Goal: Task Accomplishment & Management: Manage account settings

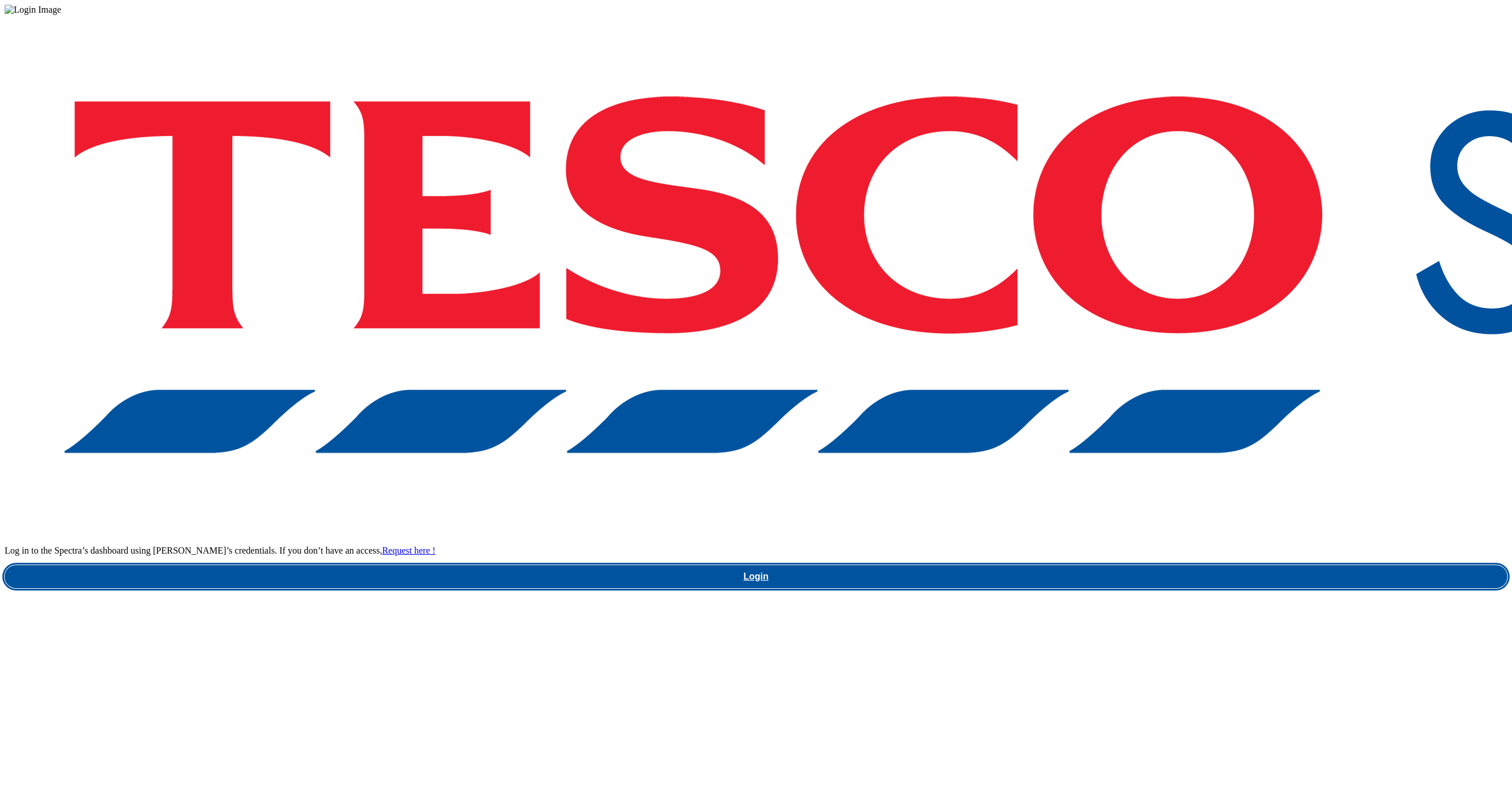
click at [1134, 565] on link "Login" at bounding box center [756, 576] width 1503 height 23
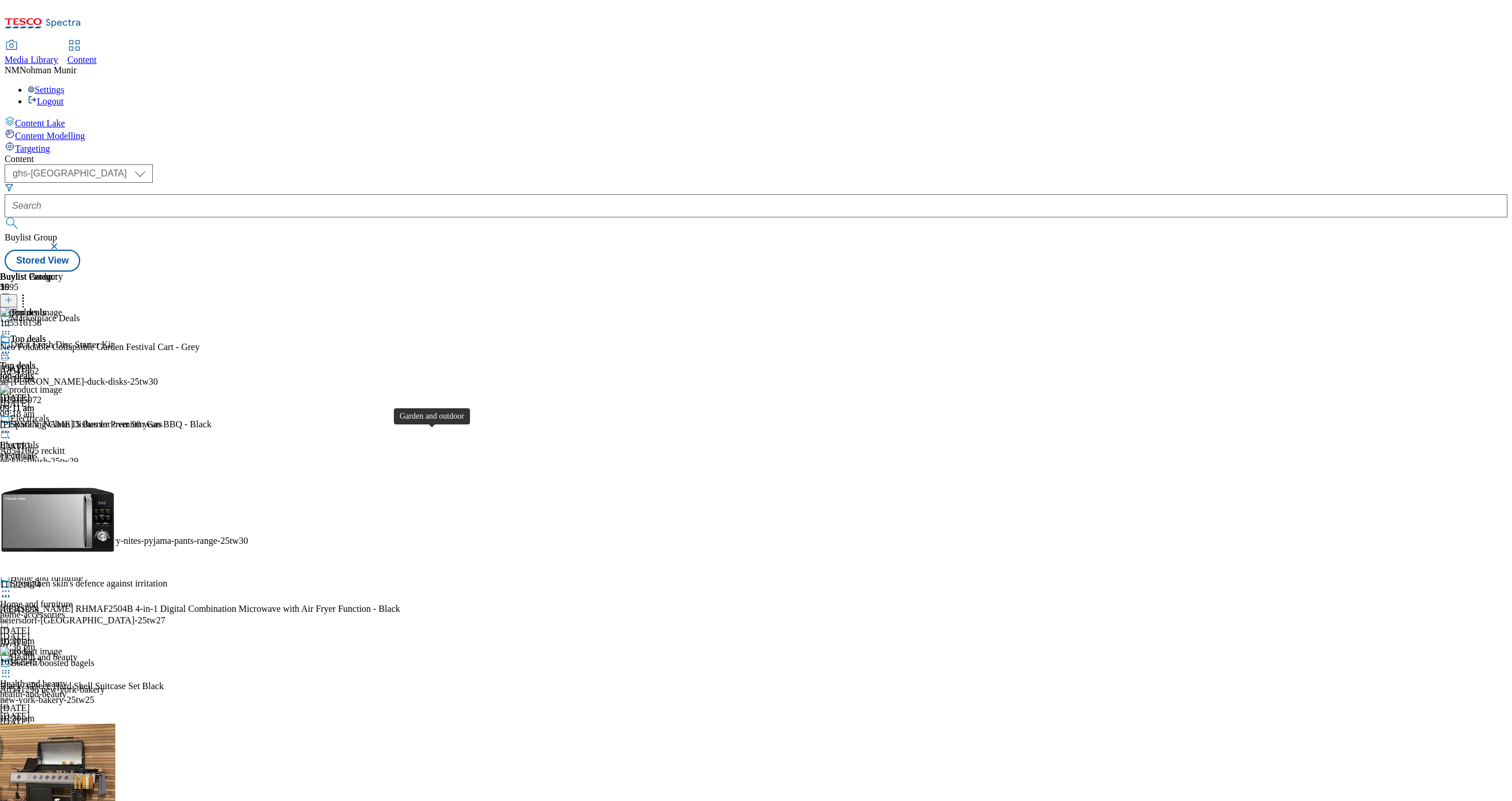
click at [91, 493] on div "Garden and outdoor Garden and outdoor garden-and-outdoor [DATE] 05:56 pm" at bounding box center [45, 533] width 91 height 79
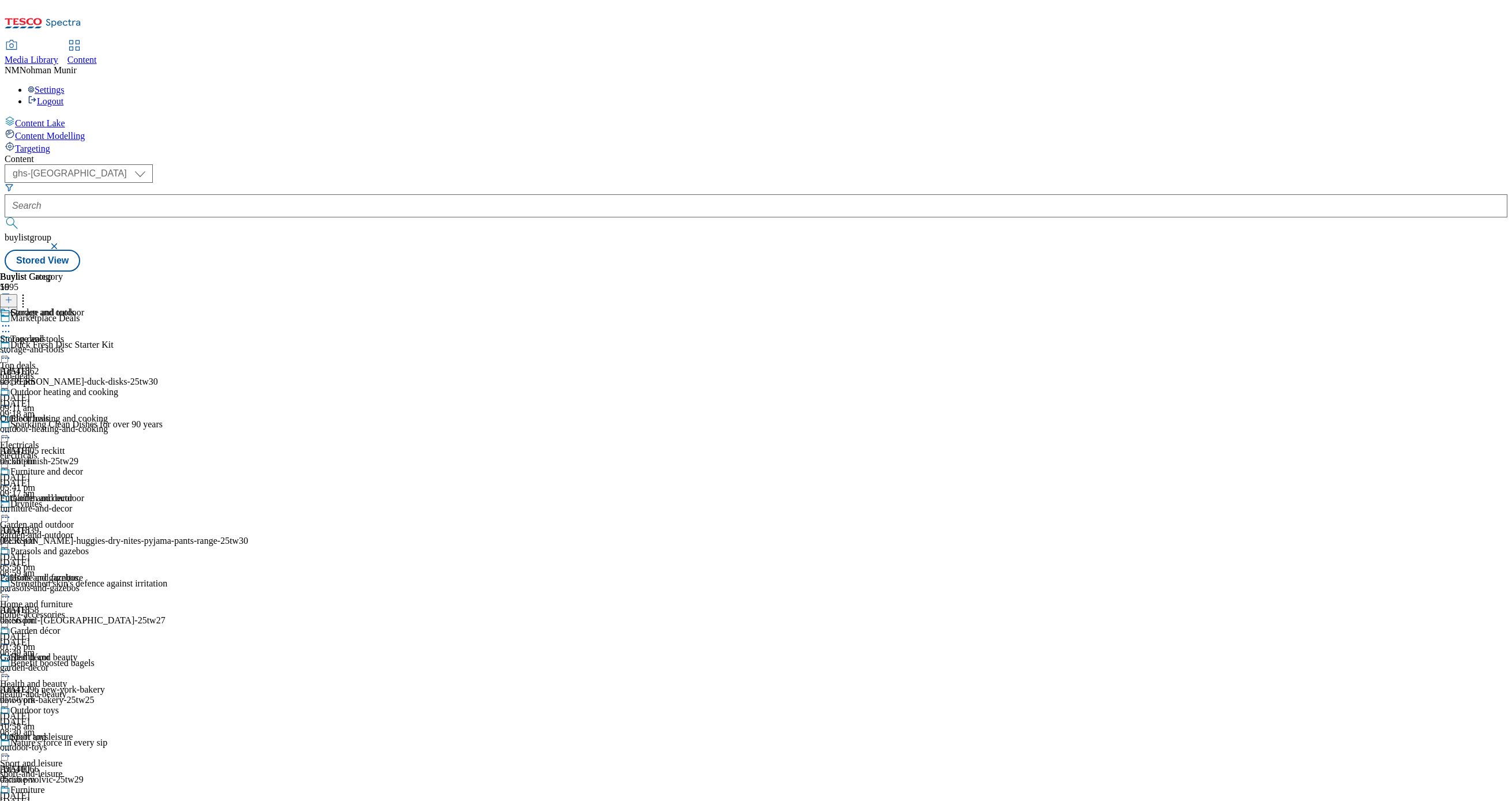
scroll to position [12, 0]
click at [108, 414] on span "Outdoor heating and cooking" at bounding box center [54, 419] width 108 height 11
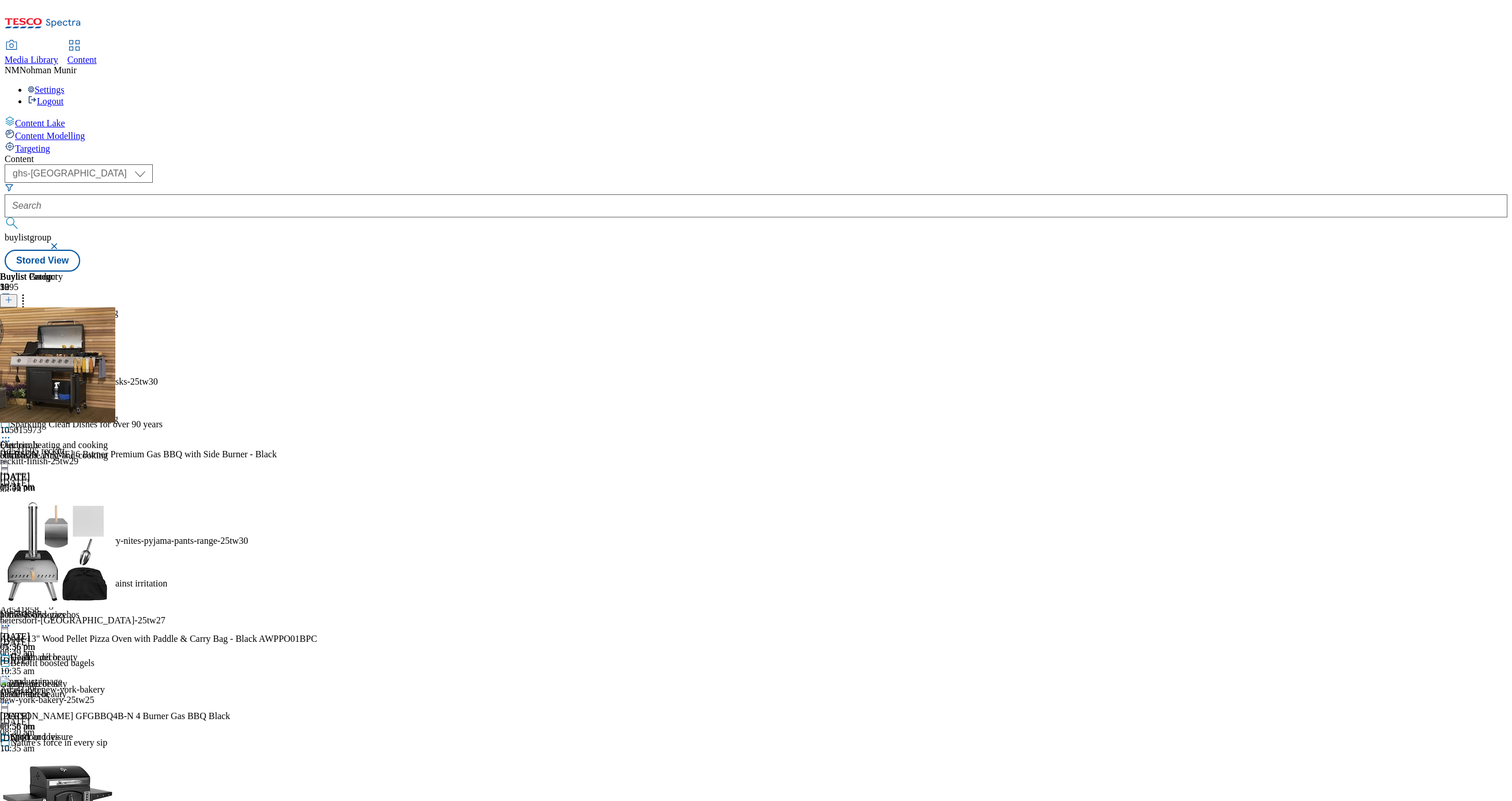
click at [11, 426] on icon at bounding box center [5, 431] width 11 height 11
click at [78, 555] on button "Un-publish" at bounding box center [49, 561] width 54 height 13
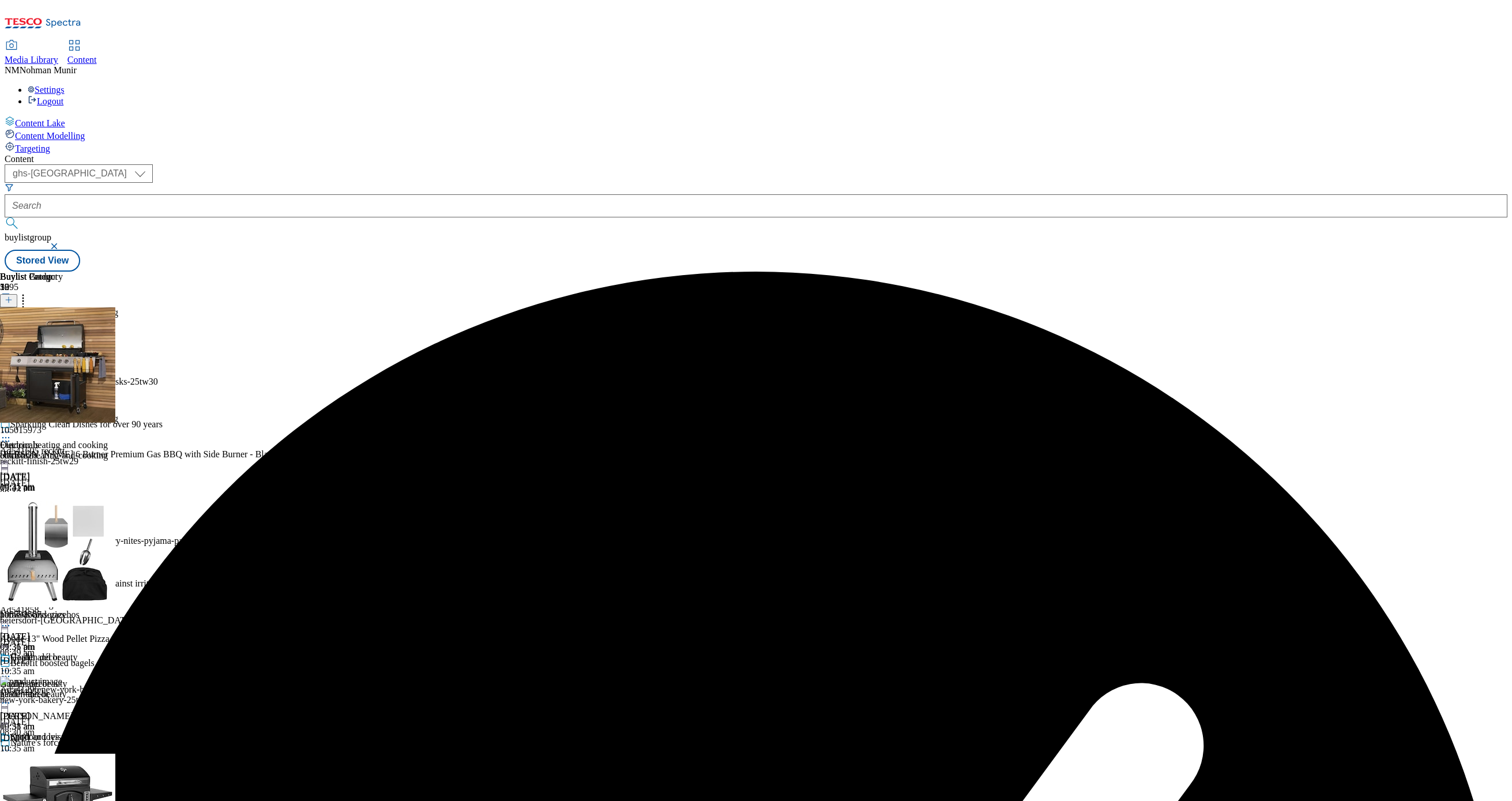
click at [11, 426] on icon at bounding box center [5, 431] width 11 height 11
click at [74, 518] on span "Un-preview" at bounding box center [56, 522] width 39 height 9
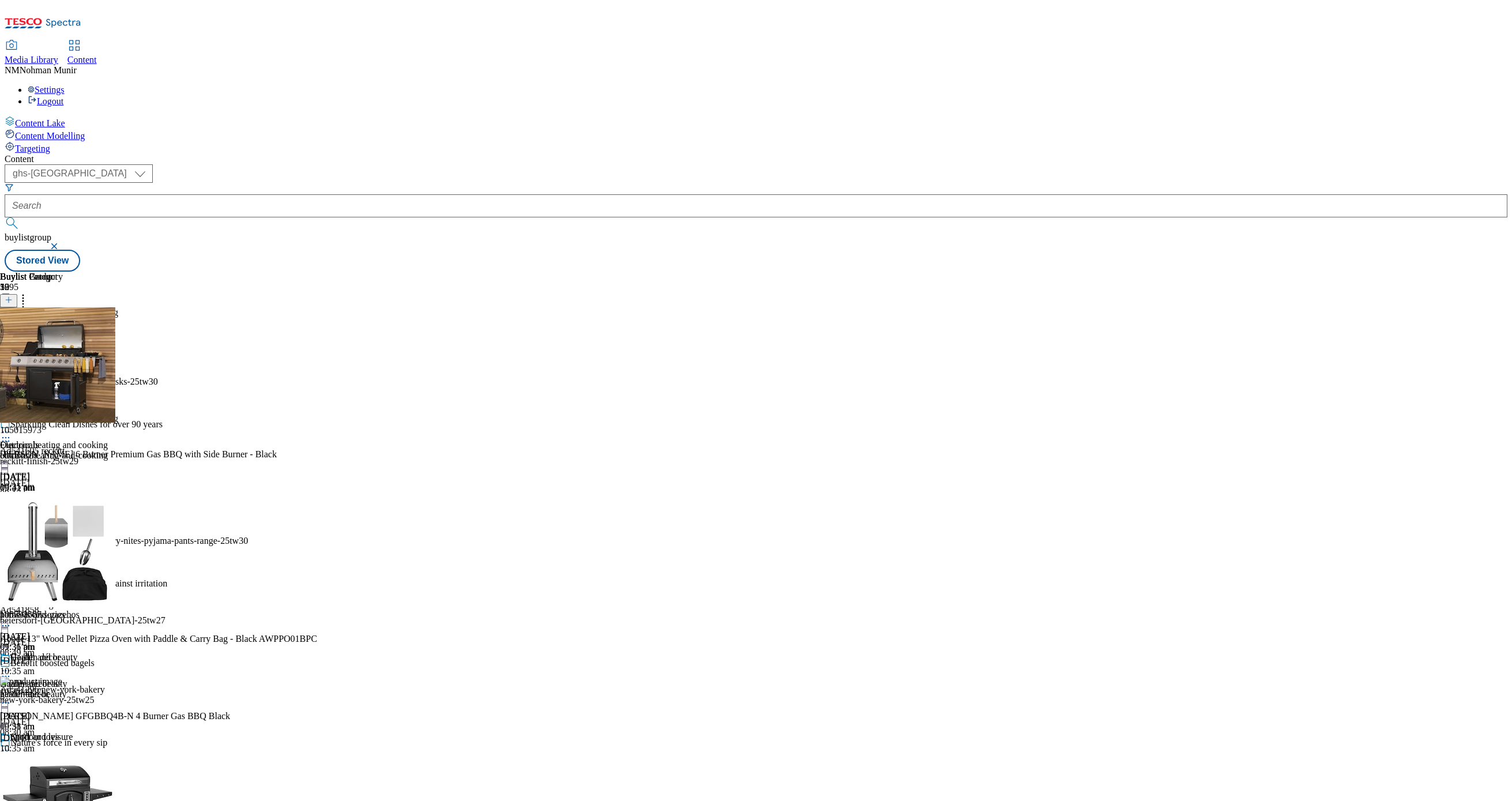
scroll to position [1152, 0]
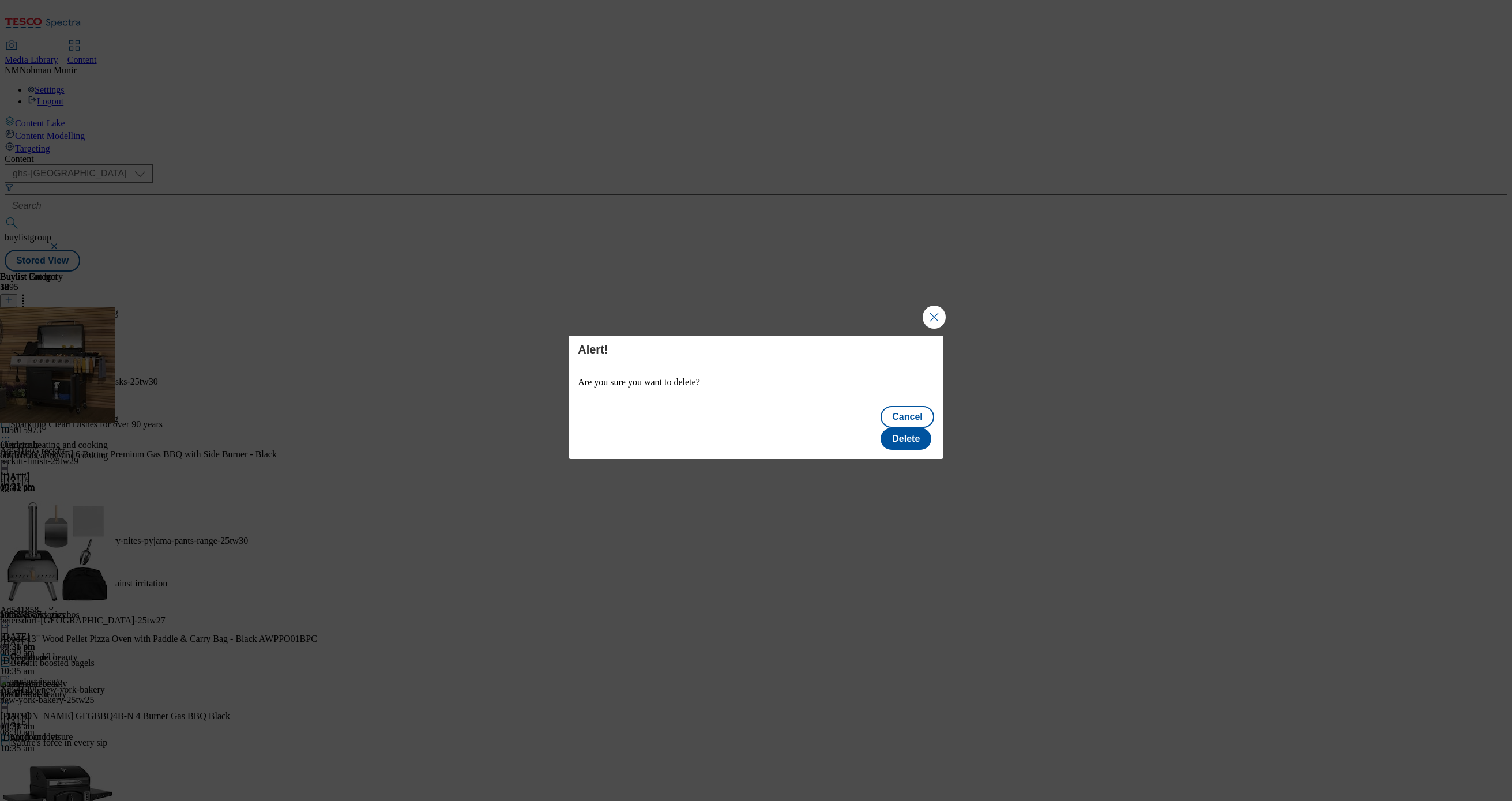
scroll to position [0, 0]
click at [909, 428] on button "Delete" at bounding box center [906, 438] width 51 height 22
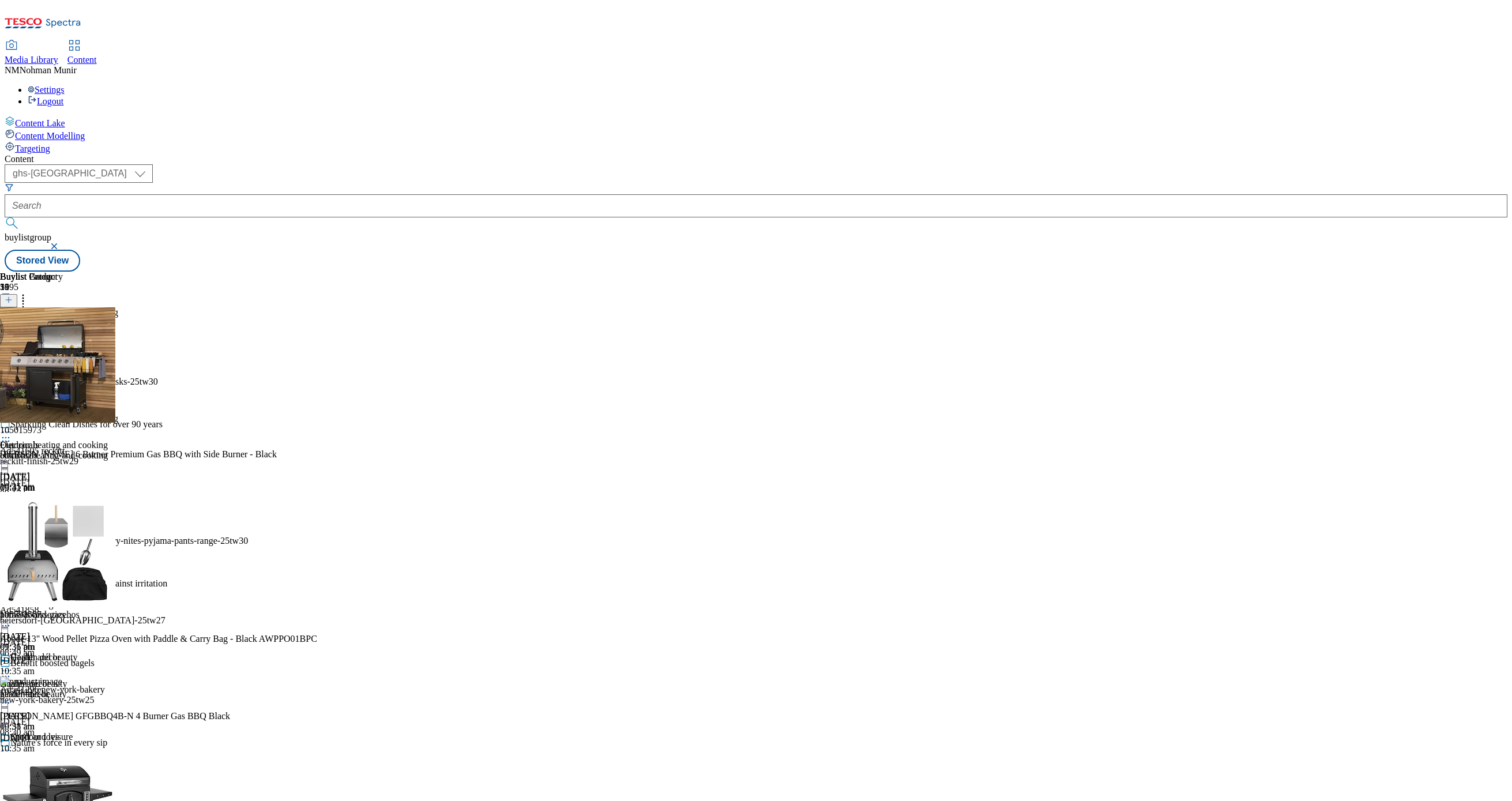
click at [118, 493] on div "Furniture and decor" at bounding box center [59, 506] width 118 height 26
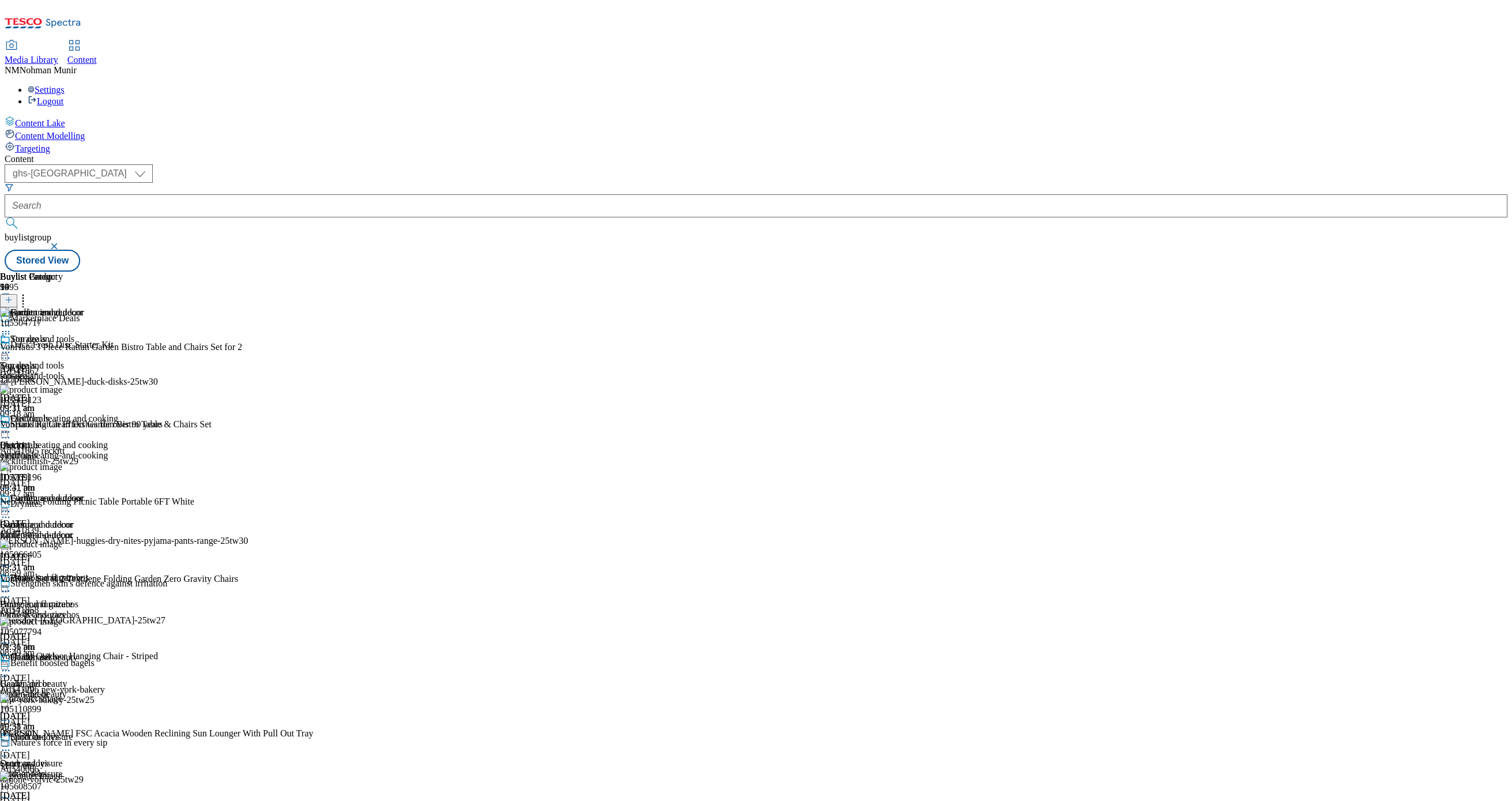
scroll to position [1772, 0]
click at [29, 292] on icon at bounding box center [23, 297] width 11 height 11
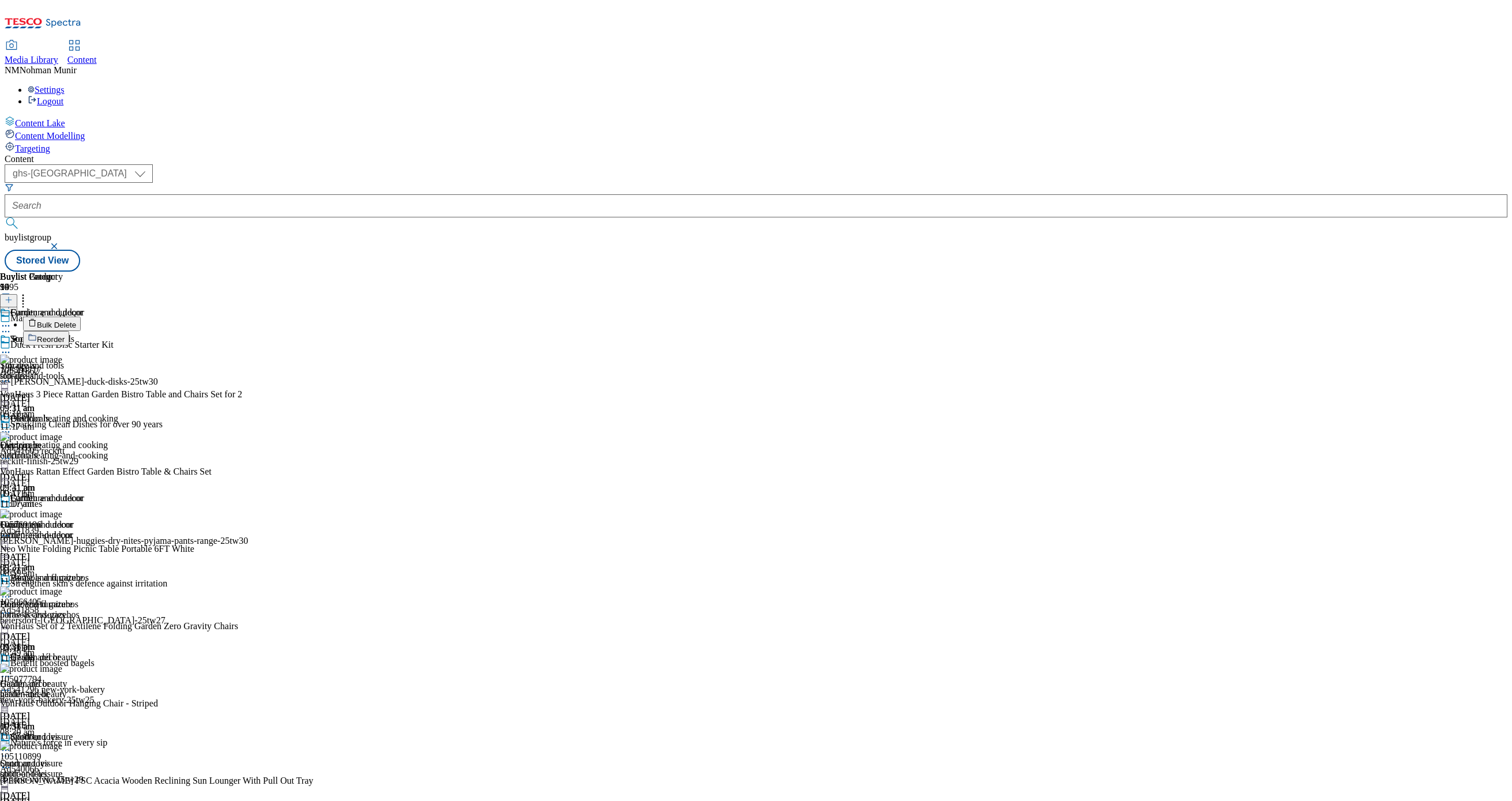
click at [80, 317] on button "Bulk Delete" at bounding box center [51, 324] width 57 height 14
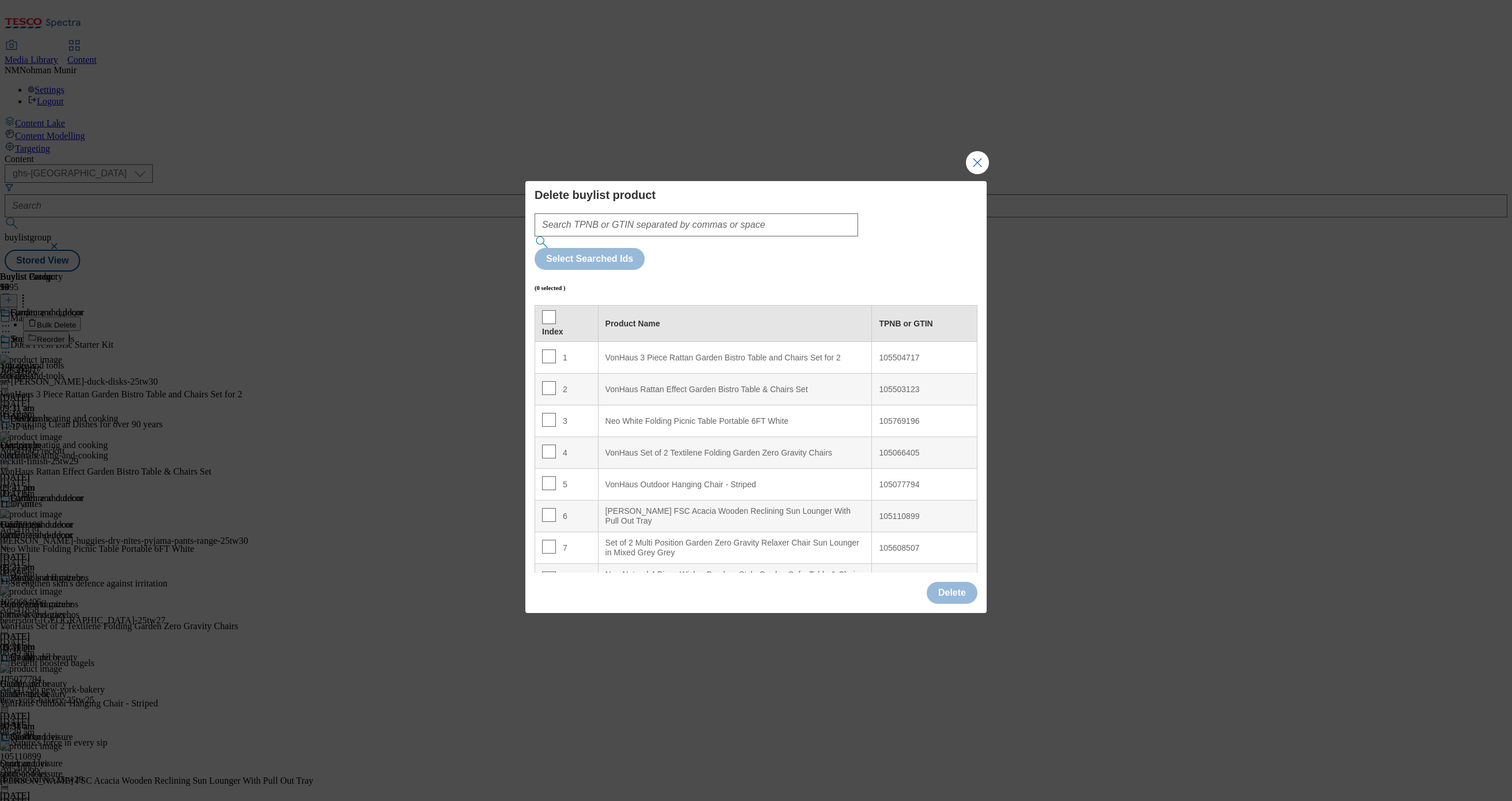
click at [730, 270] on div "(0 selected )" at bounding box center [756, 288] width 443 height 36
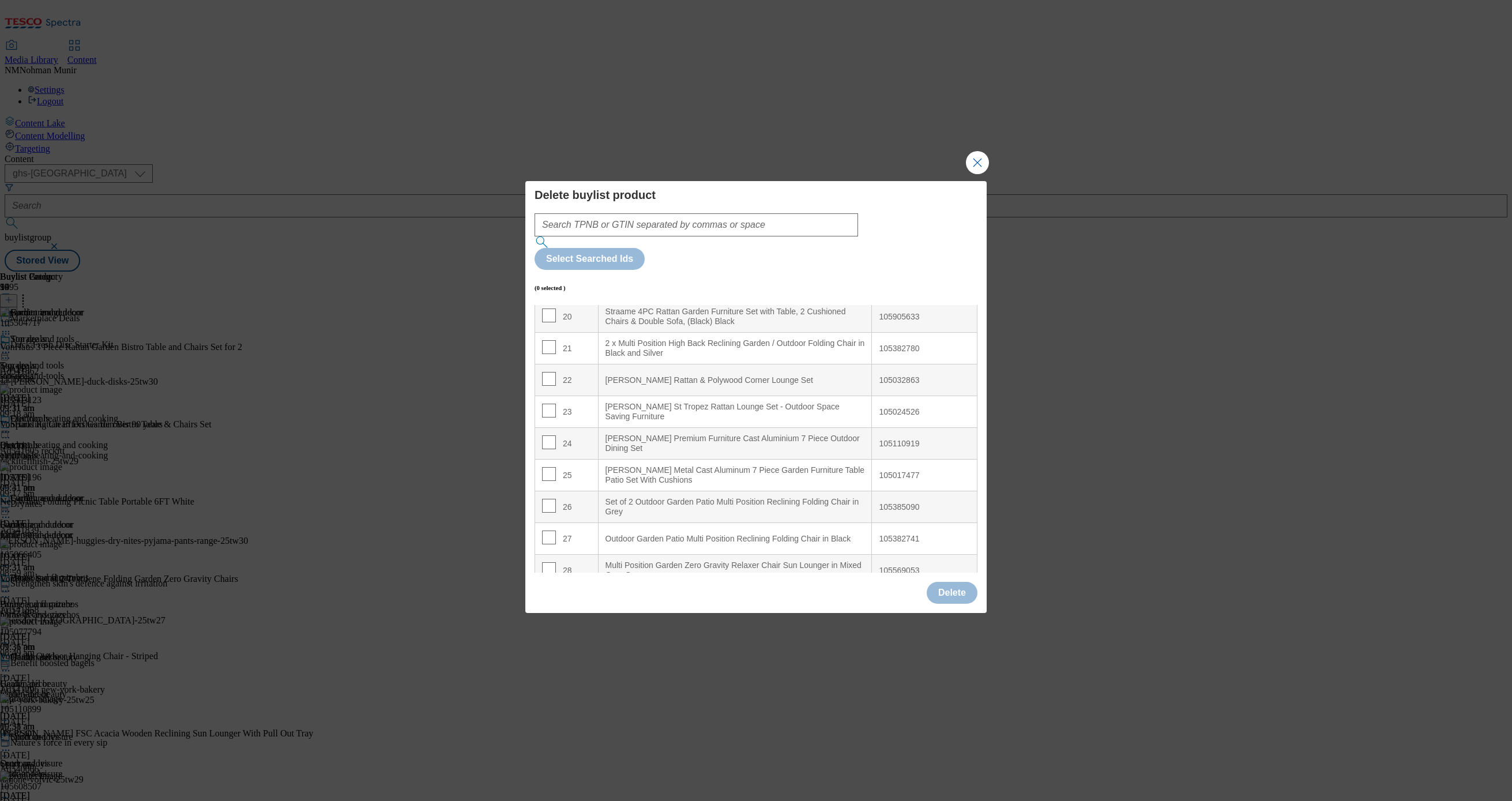
click at [554, 435] on div "24" at bounding box center [567, 443] width 49 height 17
drag, startPoint x: 549, startPoint y: 408, endPoint x: 553, endPoint y: 414, distance: 7.2
click at [550, 435] on input "Modal" at bounding box center [549, 442] width 14 height 14
checkbox input "true"
click at [957, 581] on button "Delete" at bounding box center [952, 592] width 51 height 22
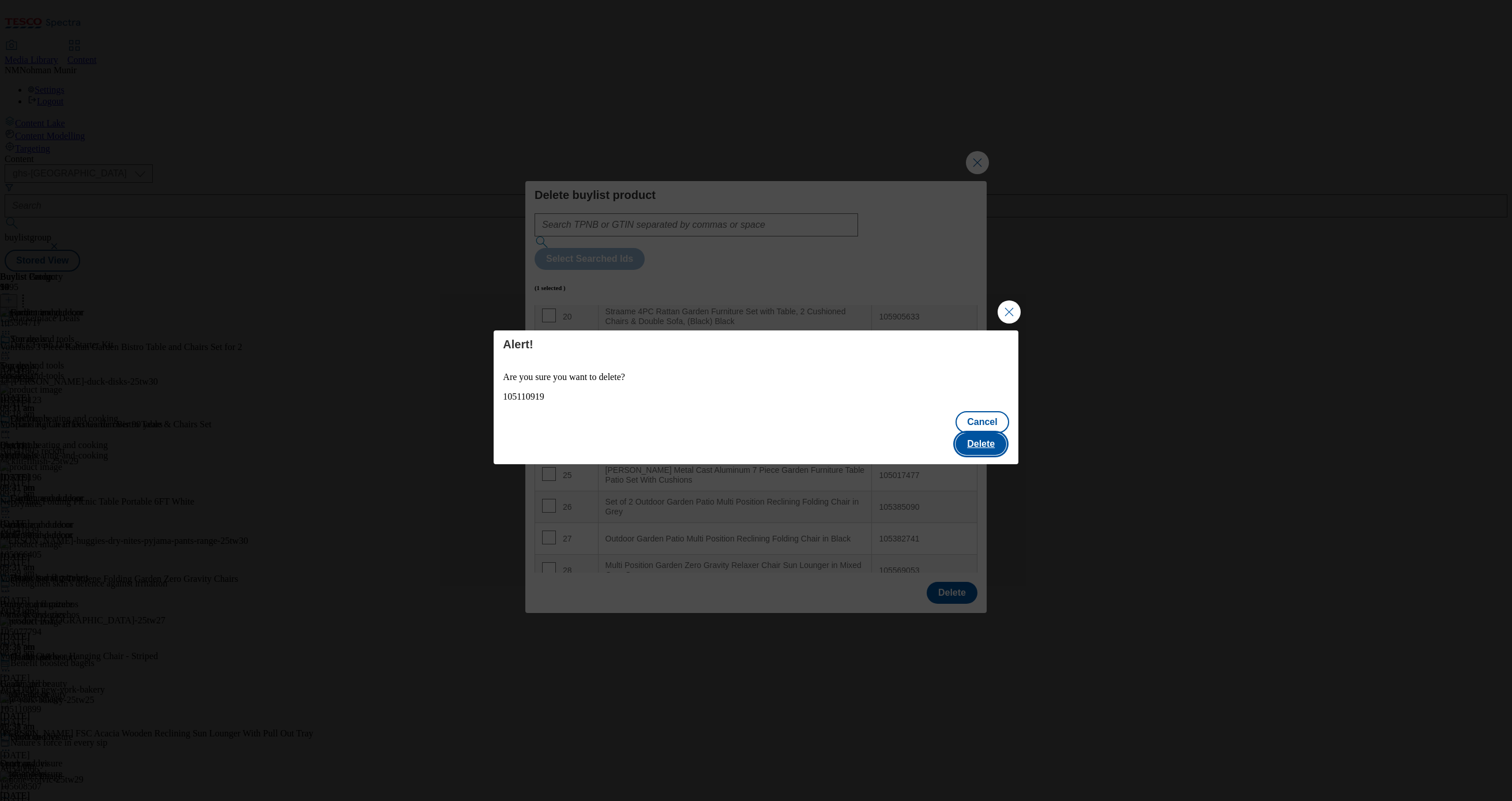
click at [976, 433] on button "Delete" at bounding box center [982, 444] width 51 height 22
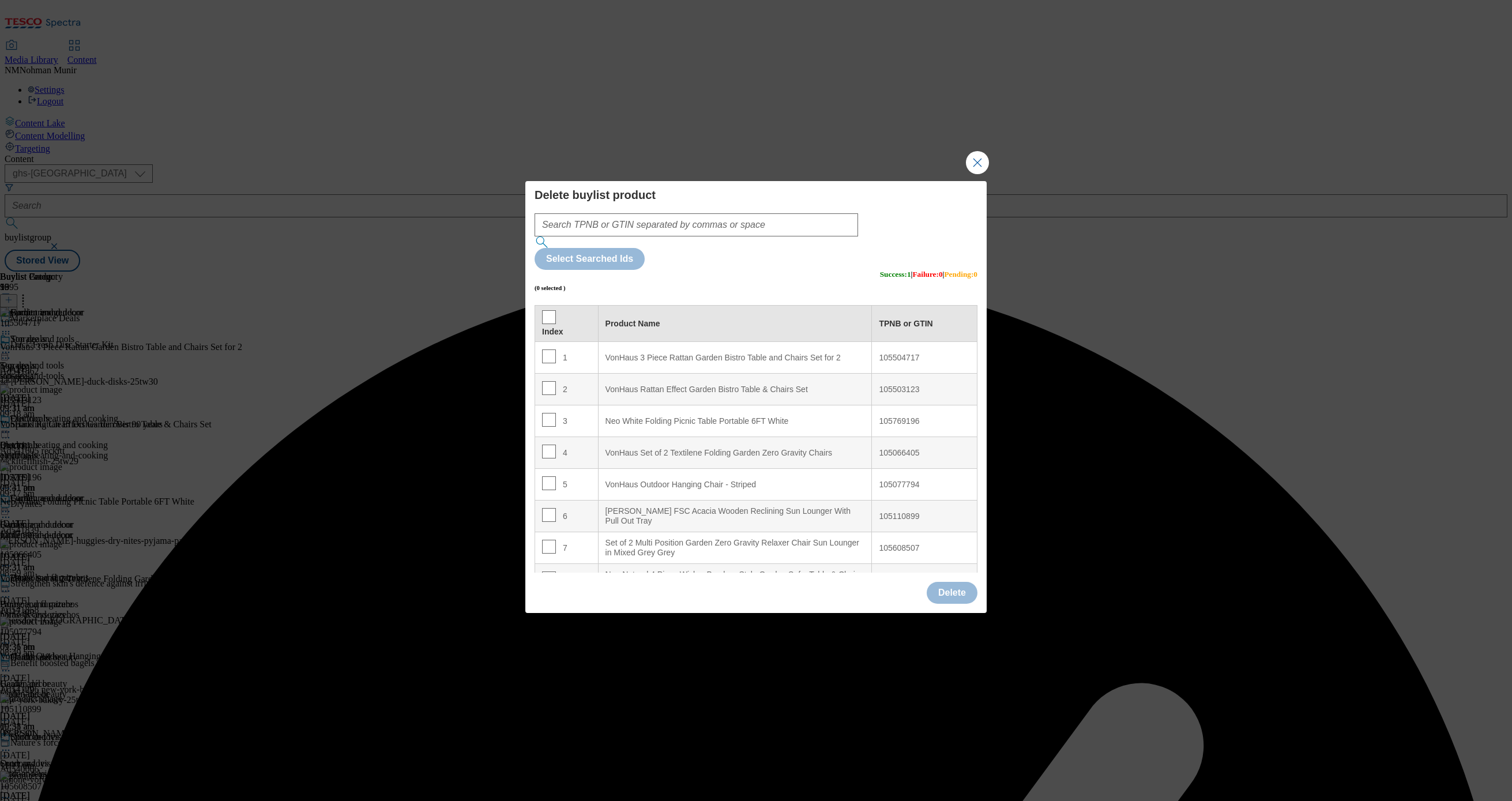
click at [809, 270] on div "(0 selected ) Success : 1 | Failure : 0 | Pending : 0" at bounding box center [756, 288] width 443 height 36
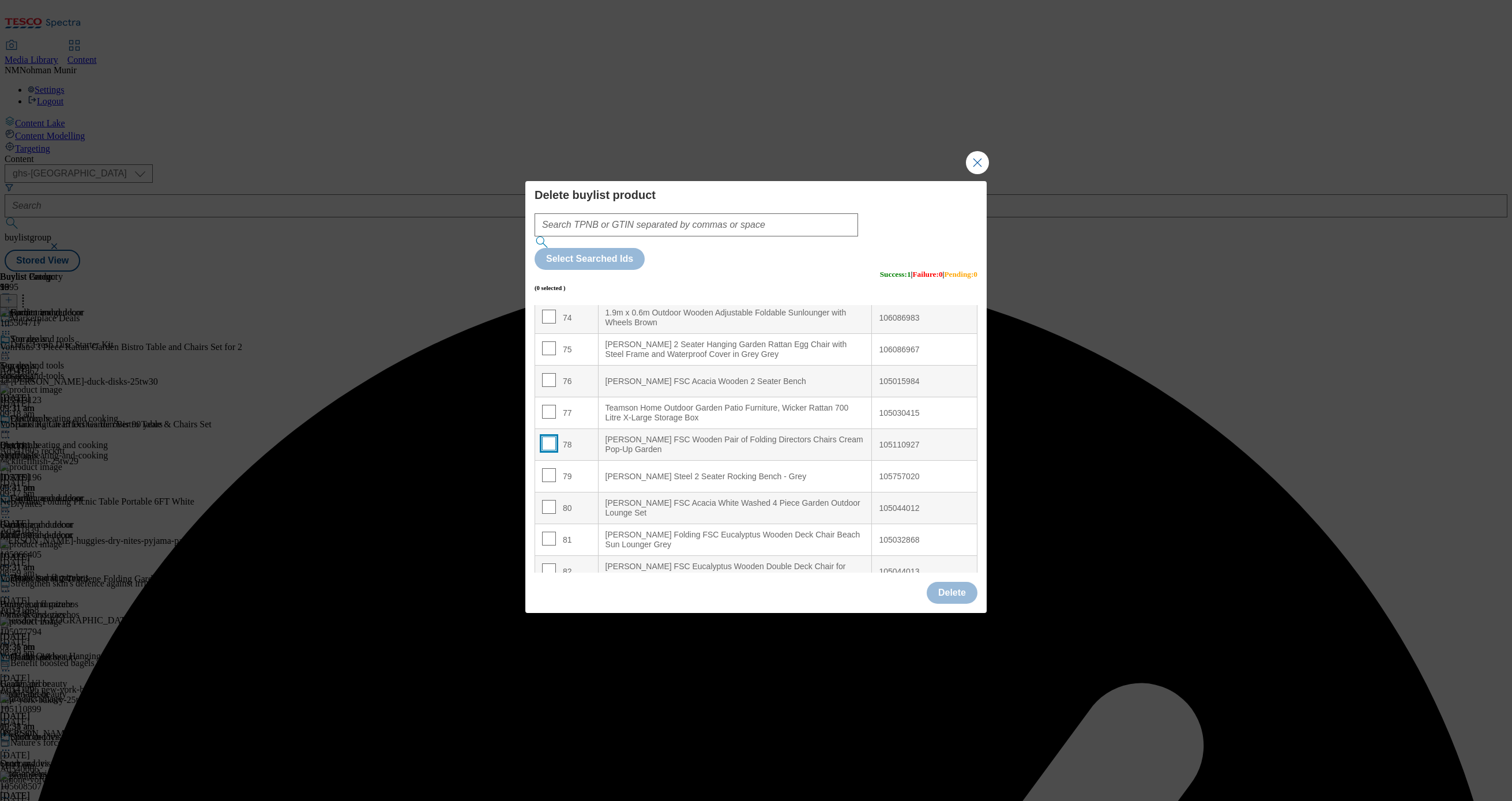
click at [545, 437] on input "Modal" at bounding box center [549, 444] width 14 height 14
checkbox input "true"
click at [964, 581] on button "Delete" at bounding box center [952, 592] width 51 height 22
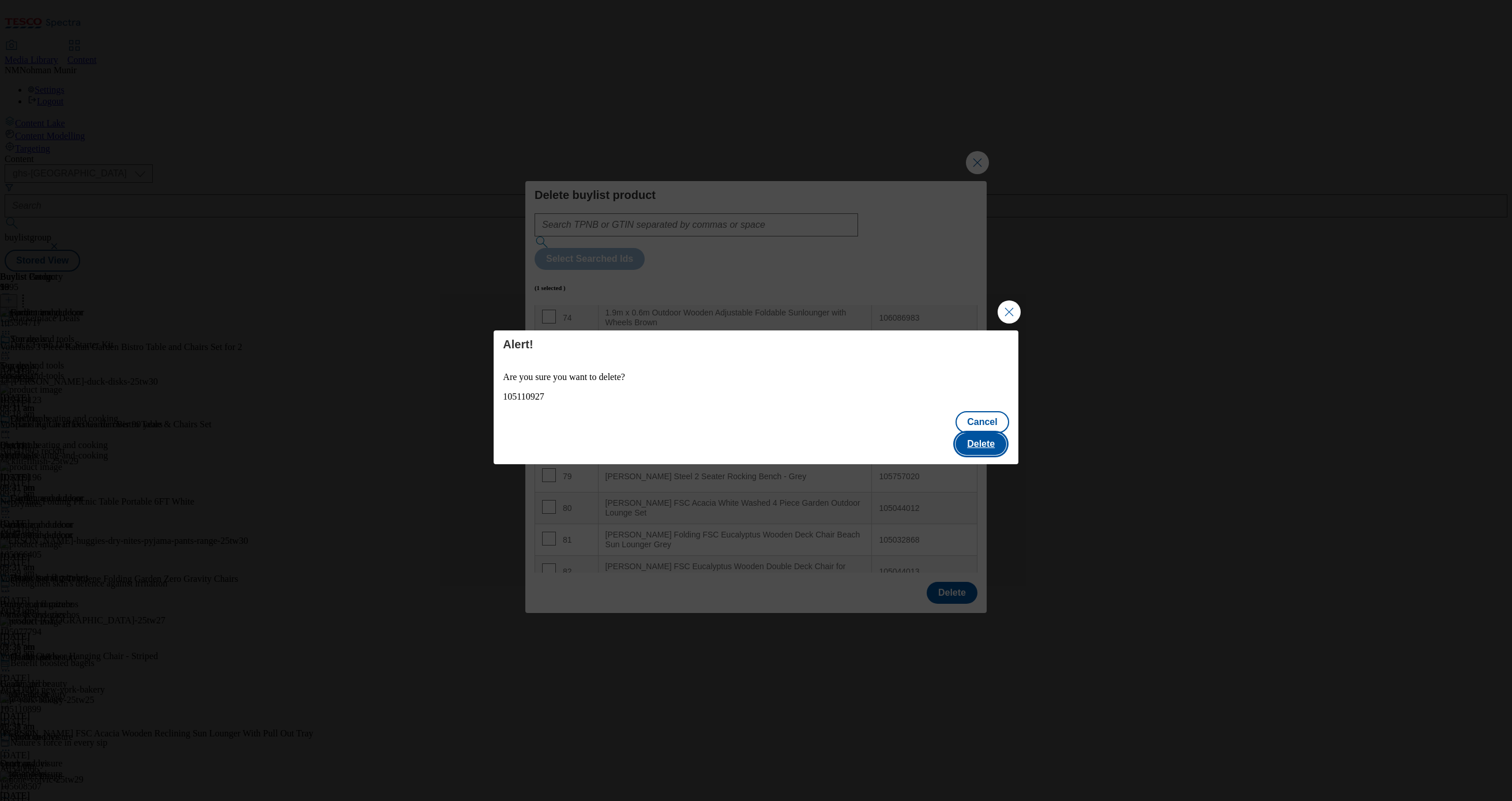
click at [976, 437] on button "Delete" at bounding box center [982, 444] width 51 height 22
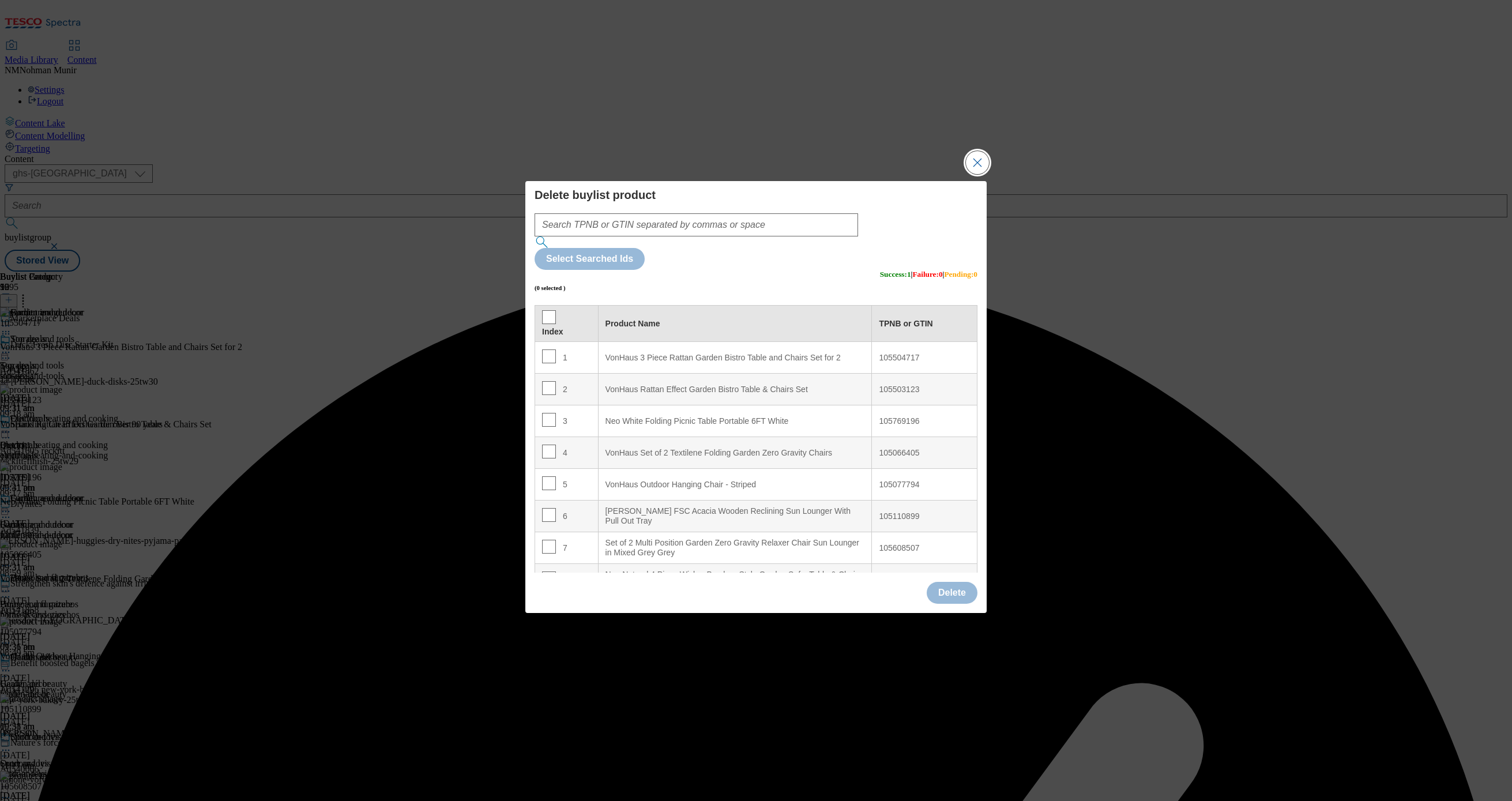
click at [982, 174] on button "Close Modal" at bounding box center [978, 162] width 23 height 23
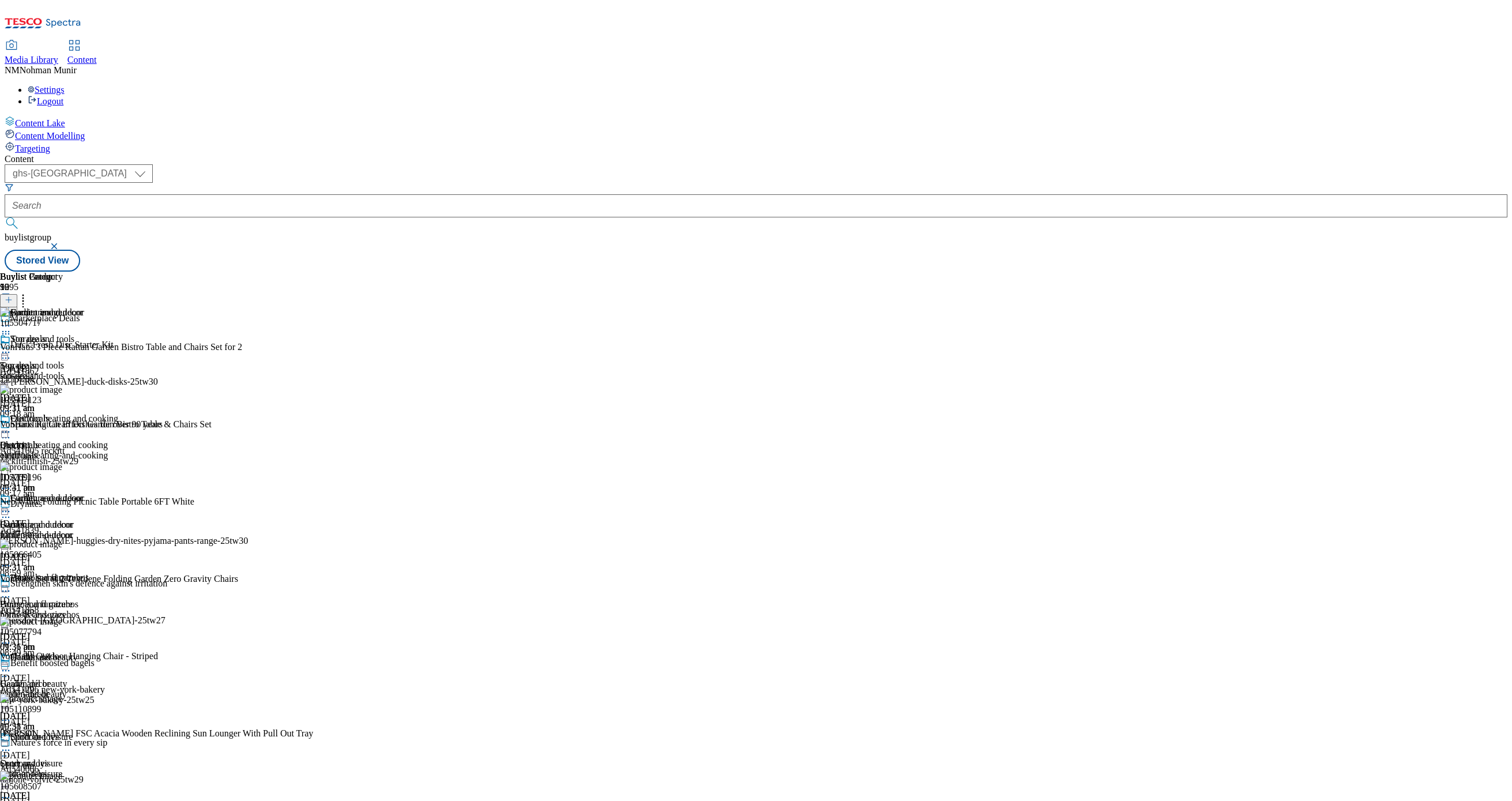
click at [11, 505] on icon at bounding box center [5, 511] width 11 height 11
click at [63, 585] on span "Preview" at bounding box center [49, 589] width 27 height 9
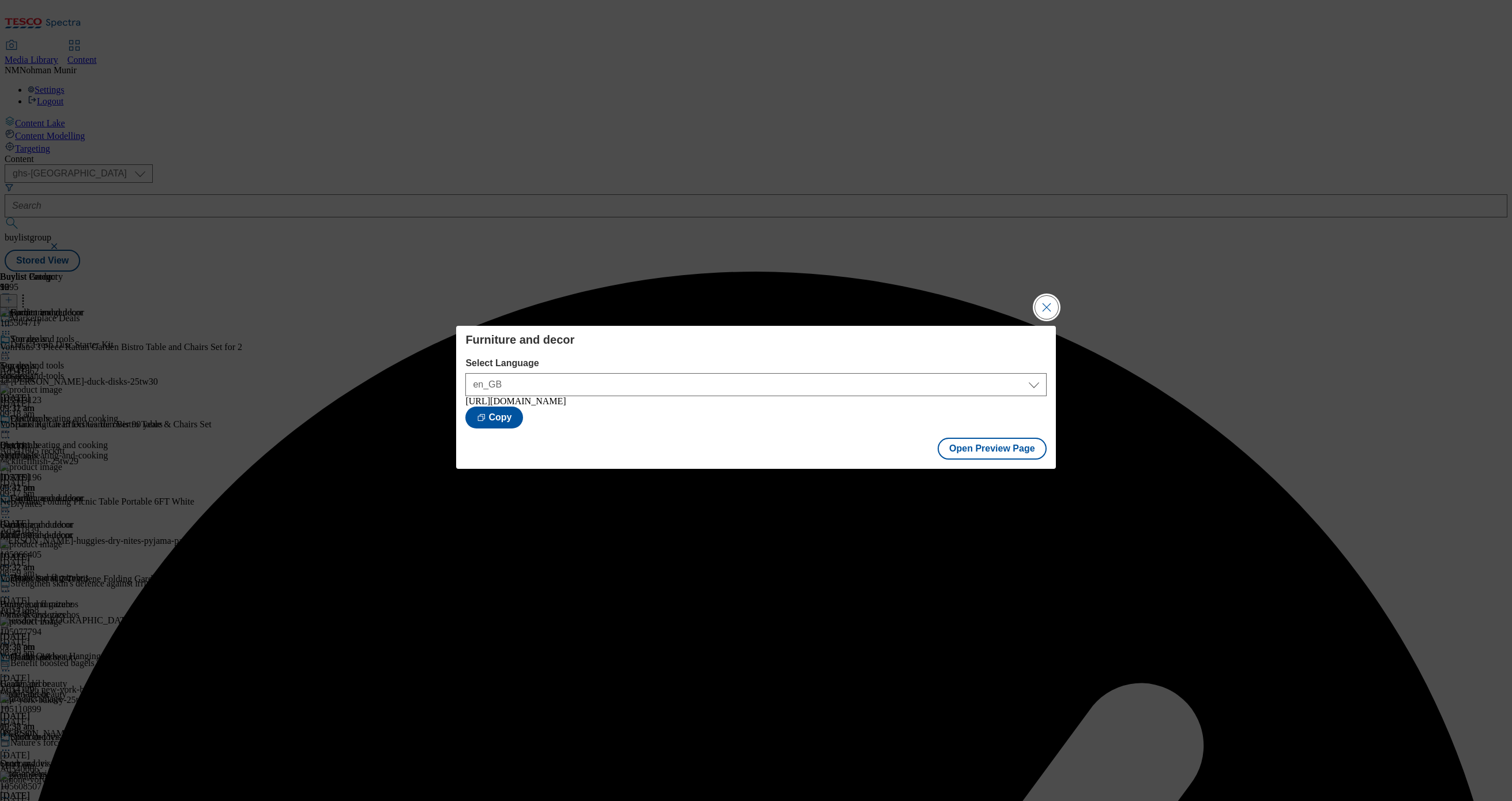
click at [1058, 298] on button "Close Modal" at bounding box center [1047, 307] width 23 height 23
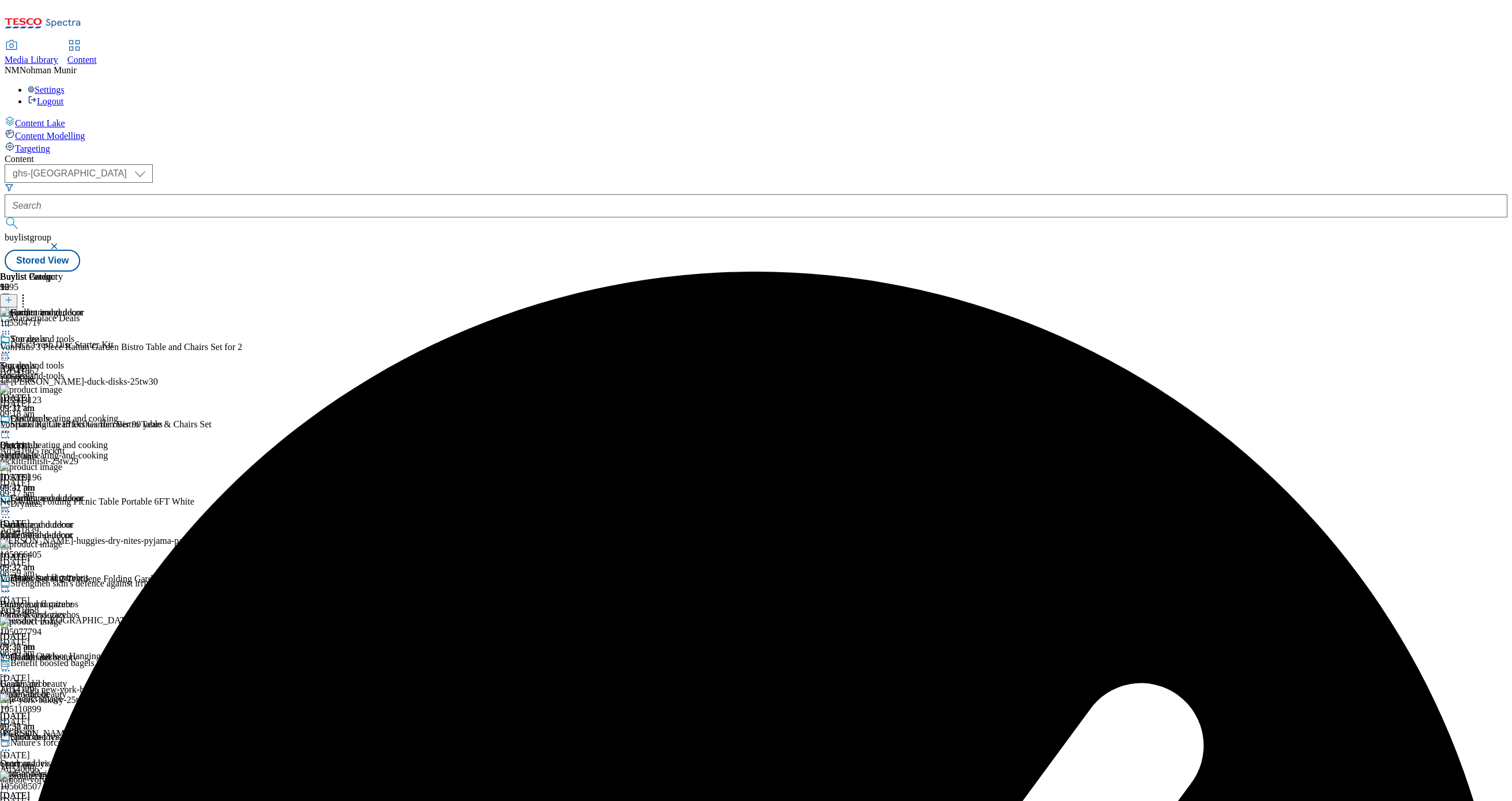
click at [11, 505] on icon at bounding box center [5, 511] width 11 height 11
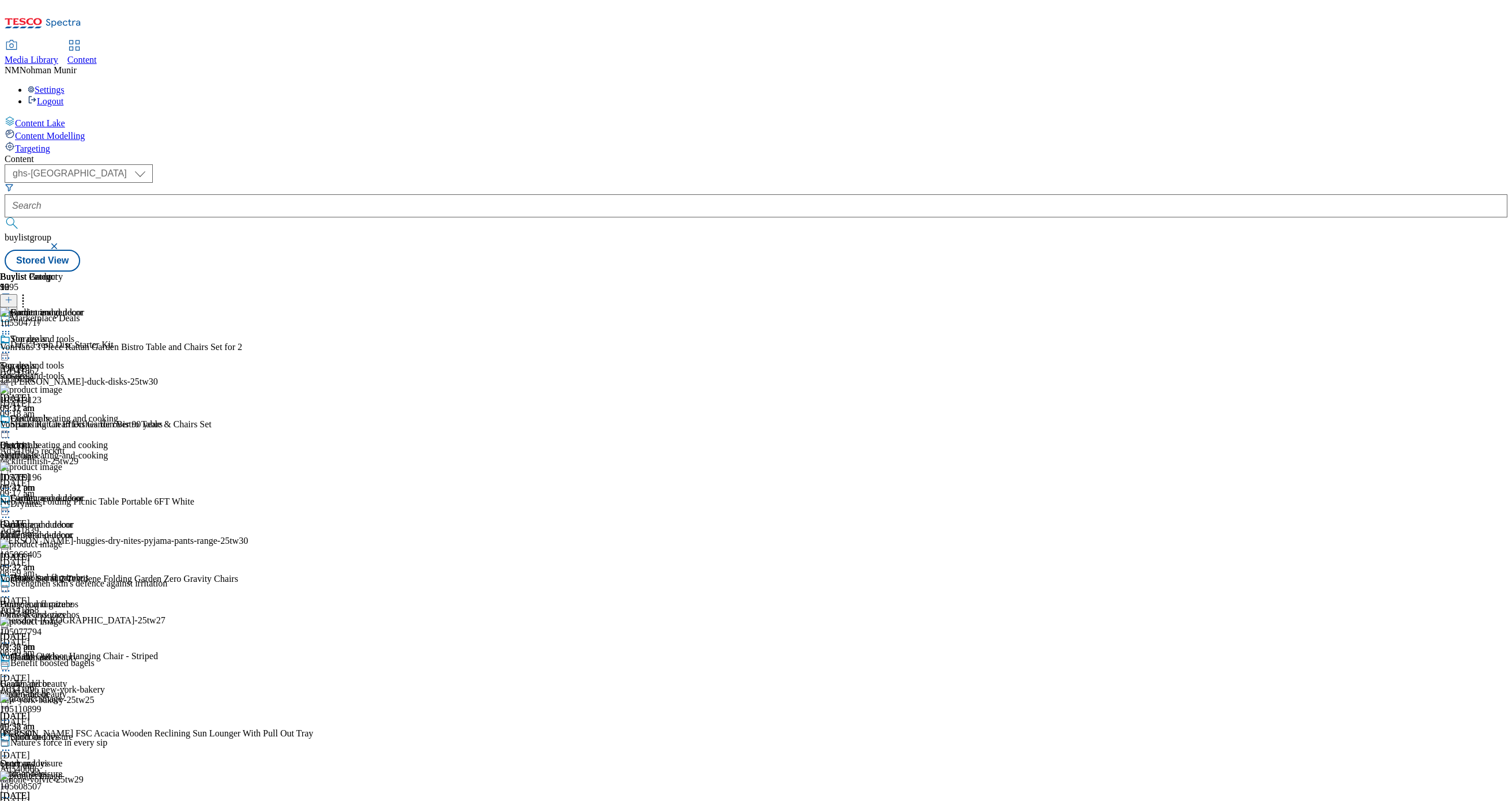
drag, startPoint x: 738, startPoint y: 417, endPoint x: 738, endPoint y: 423, distance: 6.0
click at [11, 505] on icon at bounding box center [5, 511] width 11 height 11
click at [61, 625] on span "Publish" at bounding box center [49, 629] width 26 height 9
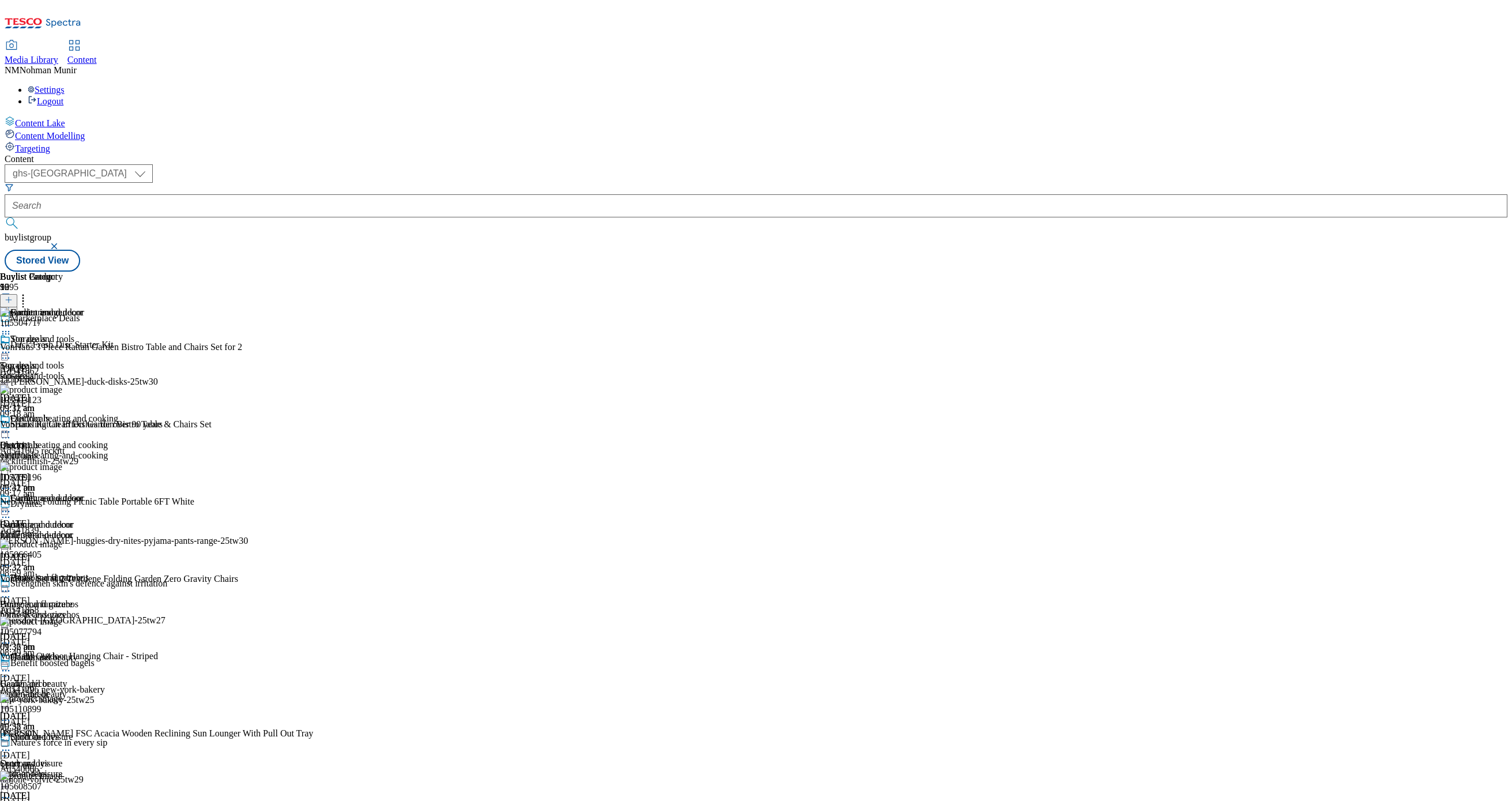
scroll to position [230, 0]
click at [91, 610] on div "home-accessories" at bounding box center [45, 615] width 91 height 11
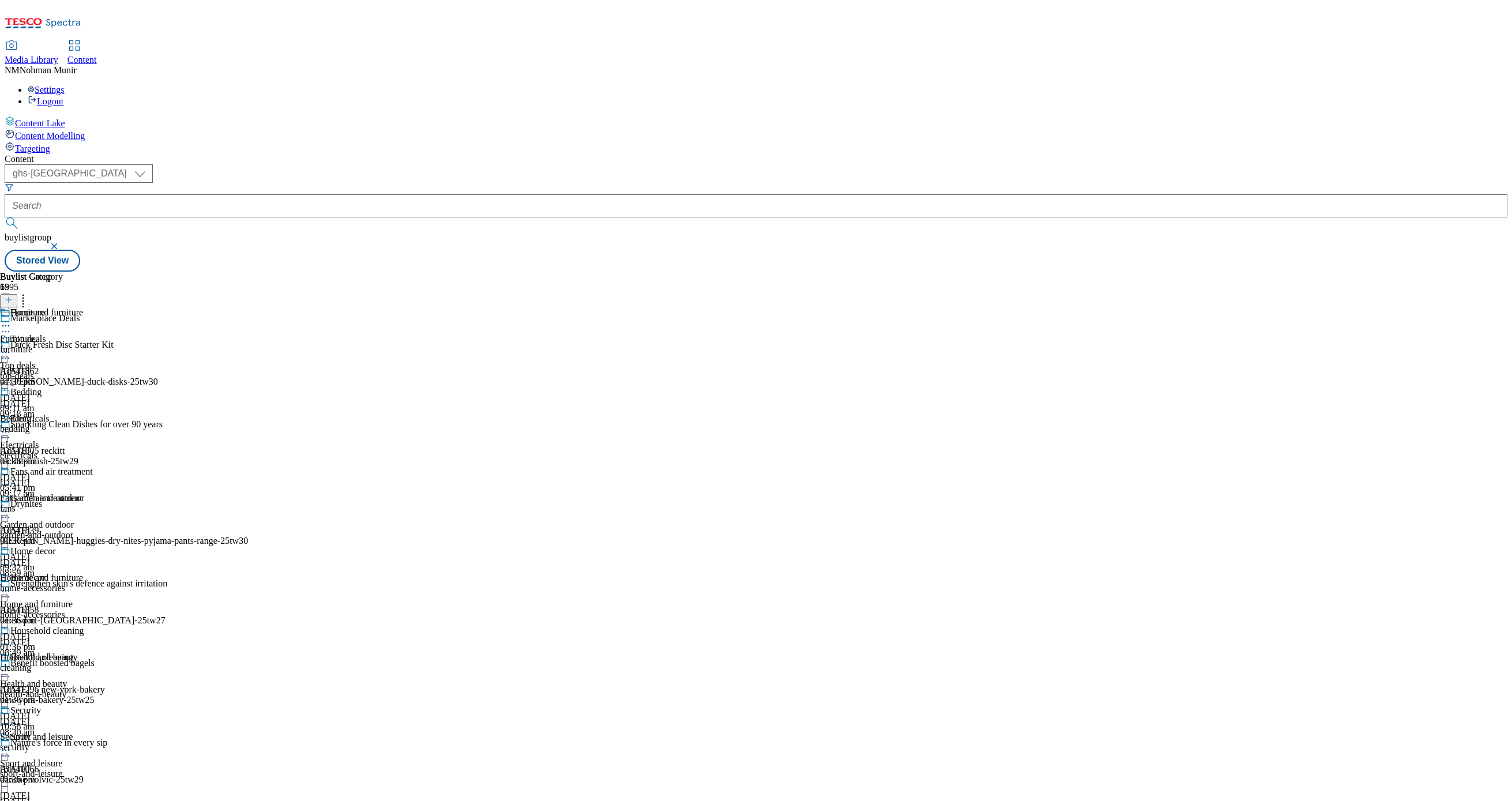
click at [93, 307] on div "Furniture Furniture furniture [DATE] 01:36 pm" at bounding box center [46, 347] width 93 height 79
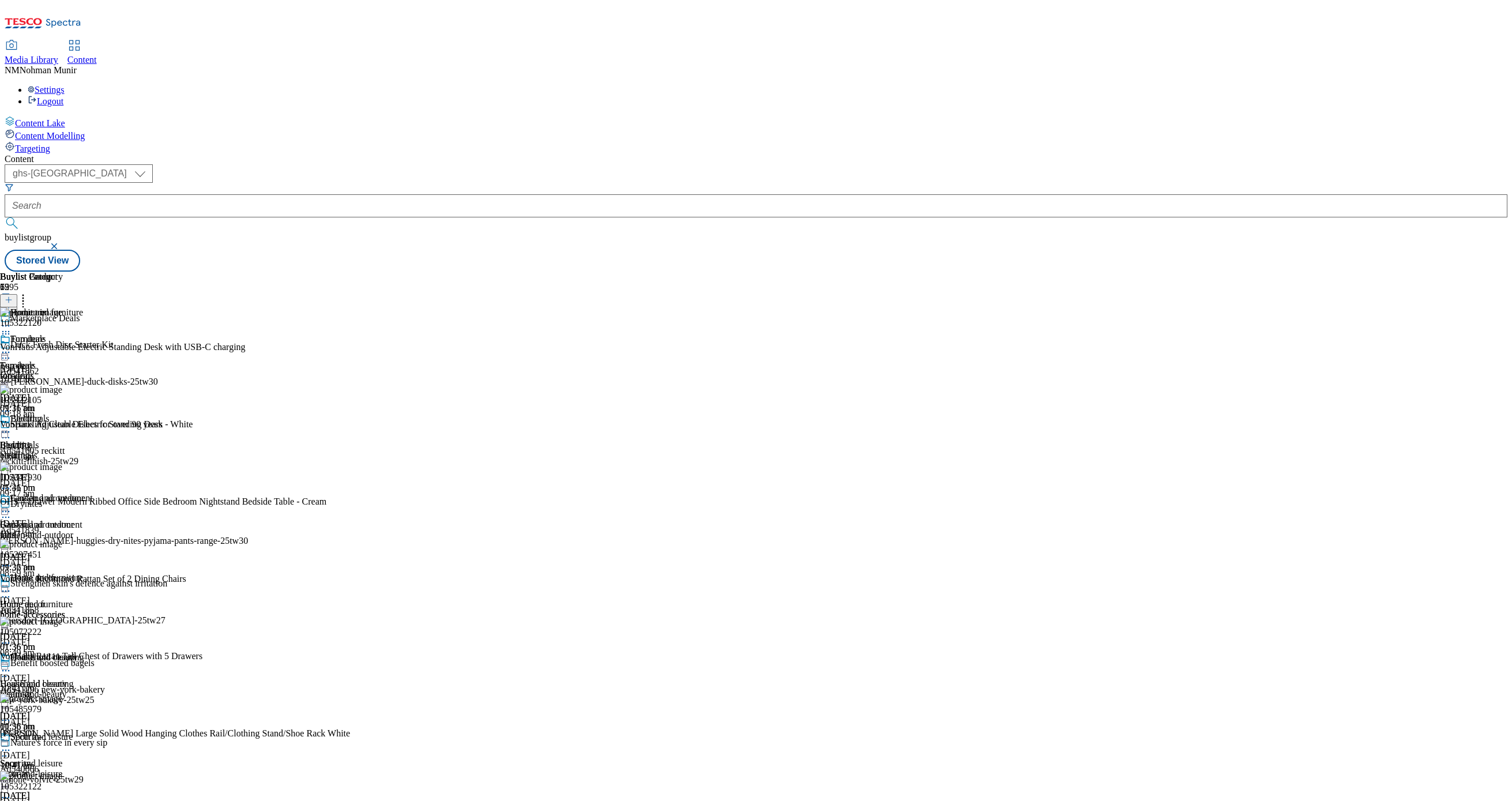
click at [11, 347] on icon at bounding box center [5, 352] width 11 height 11
click at [72, 478] on span "Un-publish" at bounding box center [55, 483] width 37 height 9
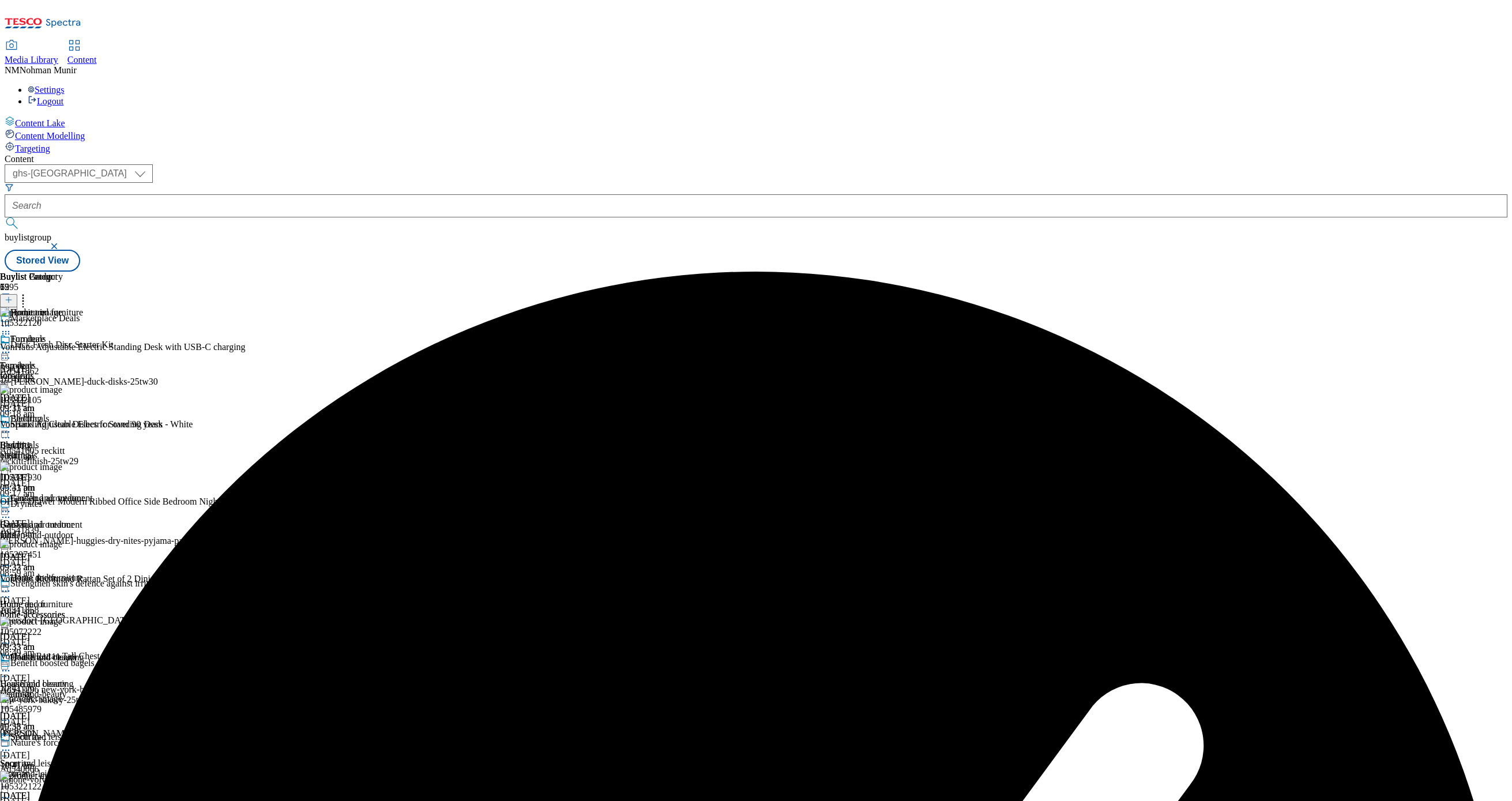
click at [7, 352] on circle at bounding box center [6, 353] width 2 height 2
click at [74, 438] on span "Un-preview" at bounding box center [56, 443] width 39 height 9
click at [29, 292] on icon at bounding box center [23, 297] width 11 height 11
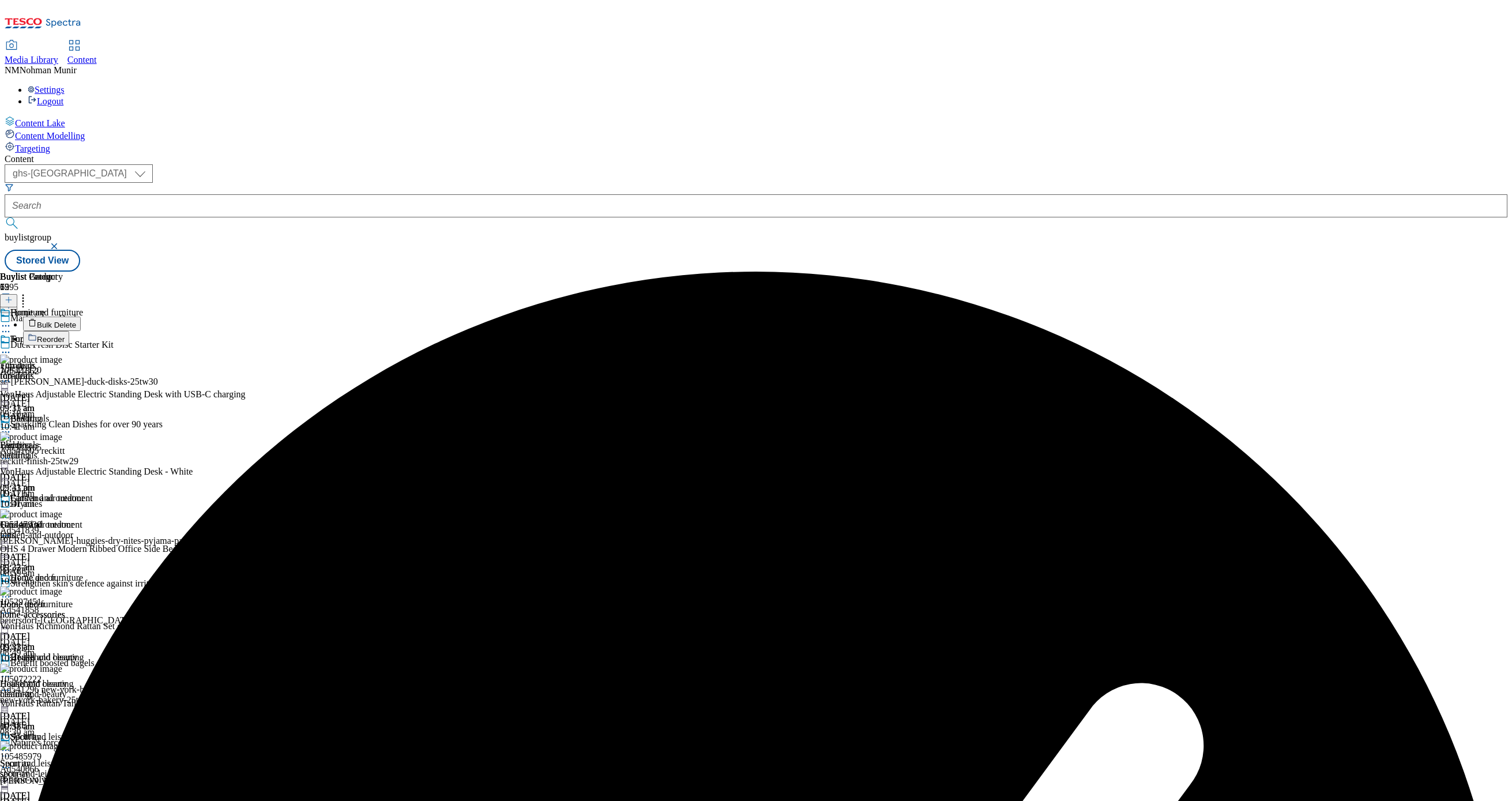
click at [80, 317] on button "Bulk Delete" at bounding box center [51, 324] width 57 height 14
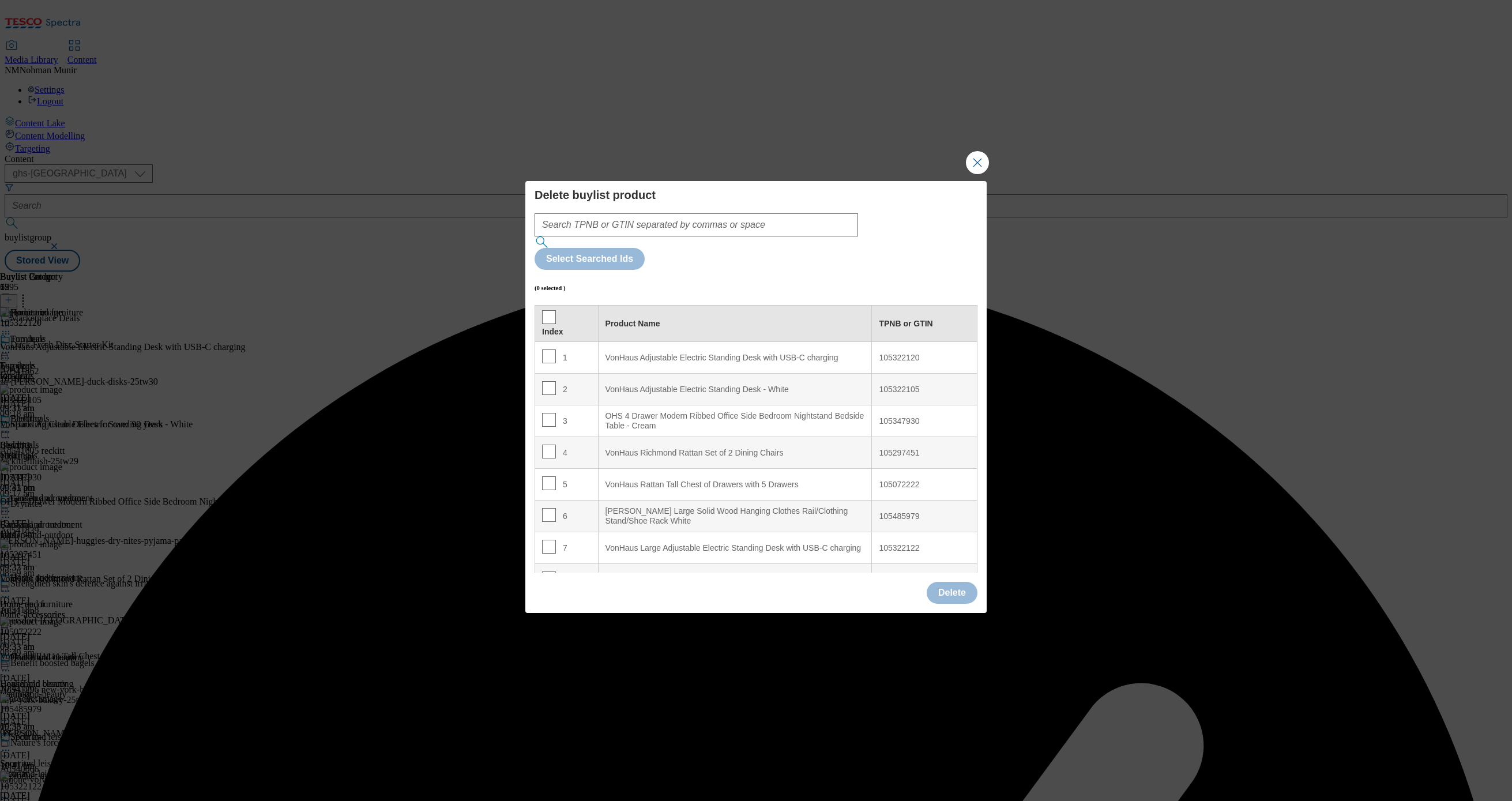
click at [770, 342] on charging "VonHaus Adjustable Electric Standing Desk with USB-C charging" at bounding box center [735, 358] width 274 height 32
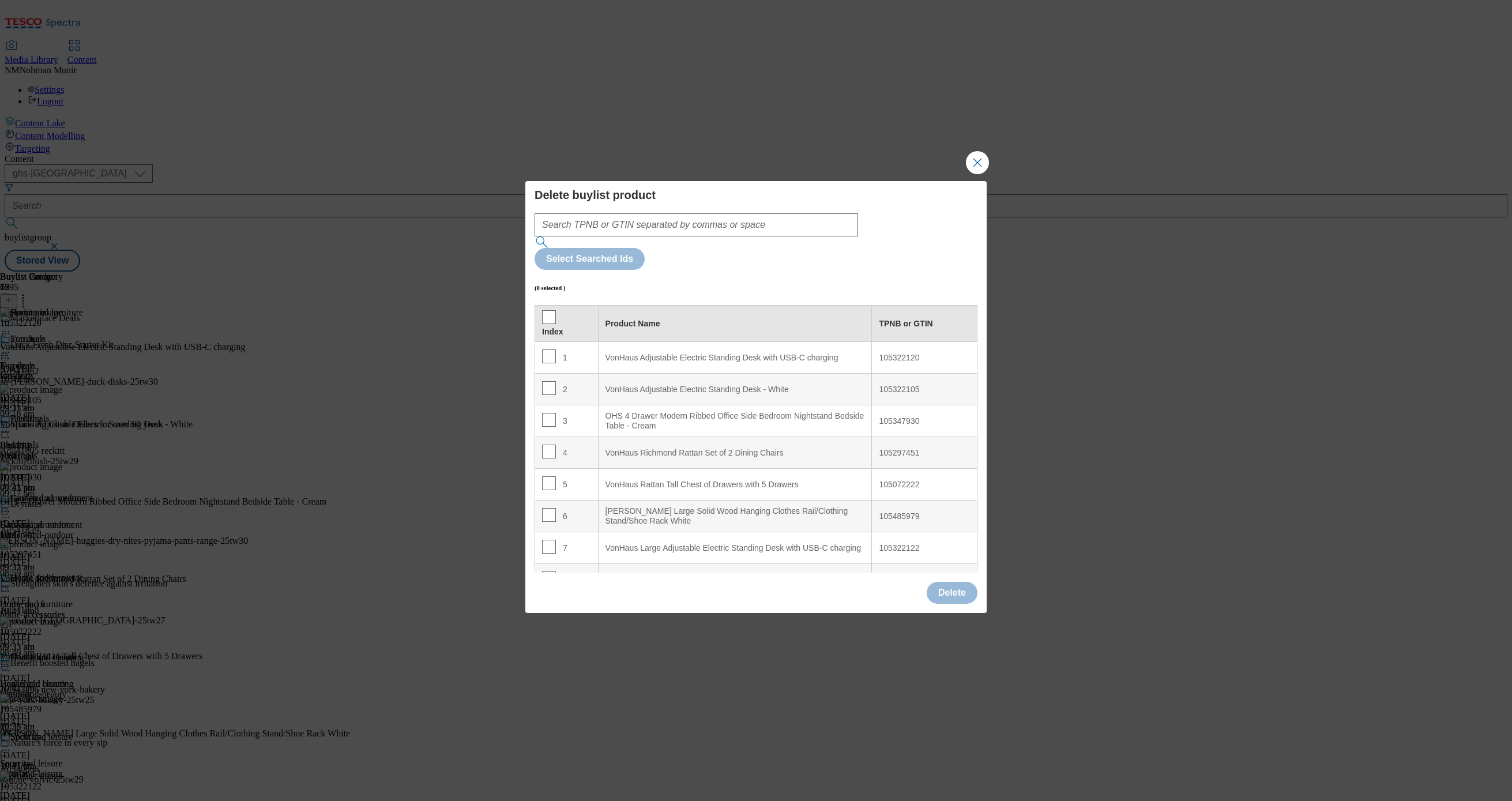
scroll to position [1974, 0]
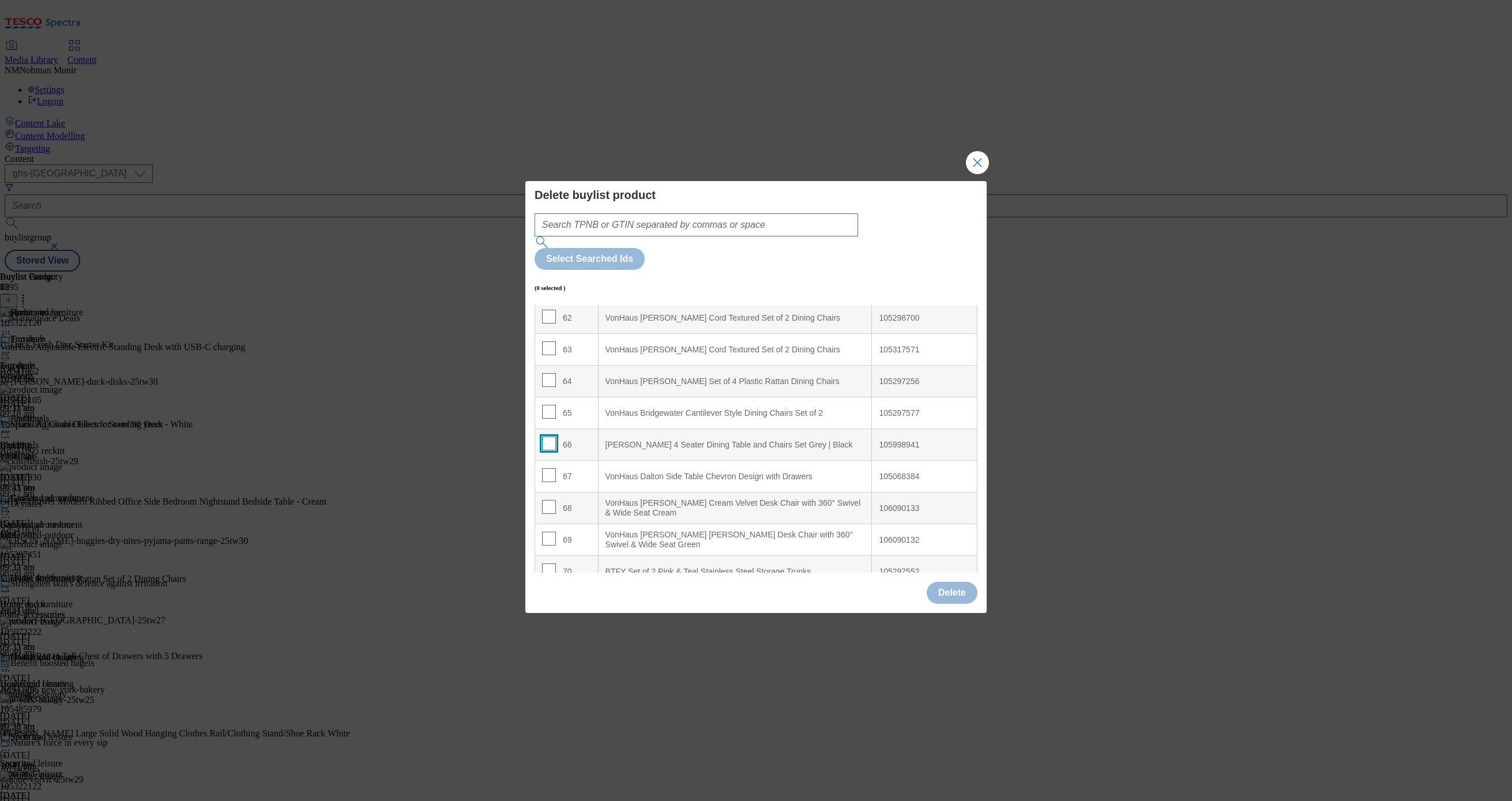
click at [542, 437] on input "Modal" at bounding box center [549, 444] width 14 height 14
checkbox input "true"
click at [957, 581] on button "Delete" at bounding box center [952, 592] width 51 height 22
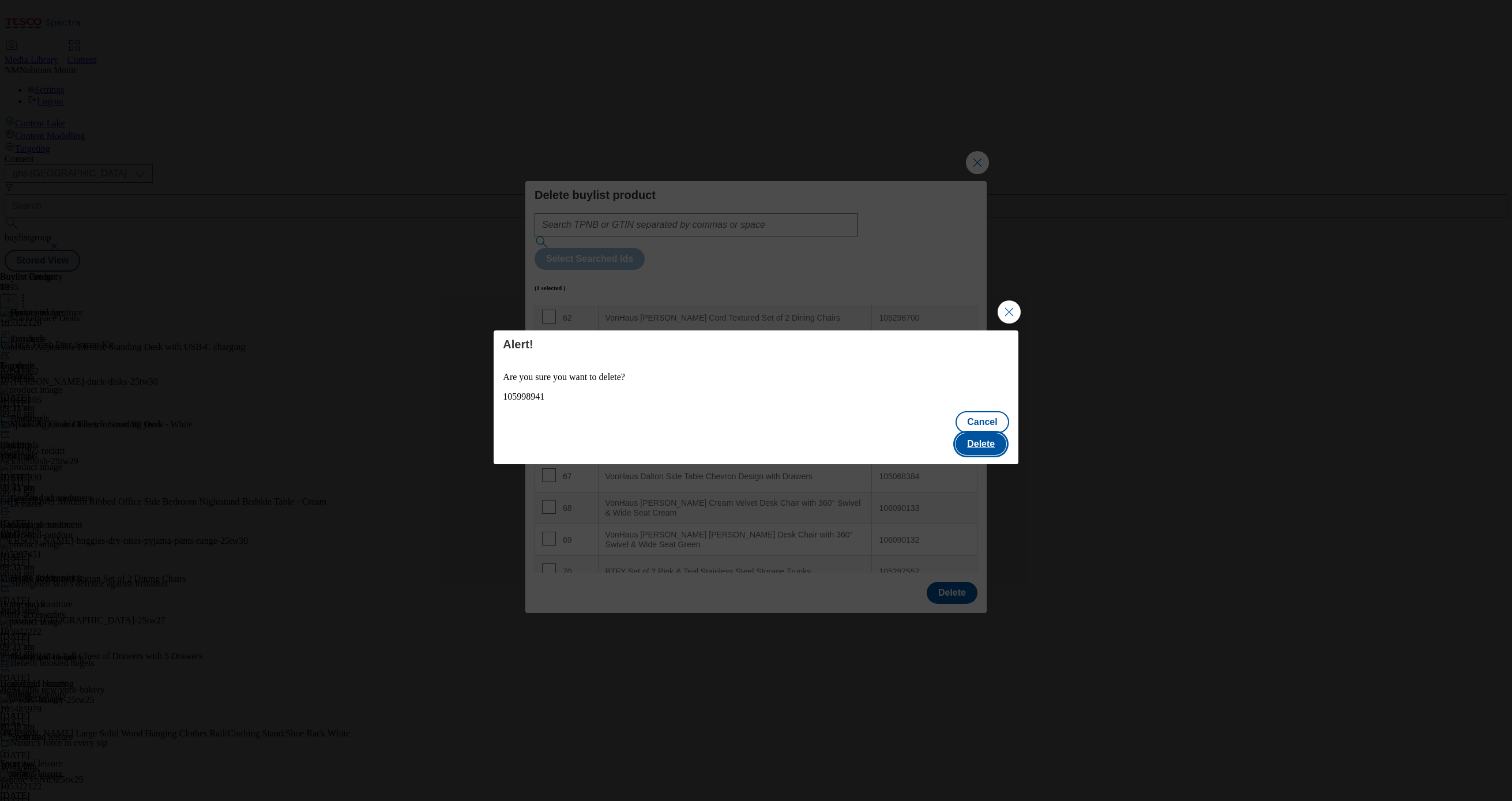
click at [992, 433] on button "Delete" at bounding box center [982, 444] width 51 height 22
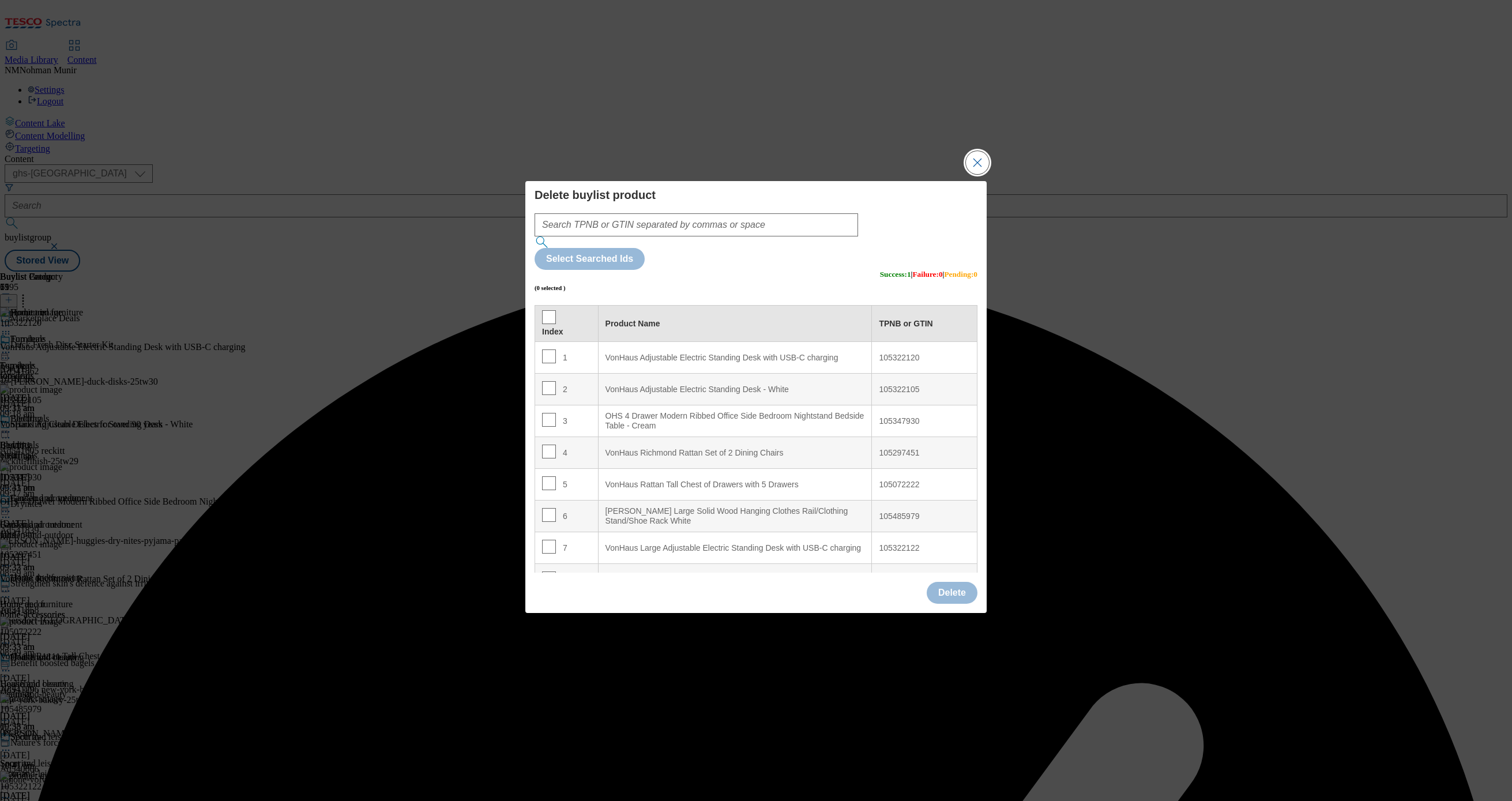
click at [980, 174] on button "Close Modal" at bounding box center [978, 162] width 23 height 23
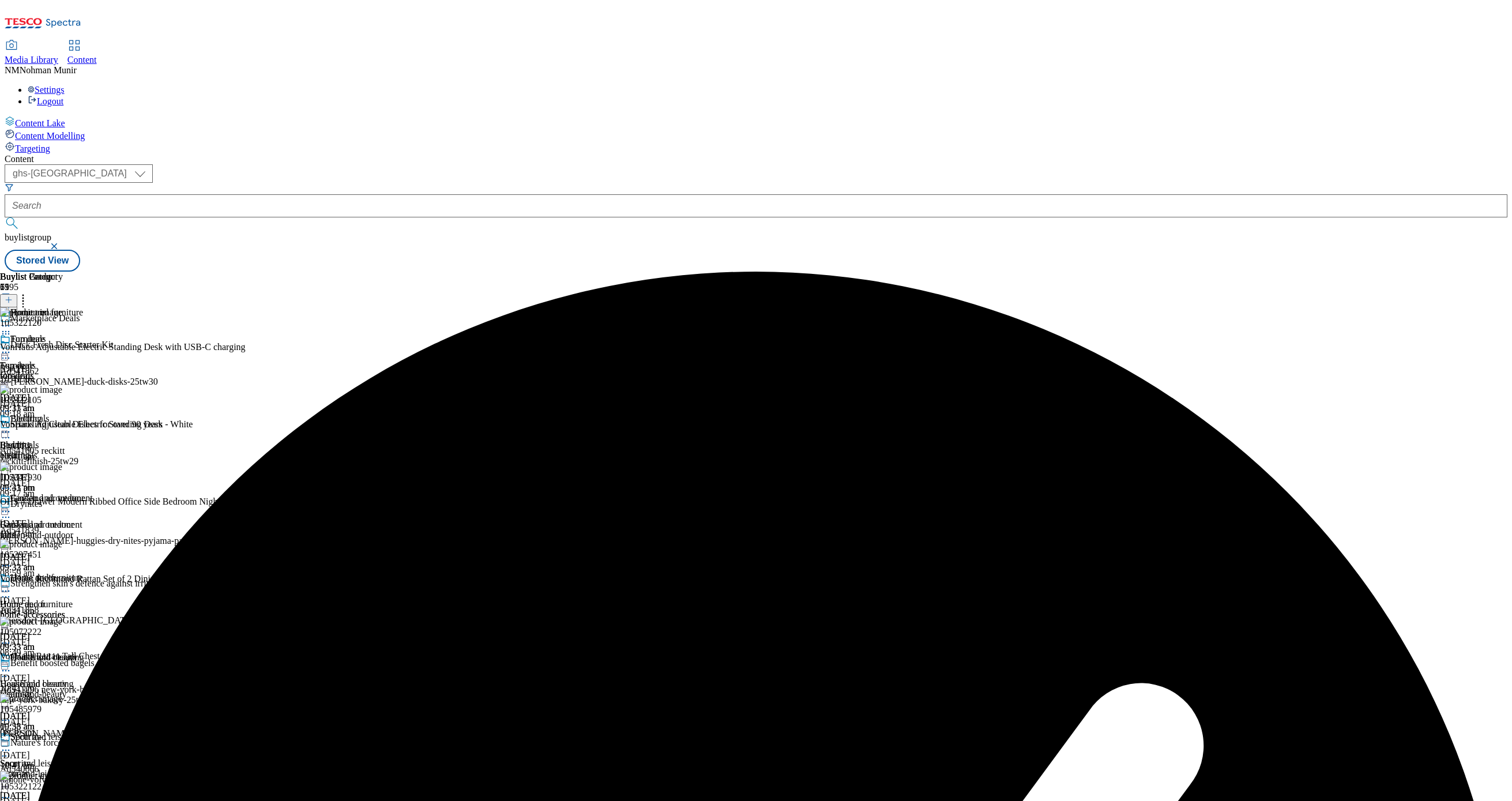
click at [11, 347] on icon at bounding box center [5, 352] width 11 height 11
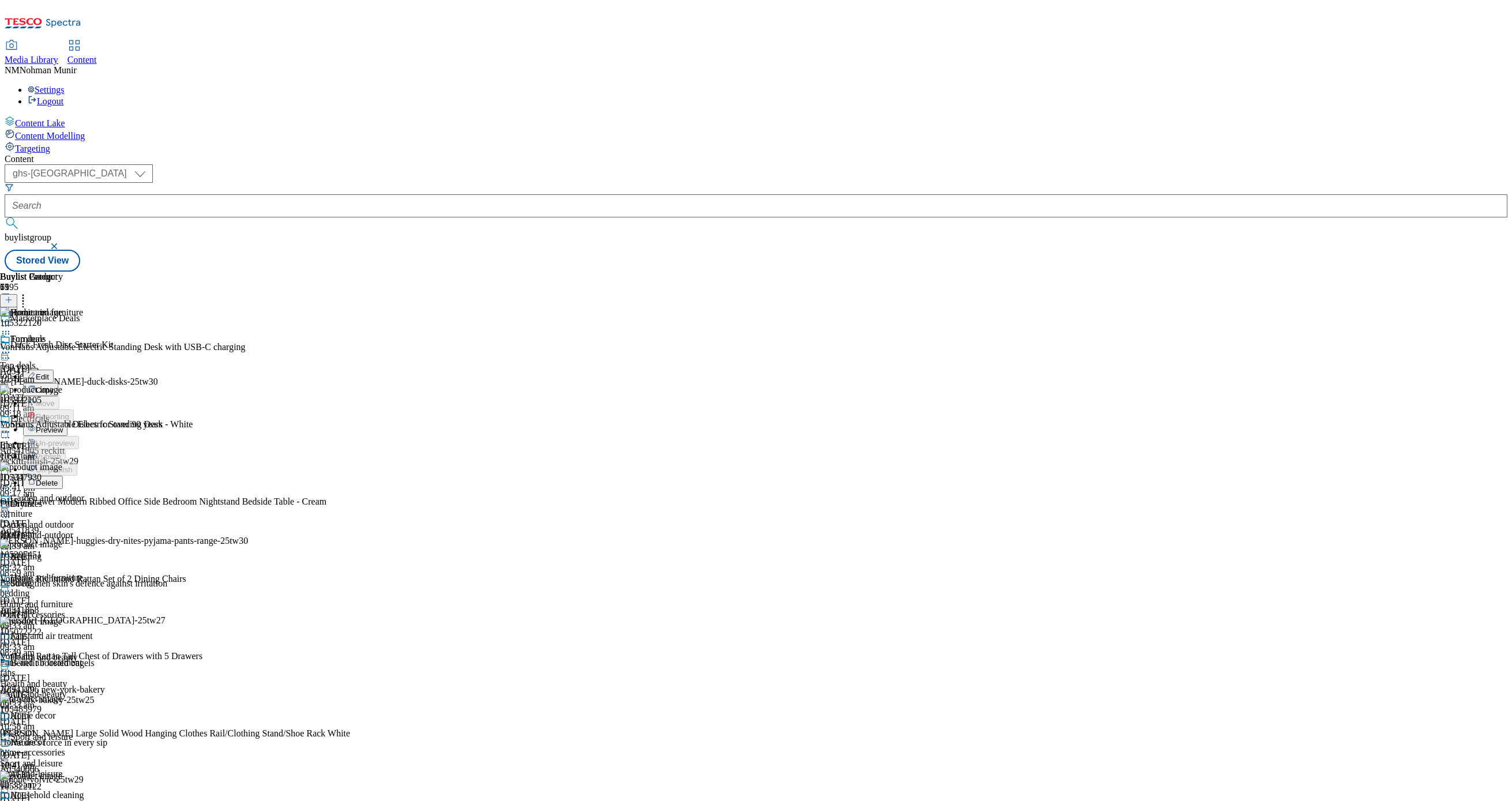
click at [67, 423] on button "Preview" at bounding box center [45, 429] width 44 height 13
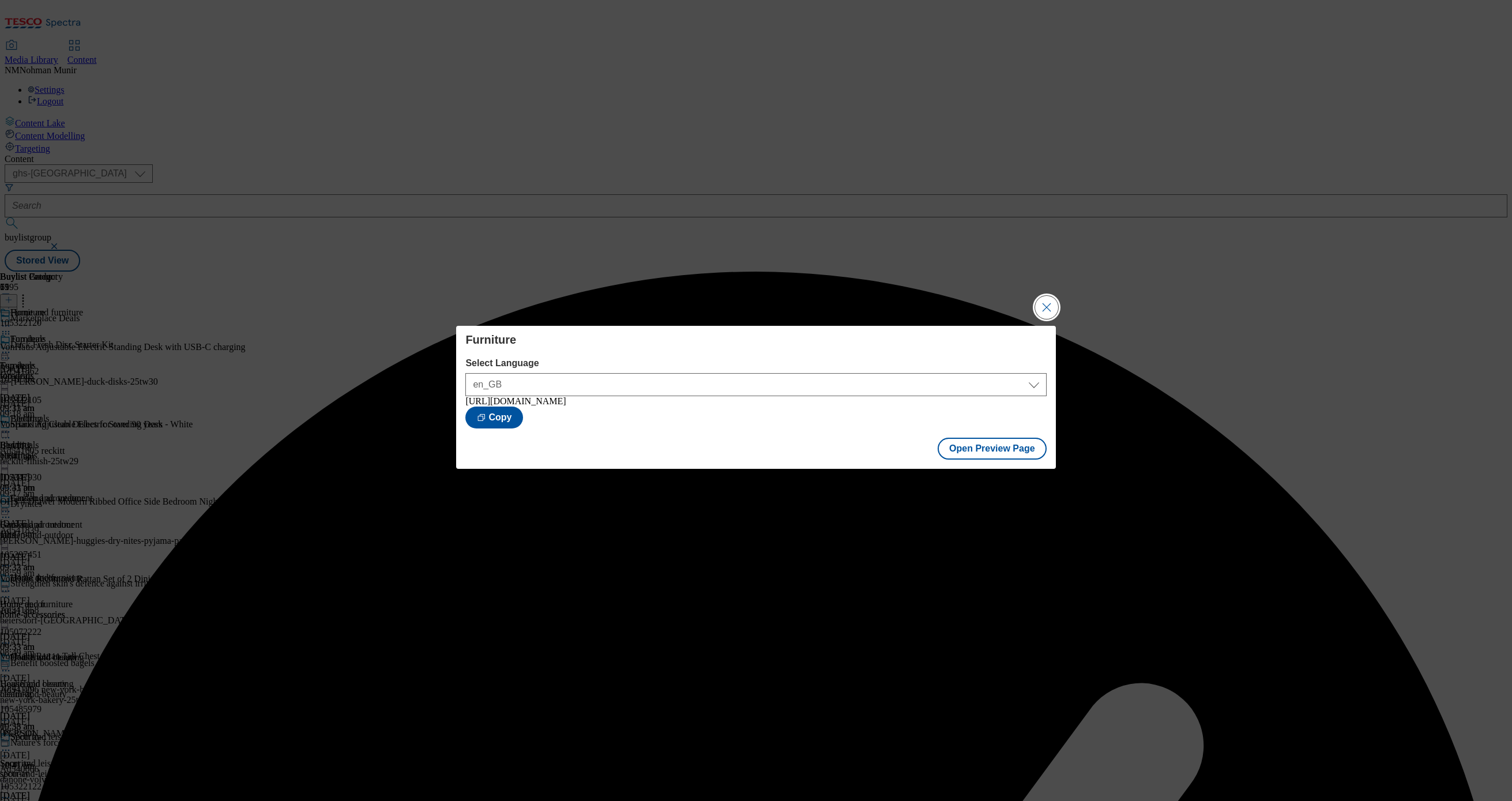
click at [1041, 303] on button "Close Modal" at bounding box center [1047, 307] width 23 height 23
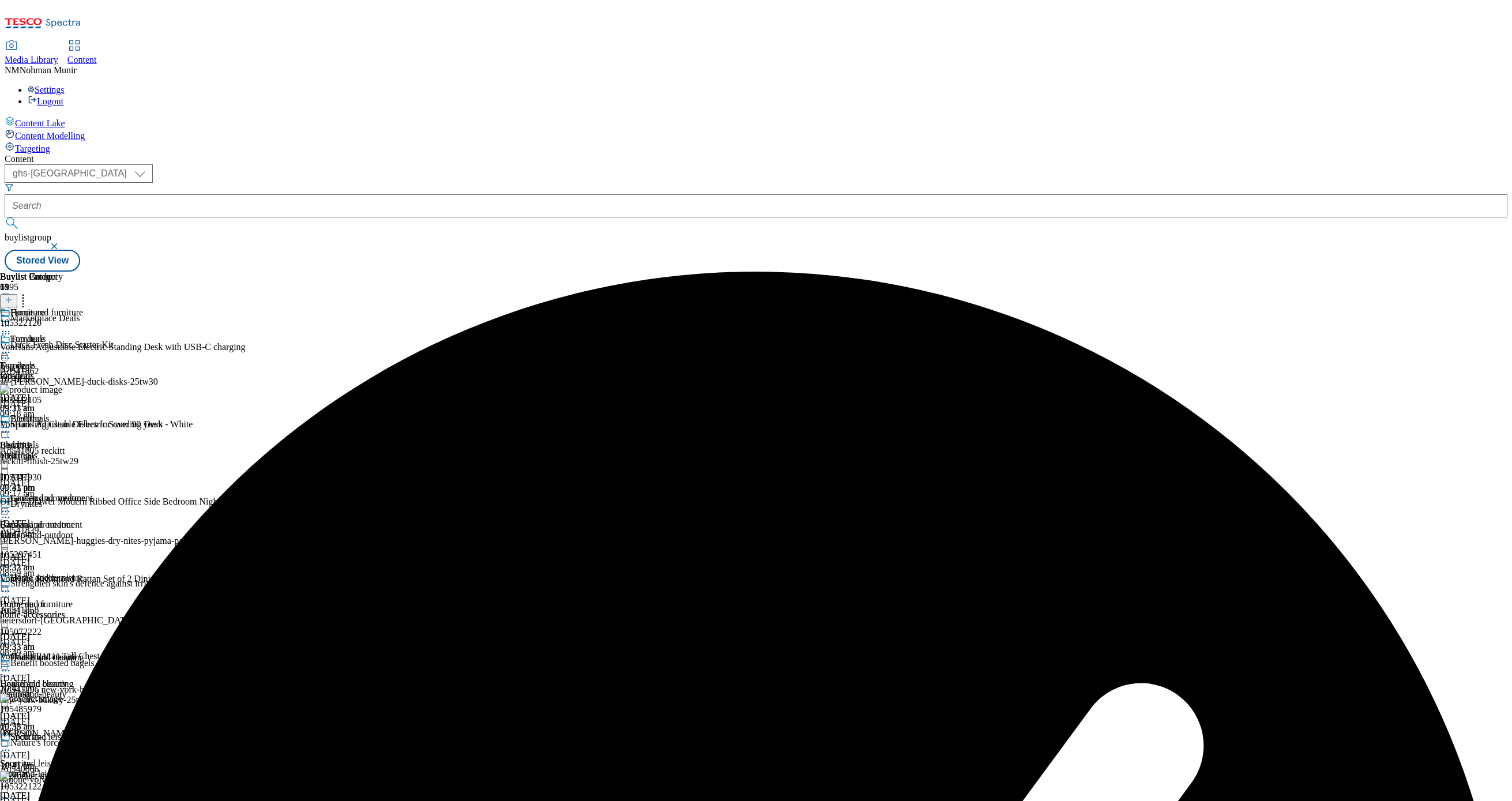
click at [11, 347] on icon at bounding box center [5, 352] width 11 height 11
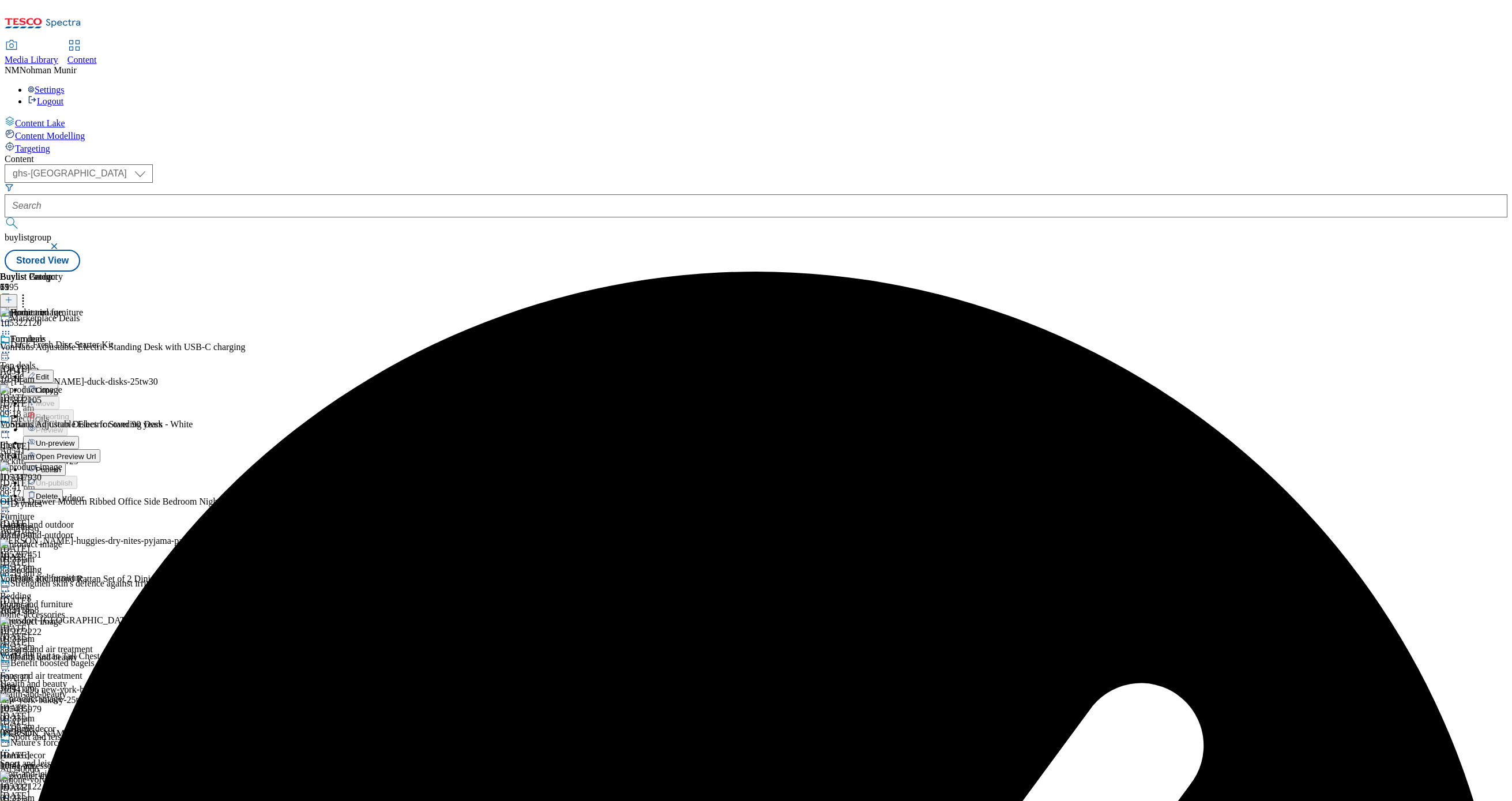
click at [61, 465] on span "Publish" at bounding box center [49, 469] width 26 height 9
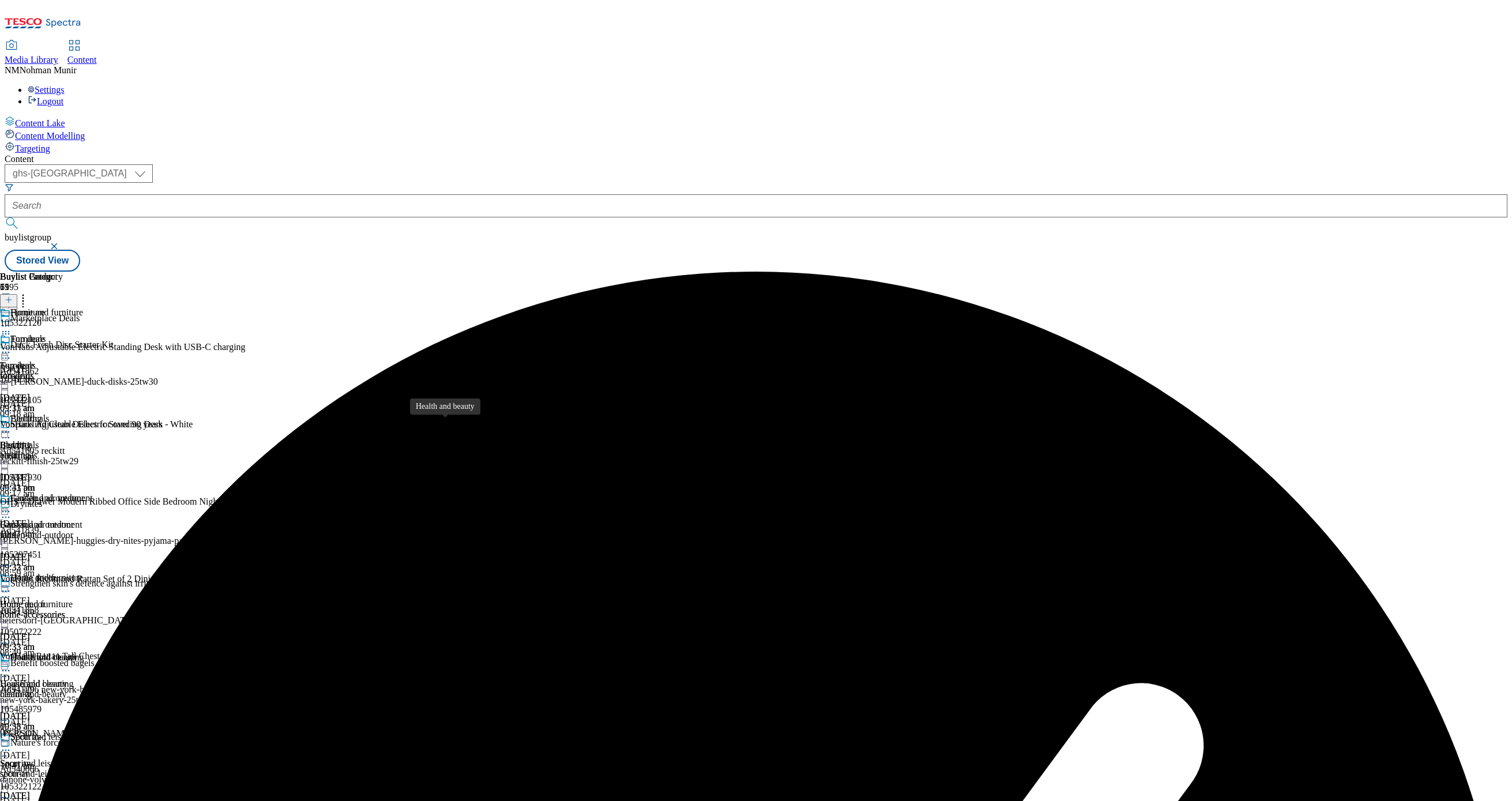
scroll to position [0, 0]
click at [91, 450] on div "electricals" at bounding box center [45, 455] width 91 height 11
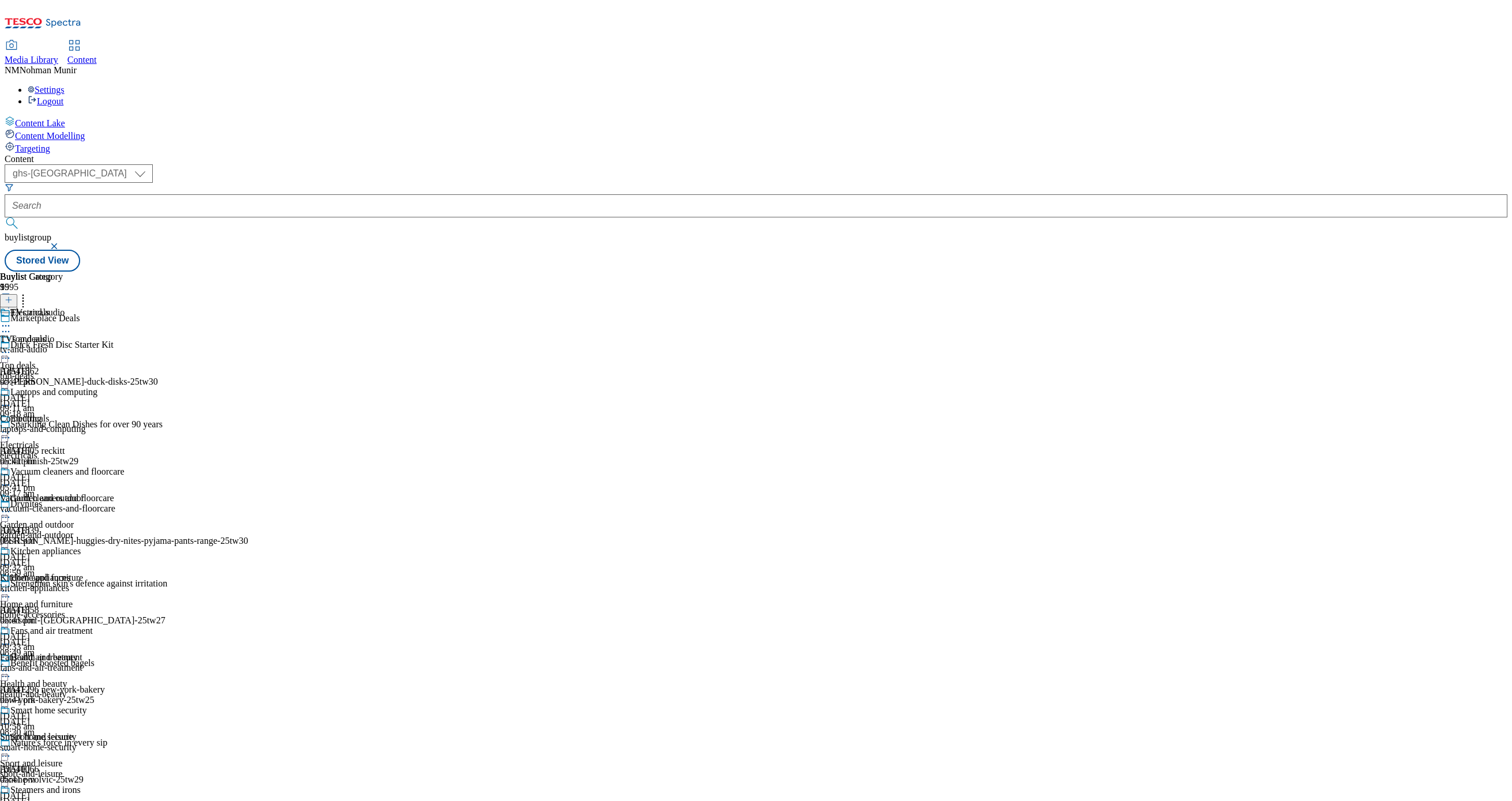
scroll to position [133, 0]
click at [124, 546] on div "Kitchen appliances Kitchen appliances kitchen-appliances [DATE] 05:41 pm" at bounding box center [62, 586] width 124 height 79
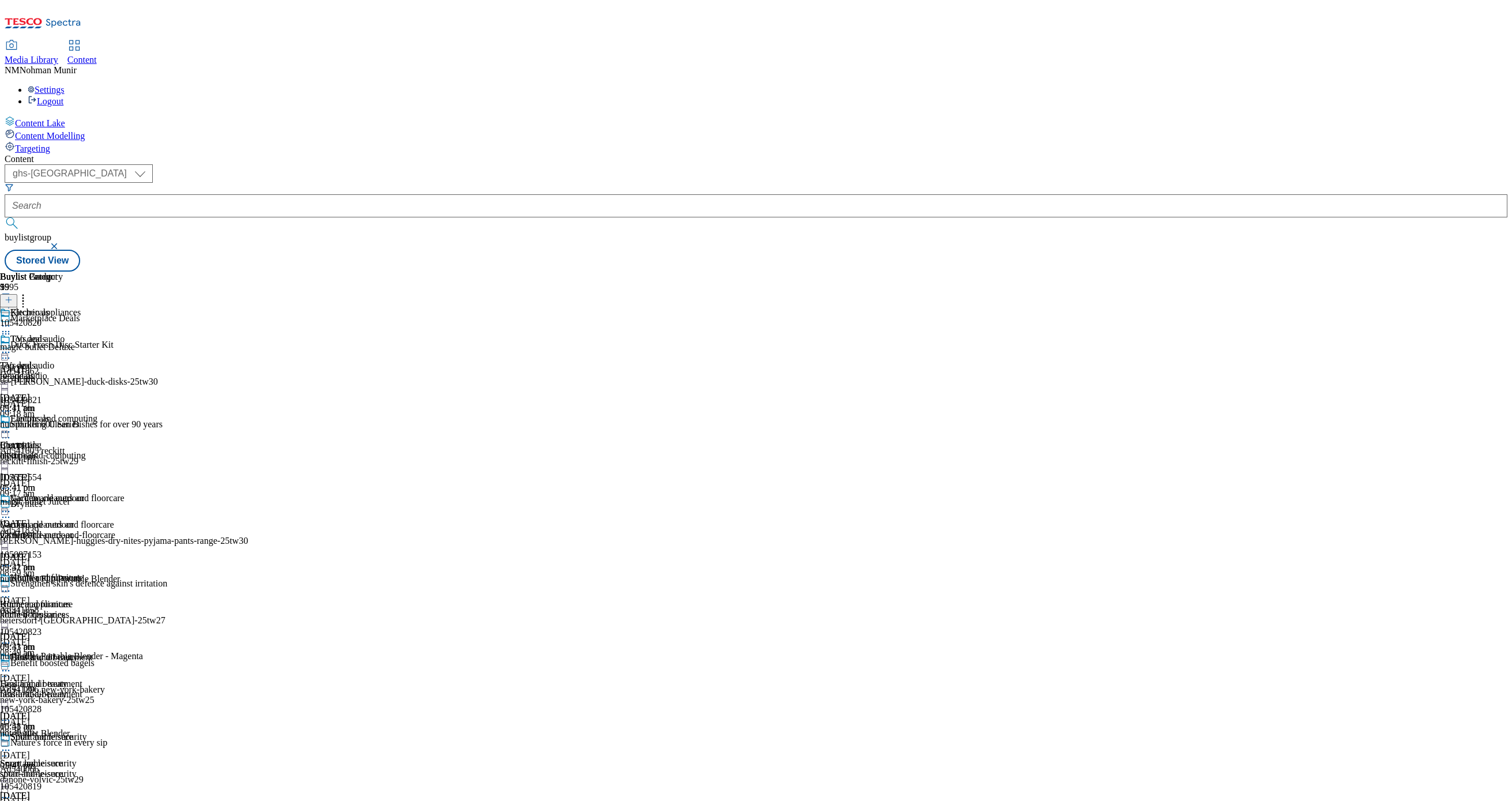
click at [11, 585] on icon at bounding box center [5, 590] width 11 height 11
click at [78, 715] on button "Un-publish" at bounding box center [49, 721] width 54 height 13
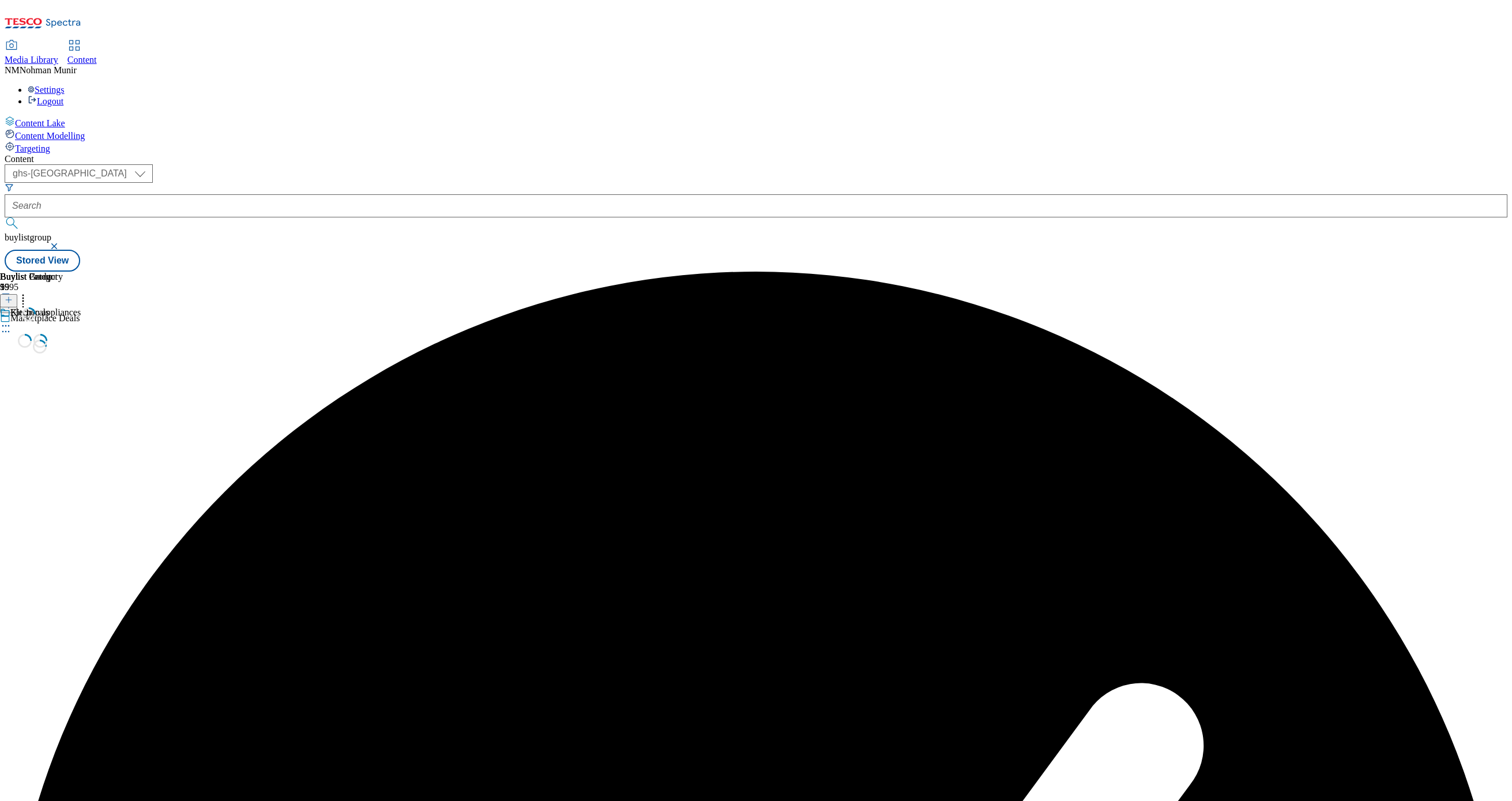
scroll to position [0, 0]
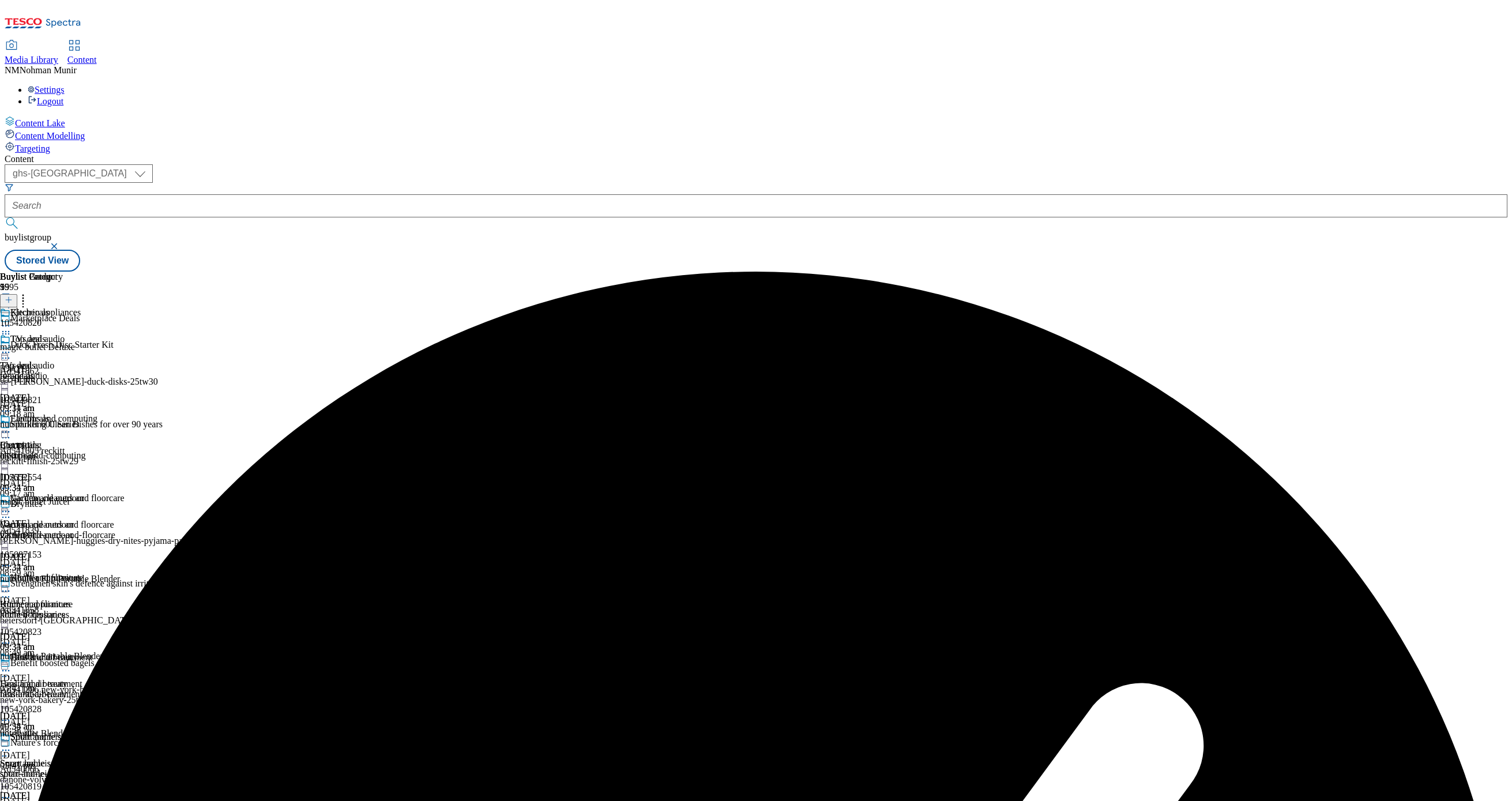
click at [11, 320] on icon at bounding box center [5, 326] width 11 height 11
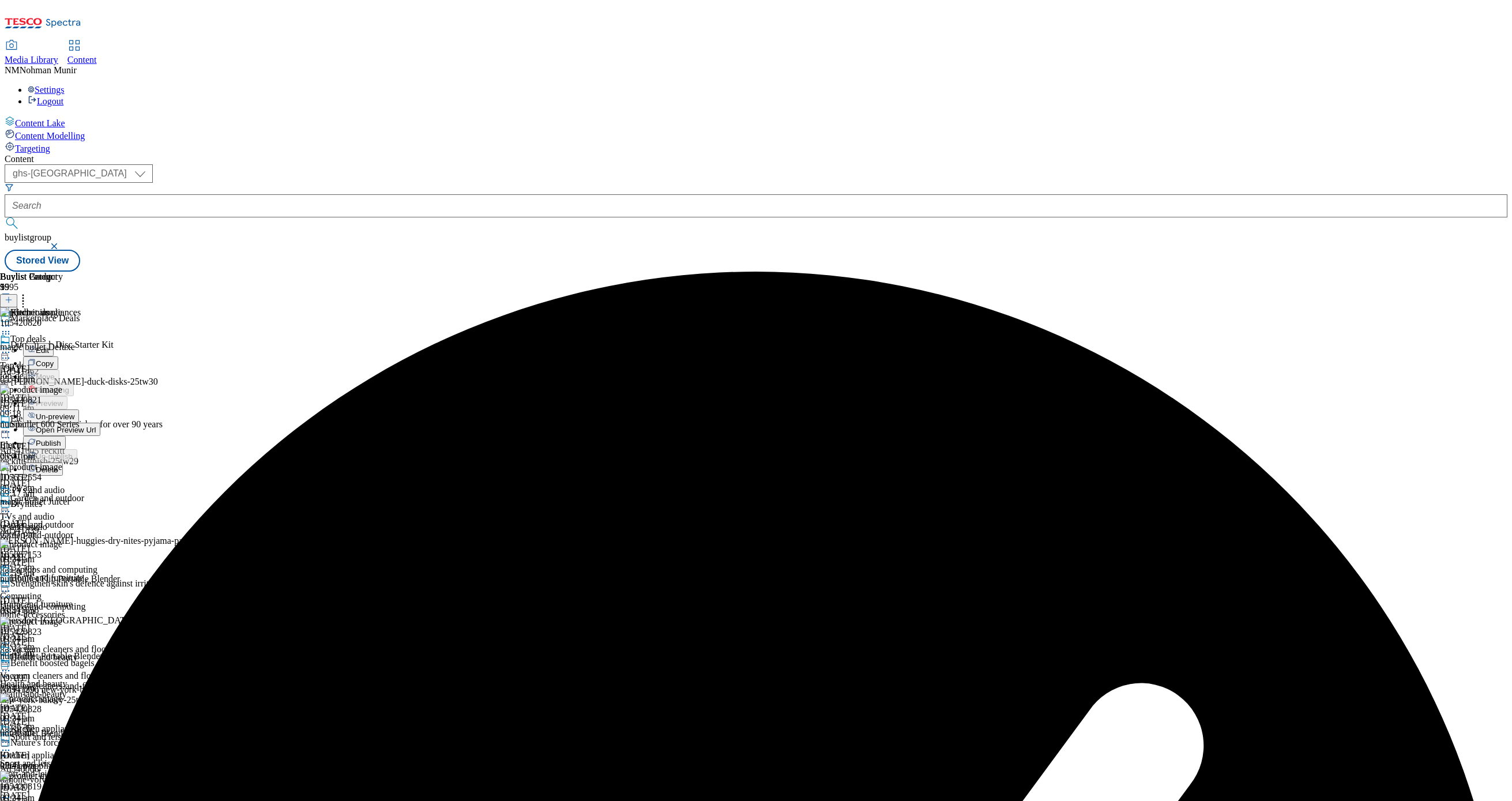
click at [79, 409] on button "Un-preview" at bounding box center [50, 415] width 56 height 13
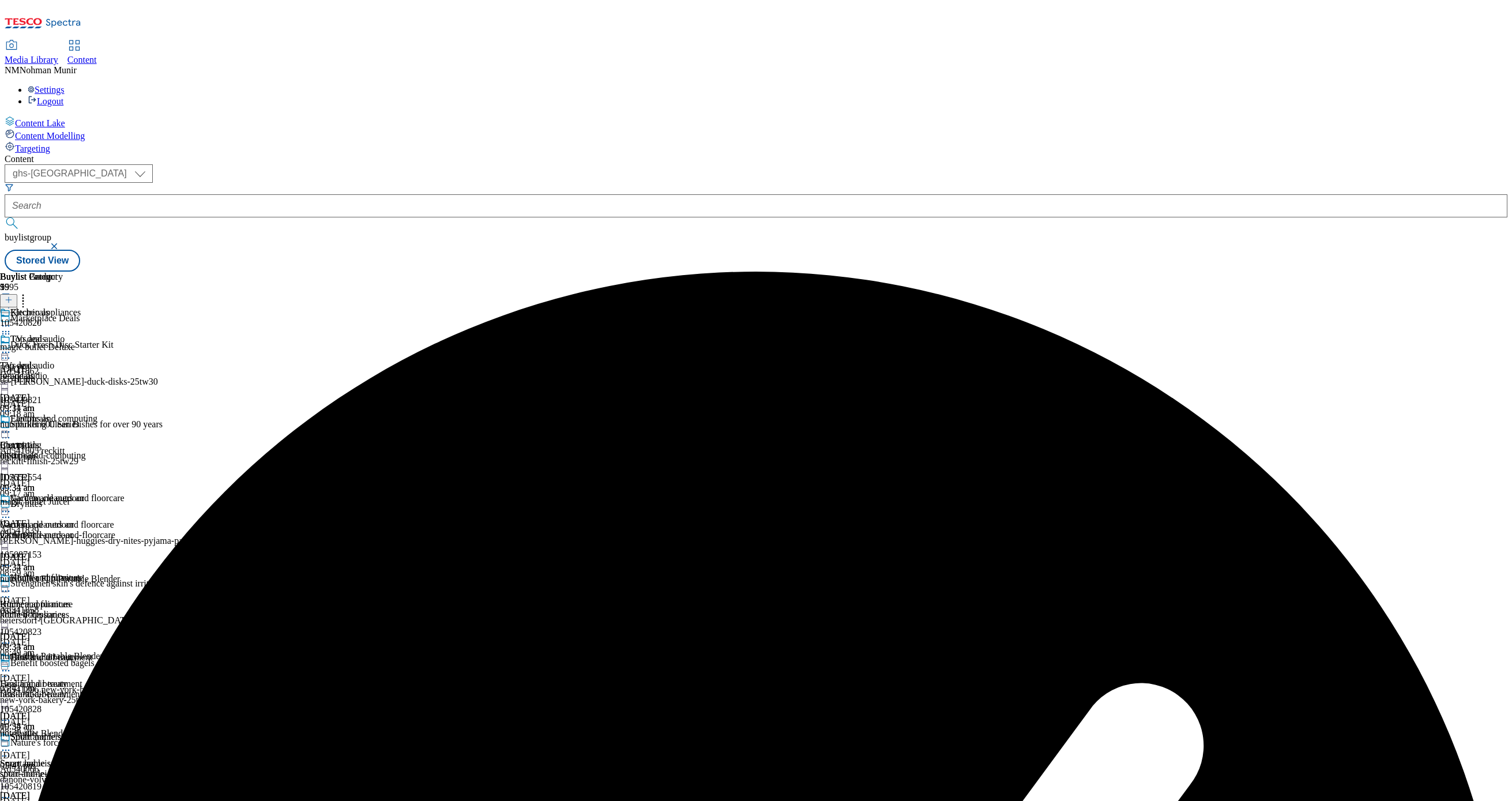
scroll to position [2234, 0]
click at [29, 292] on icon at bounding box center [23, 297] width 11 height 11
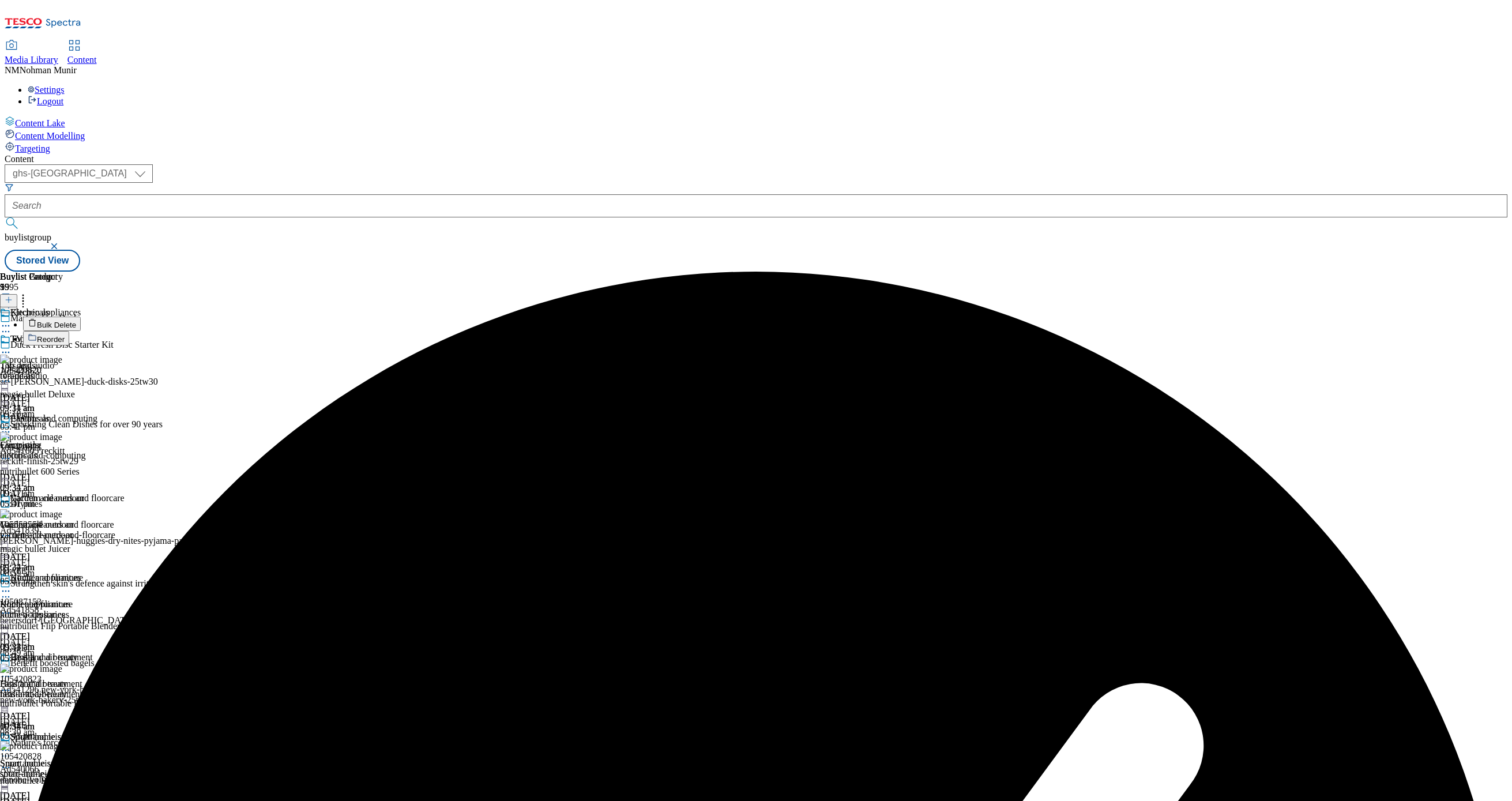
click at [80, 317] on button "Bulk Delete" at bounding box center [51, 324] width 57 height 14
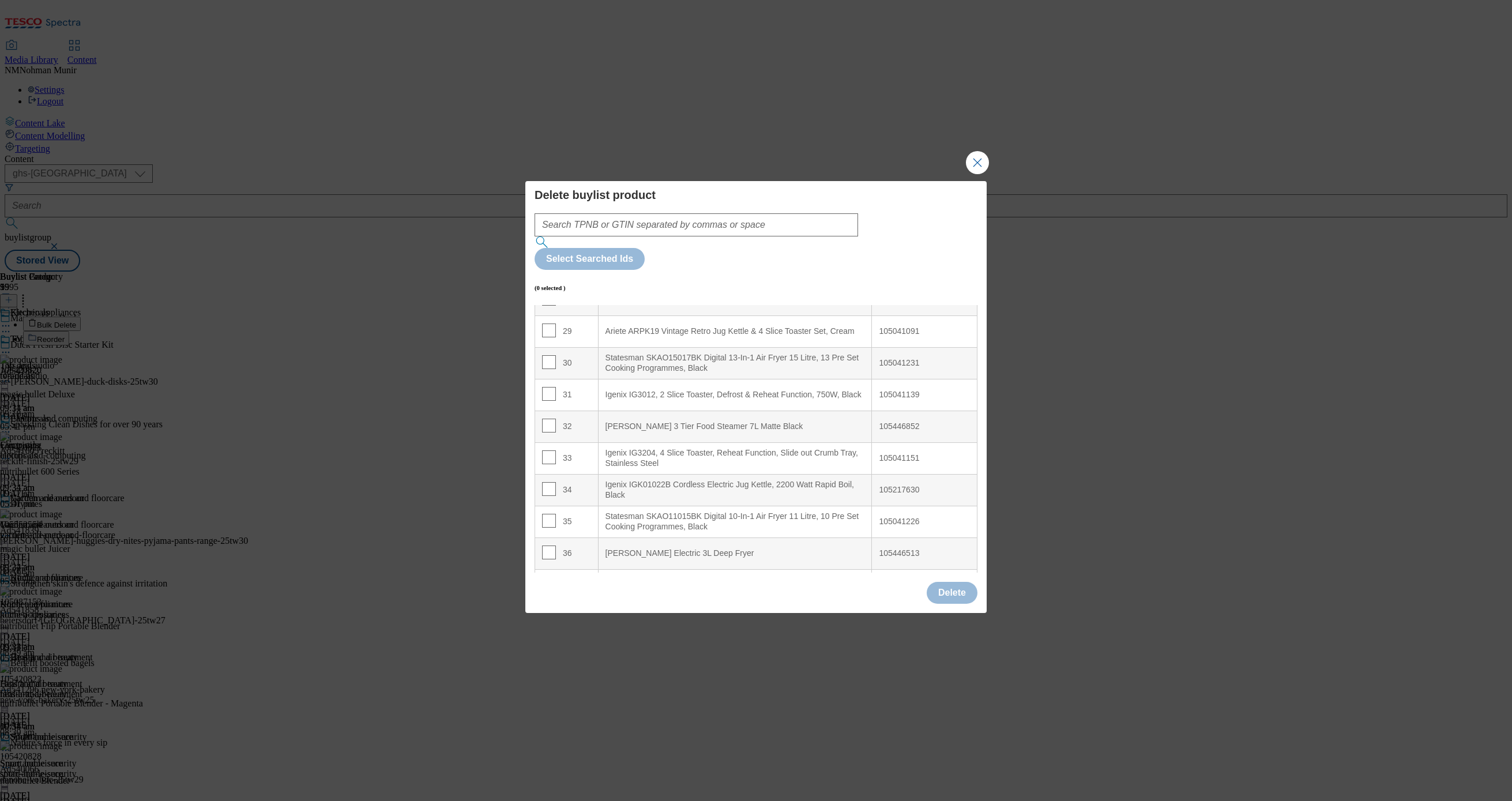
scroll to position [1317, 0]
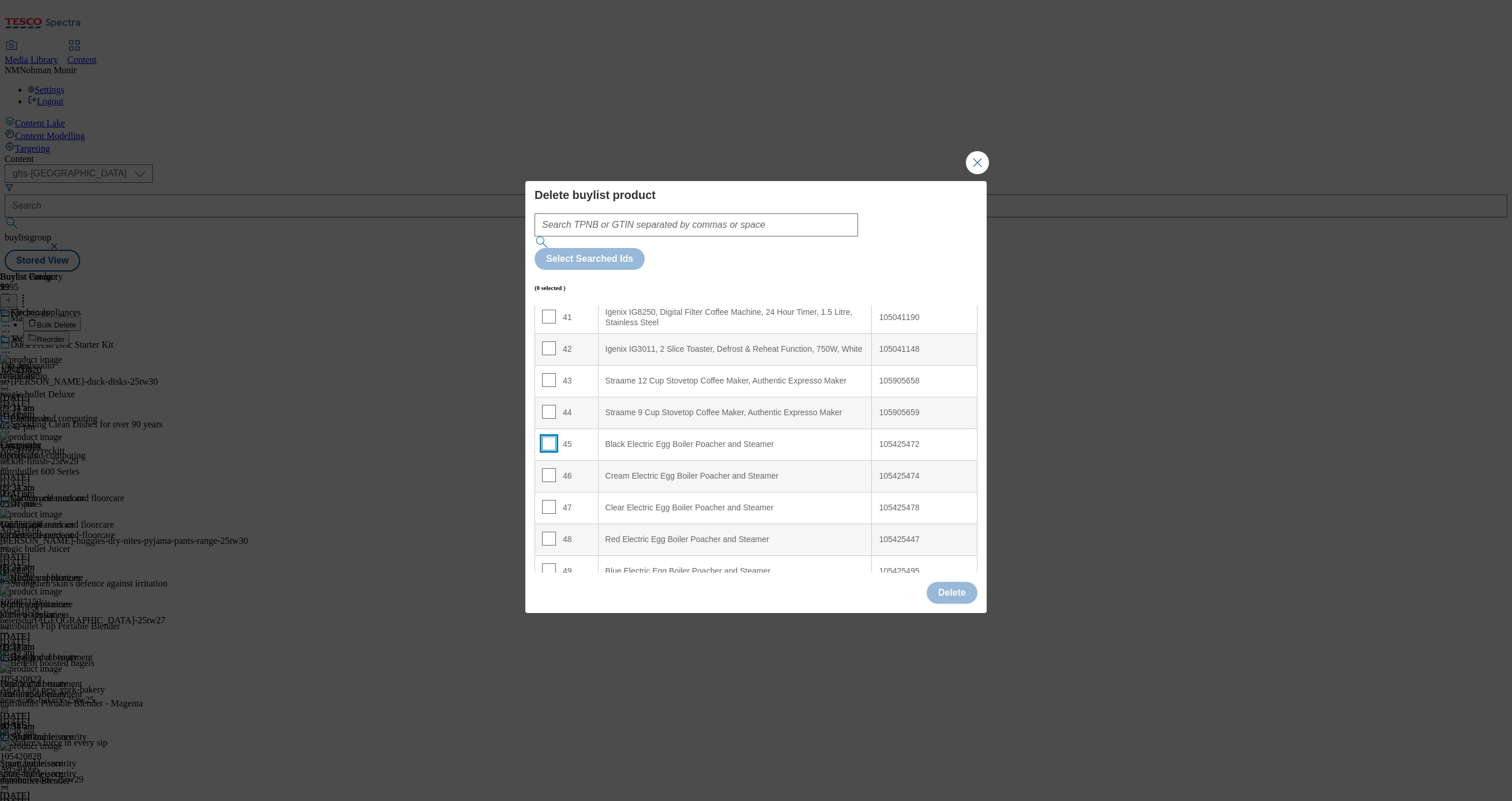
click at [548, 437] on input "Modal" at bounding box center [549, 444] width 14 height 14
checkbox input "true"
click at [544, 468] on input "Modal" at bounding box center [549, 475] width 14 height 14
checkbox input "true"
click at [544, 491] on td "47" at bounding box center [567, 507] width 64 height 32
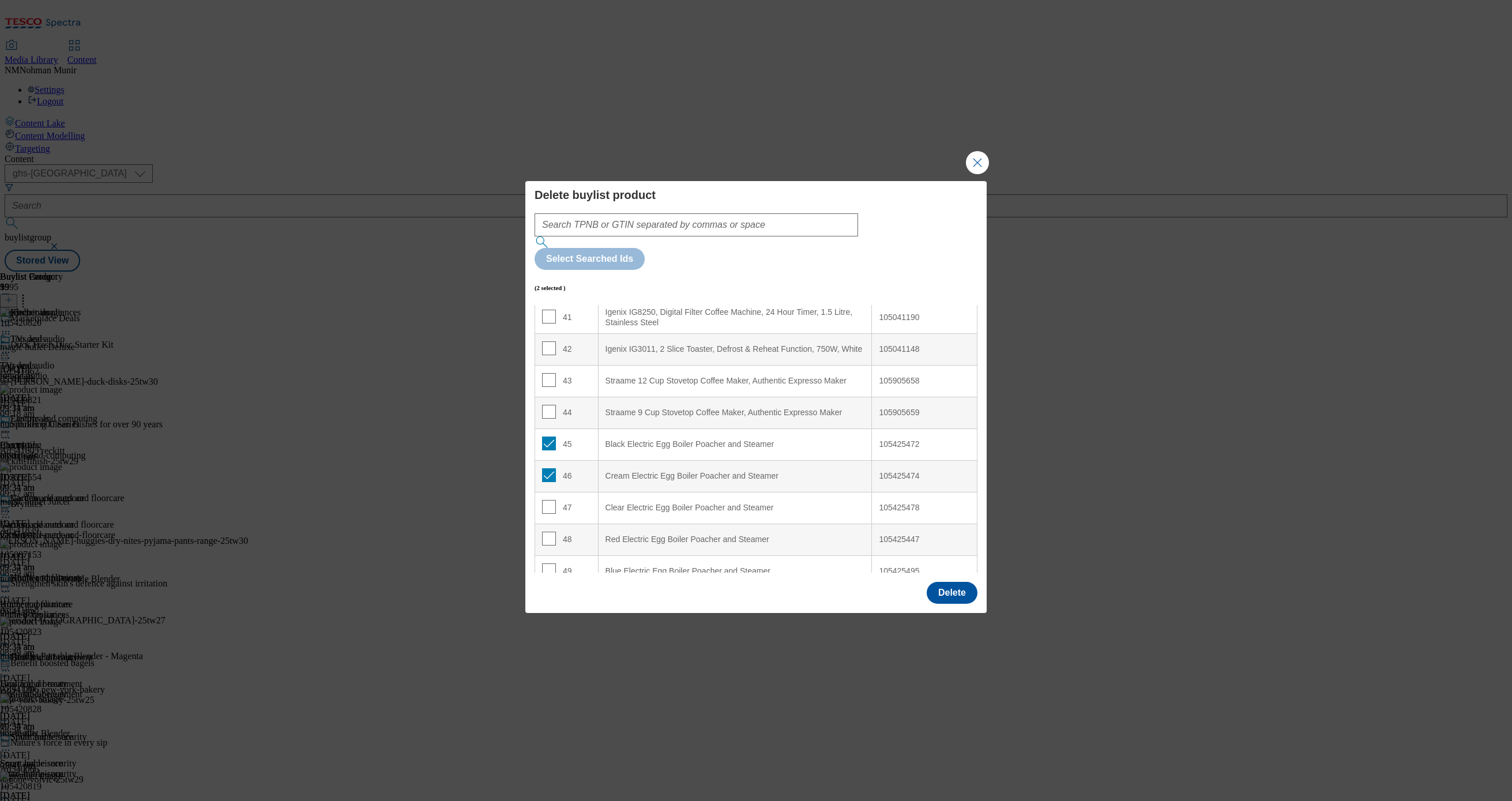
click at [544, 523] on td "48" at bounding box center [567, 539] width 64 height 32
click at [544, 500] on input "Modal" at bounding box center [549, 507] width 14 height 14
checkbox input "true"
click at [547, 532] on input "Modal" at bounding box center [549, 539] width 14 height 14
checkbox input "true"
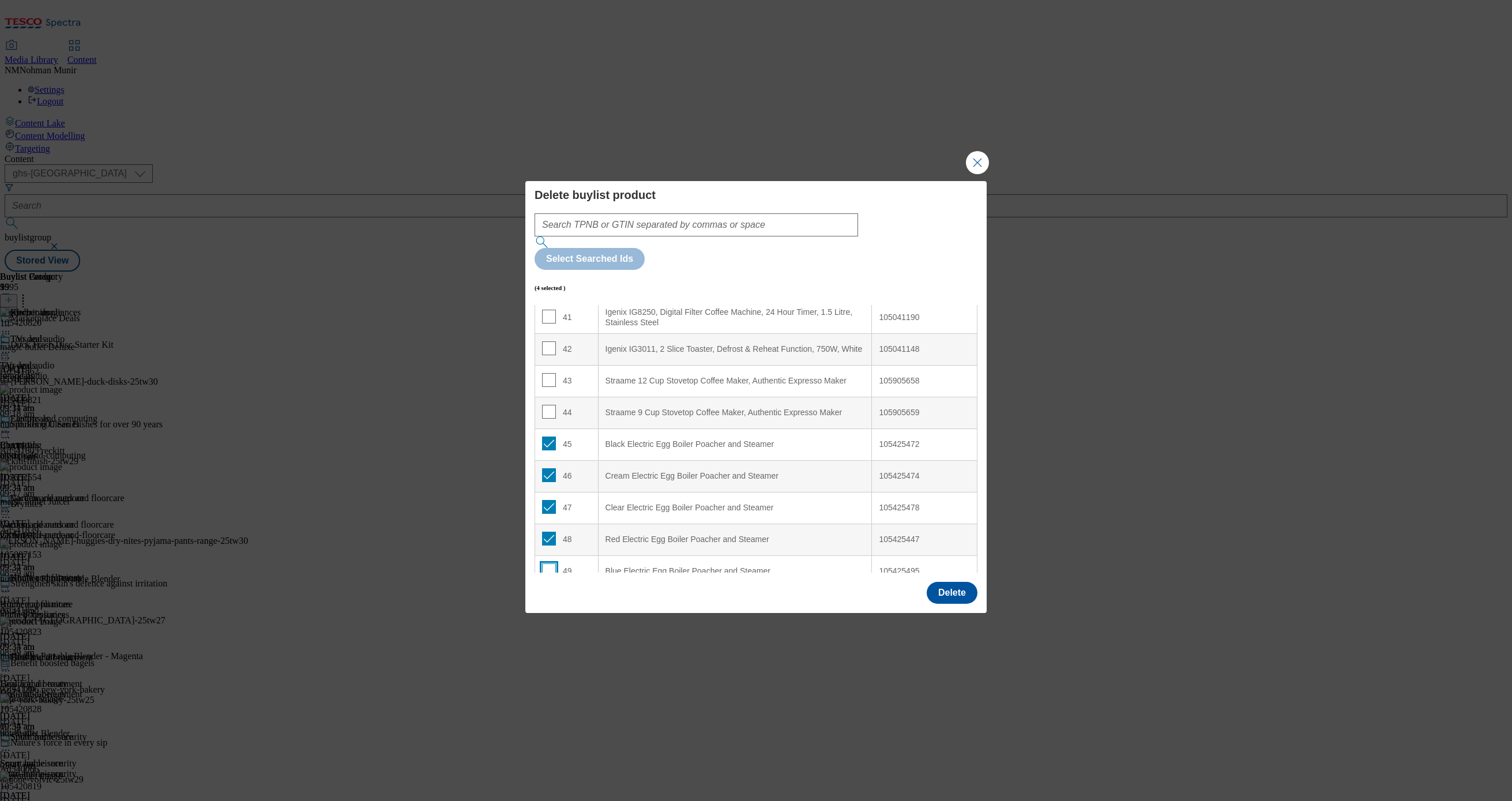
click at [550, 563] on input "Modal" at bounding box center [549, 570] width 14 height 14
checkbox input "true"
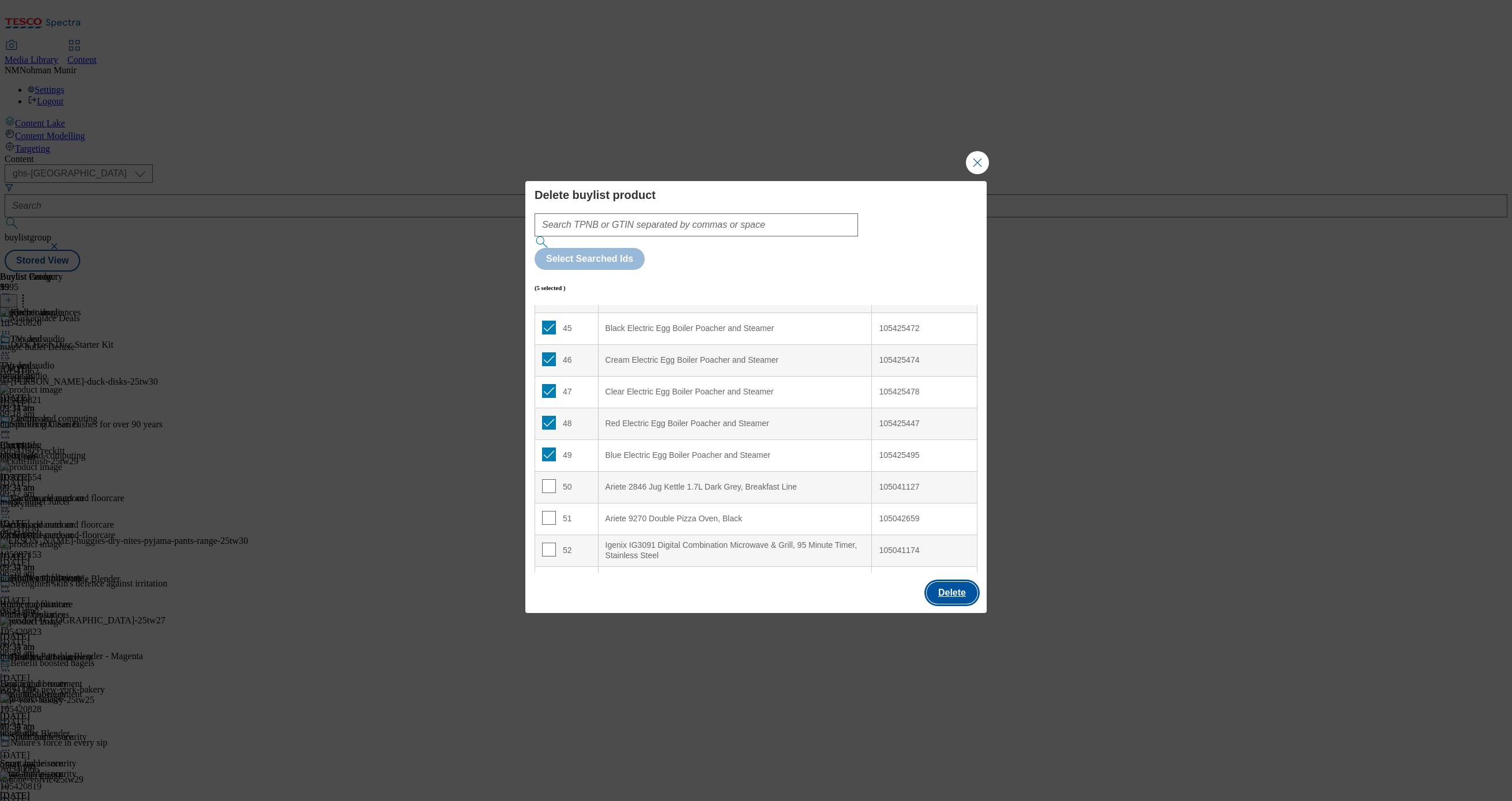
click at [953, 581] on button "Delete" at bounding box center [952, 592] width 51 height 22
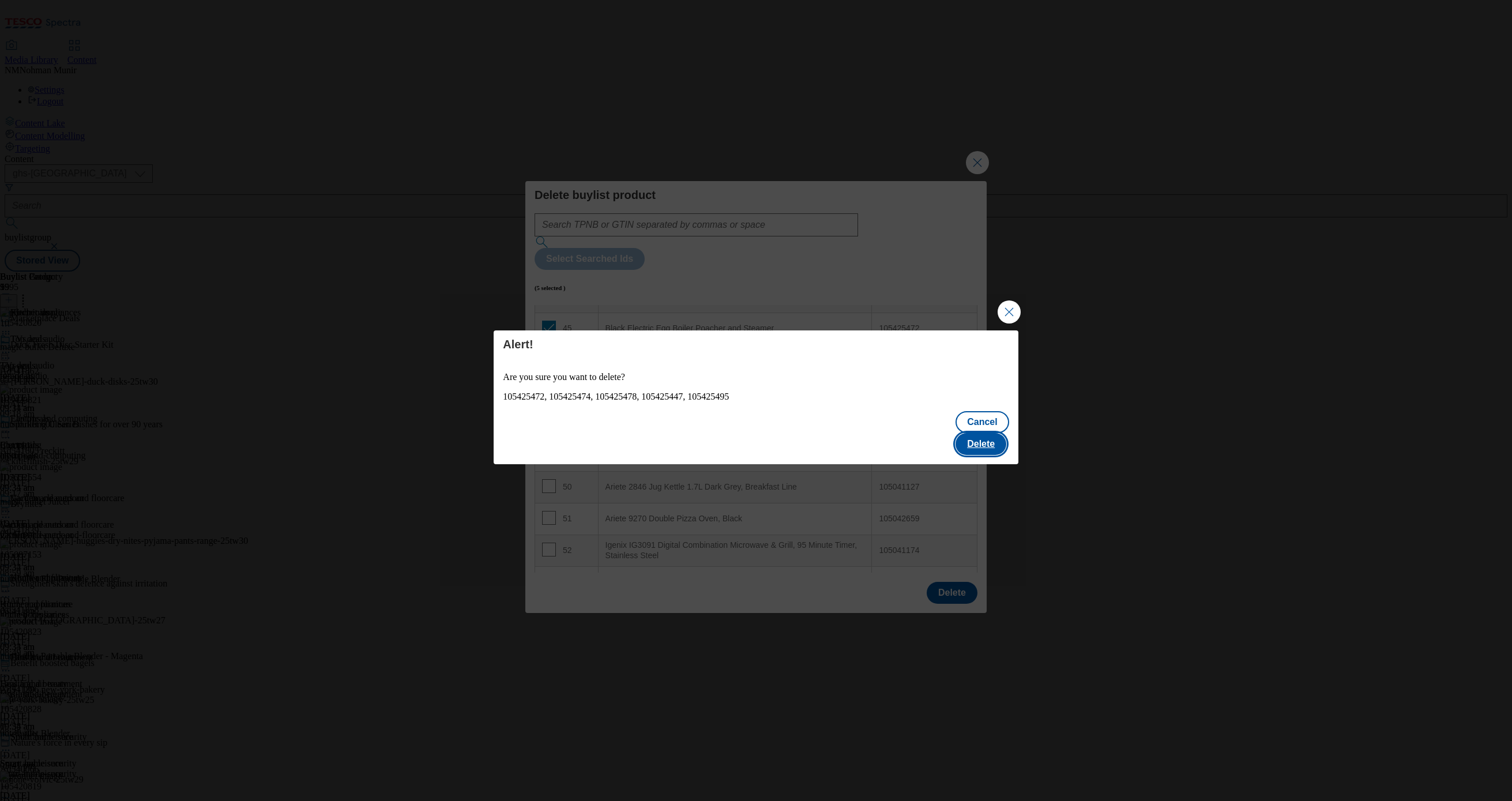
click at [980, 438] on button "Delete" at bounding box center [982, 444] width 51 height 22
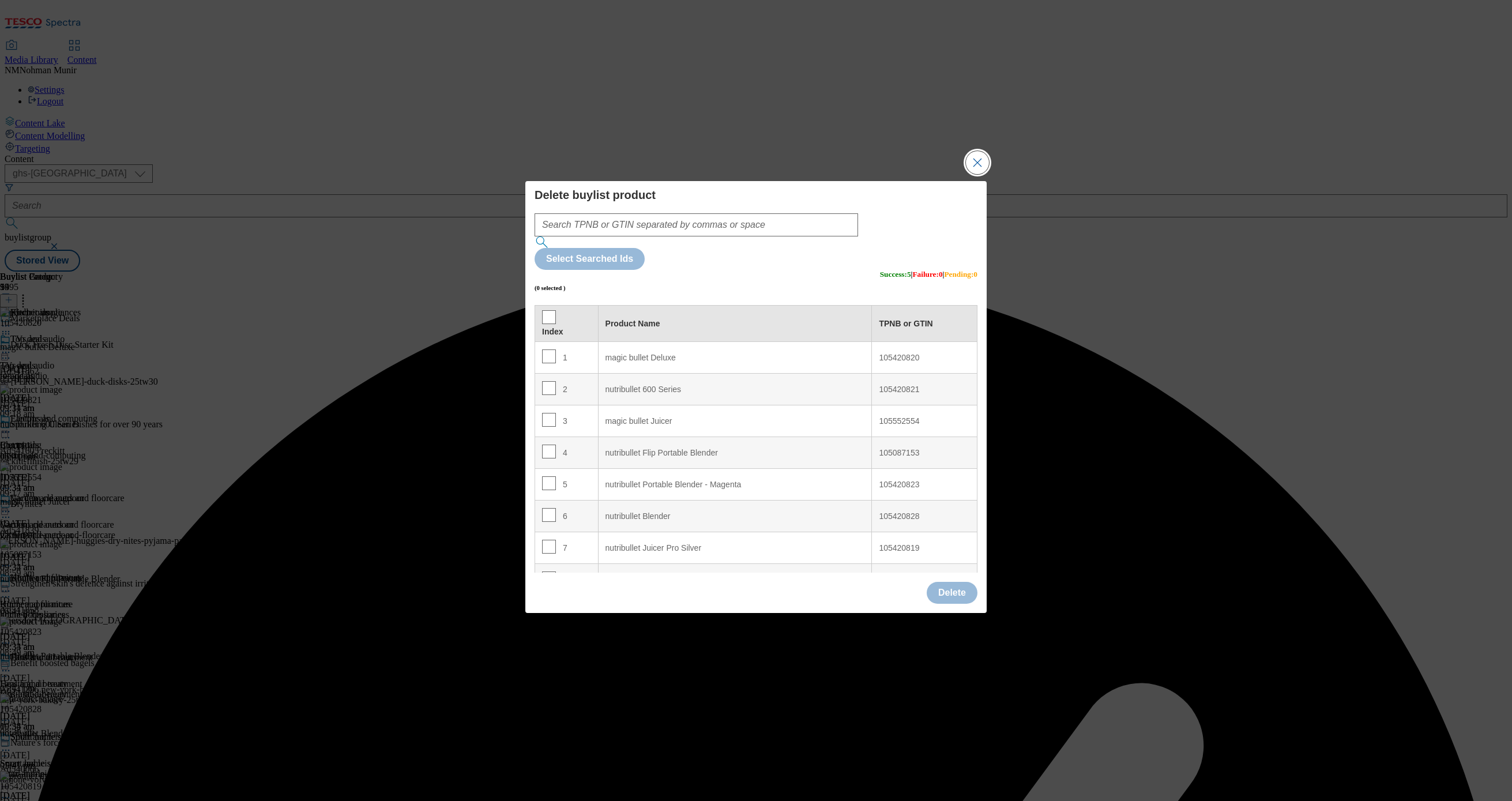
click at [980, 174] on button "Close Modal" at bounding box center [978, 162] width 23 height 23
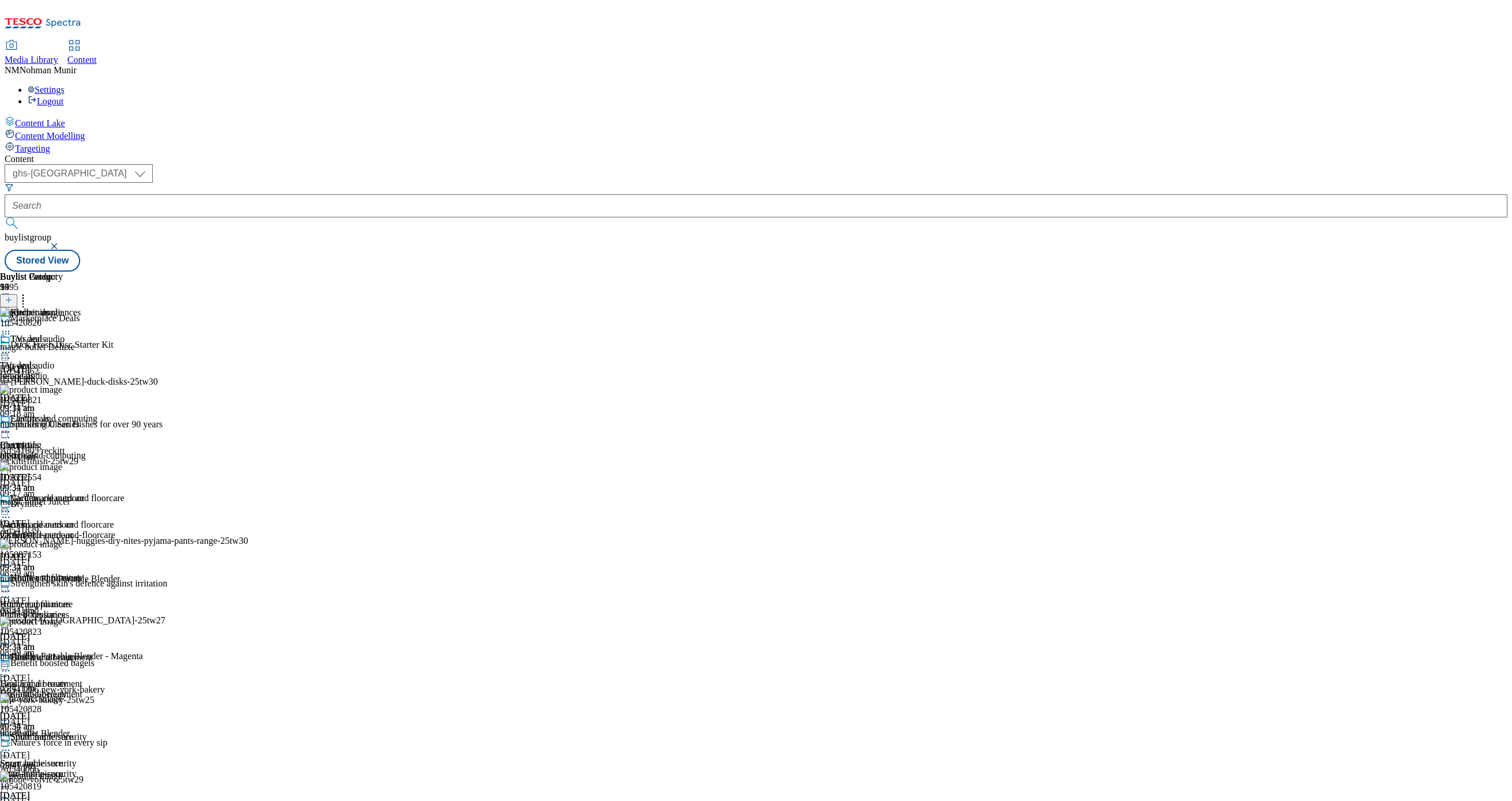
click at [11, 320] on icon at bounding box center [5, 326] width 11 height 11
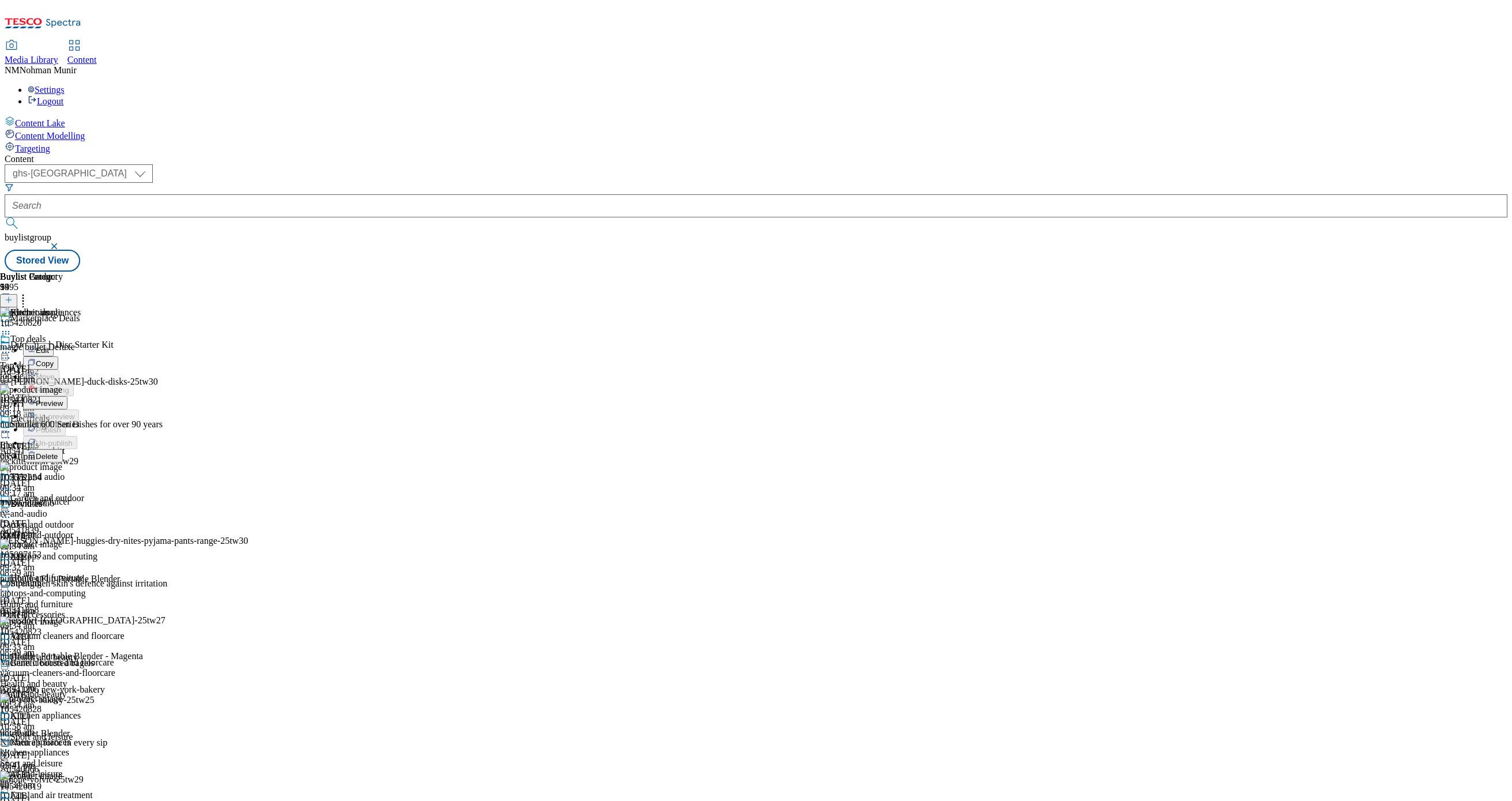
click at [63, 399] on span "Preview" at bounding box center [49, 403] width 27 height 9
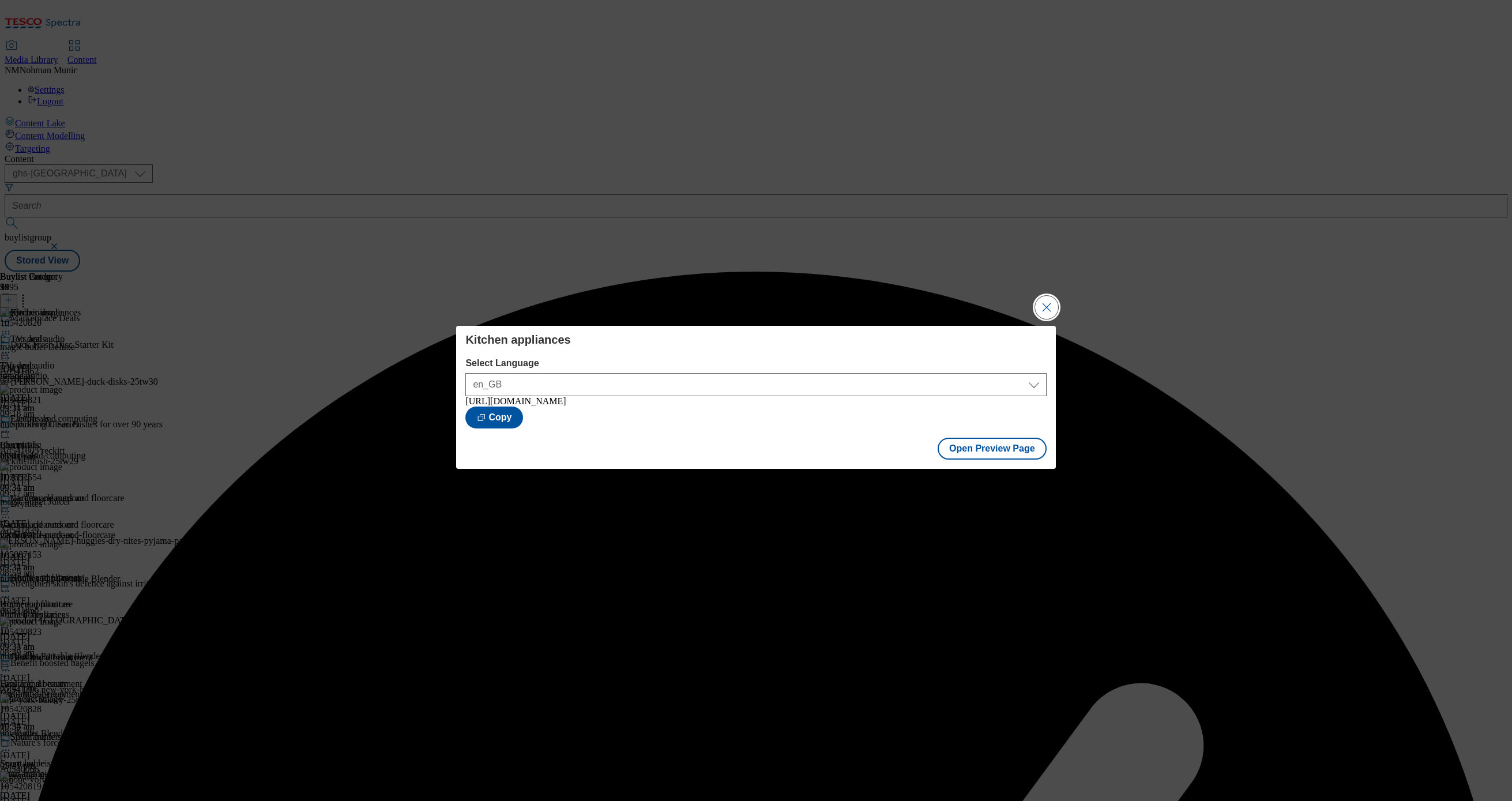
click at [1046, 300] on button "Close Modal" at bounding box center [1047, 307] width 23 height 23
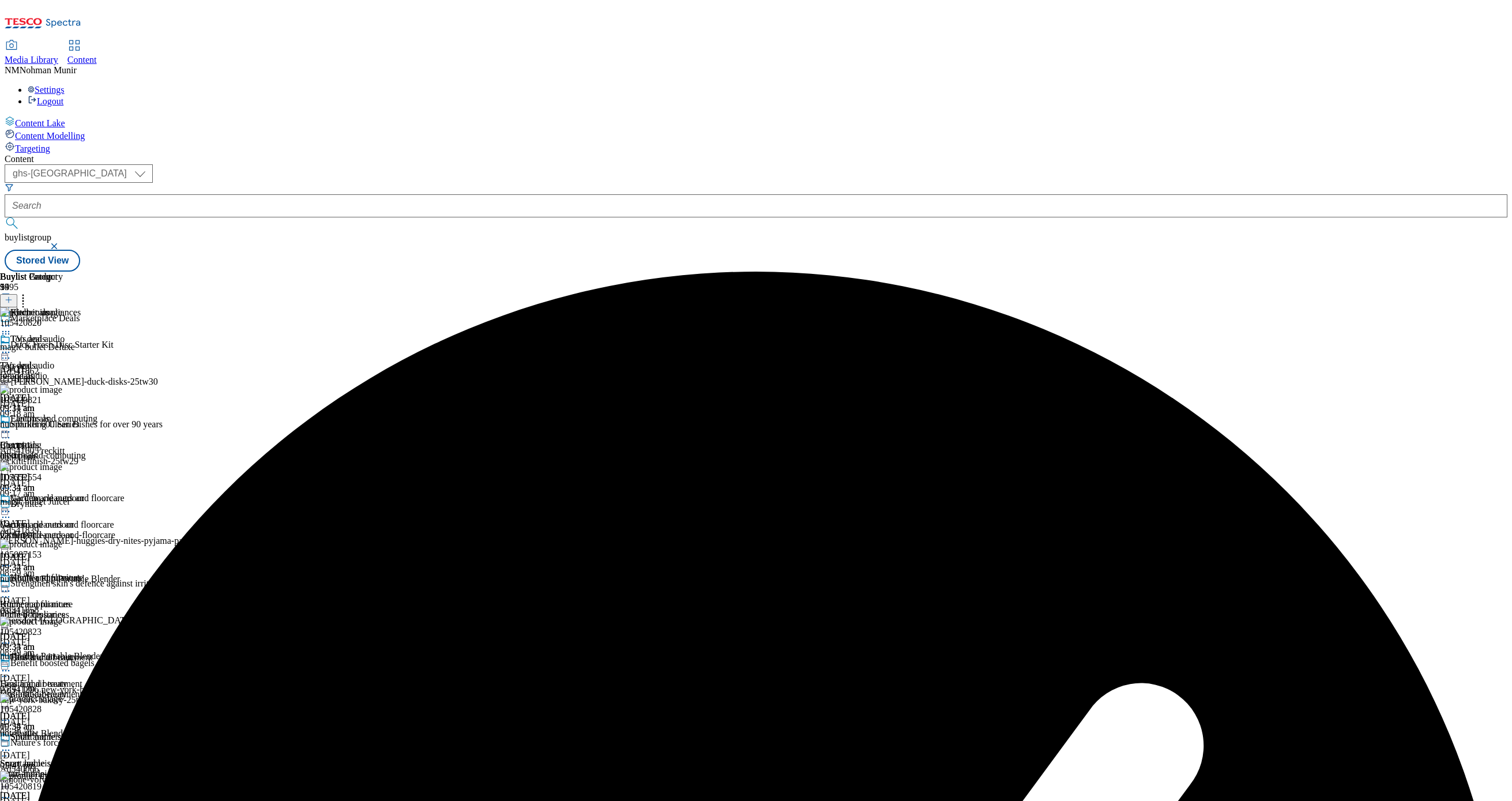
click at [11, 320] on icon at bounding box center [5, 326] width 11 height 11
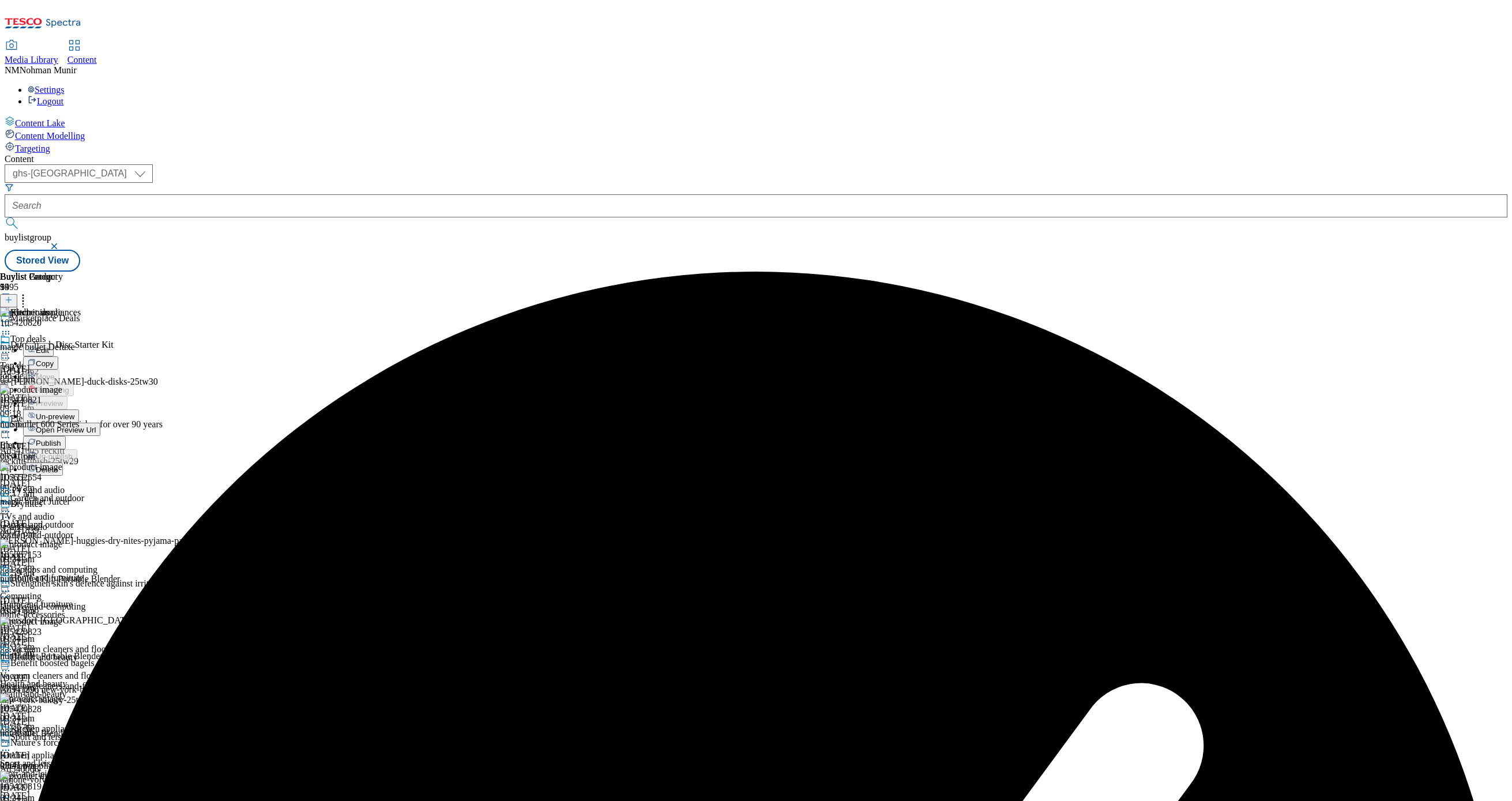
click at [61, 438] on span "Publish" at bounding box center [49, 443] width 26 height 9
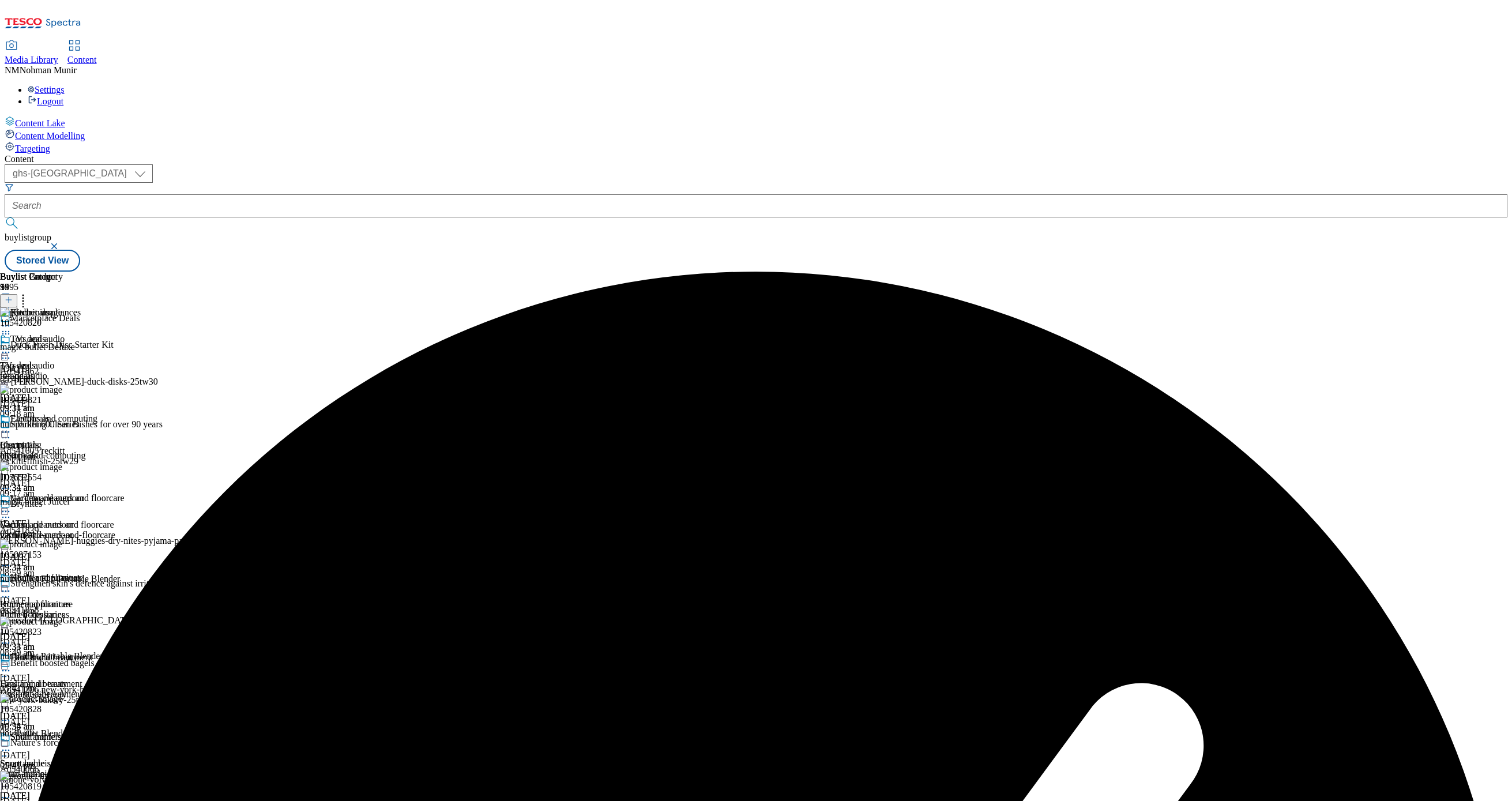
scroll to position [460, 0]
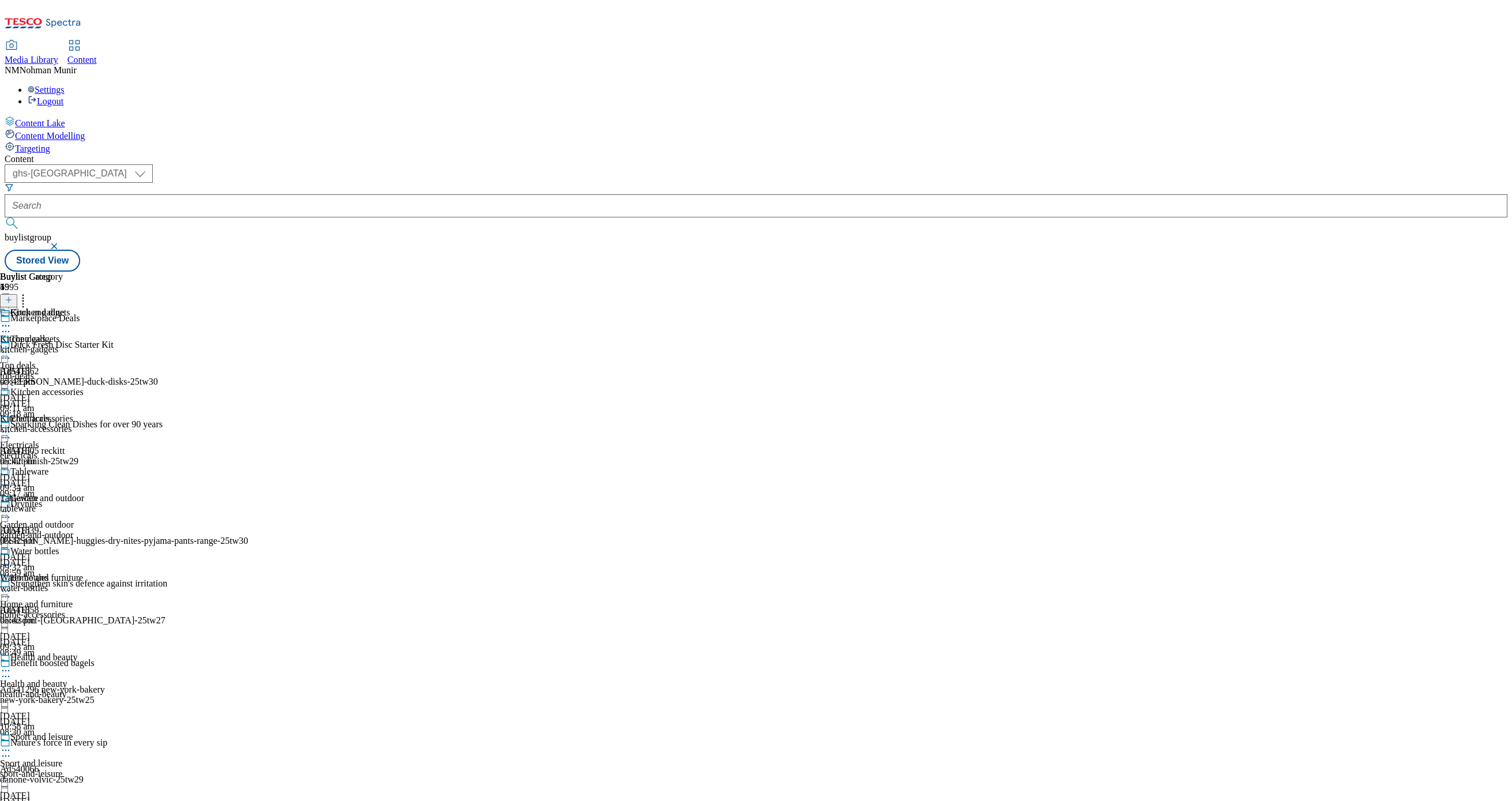
click at [84, 307] on div "Kitchen gadgets Kitchen gadgets kitchen-gadgets [DATE] 05:42 pm" at bounding box center [41, 347] width 84 height 79
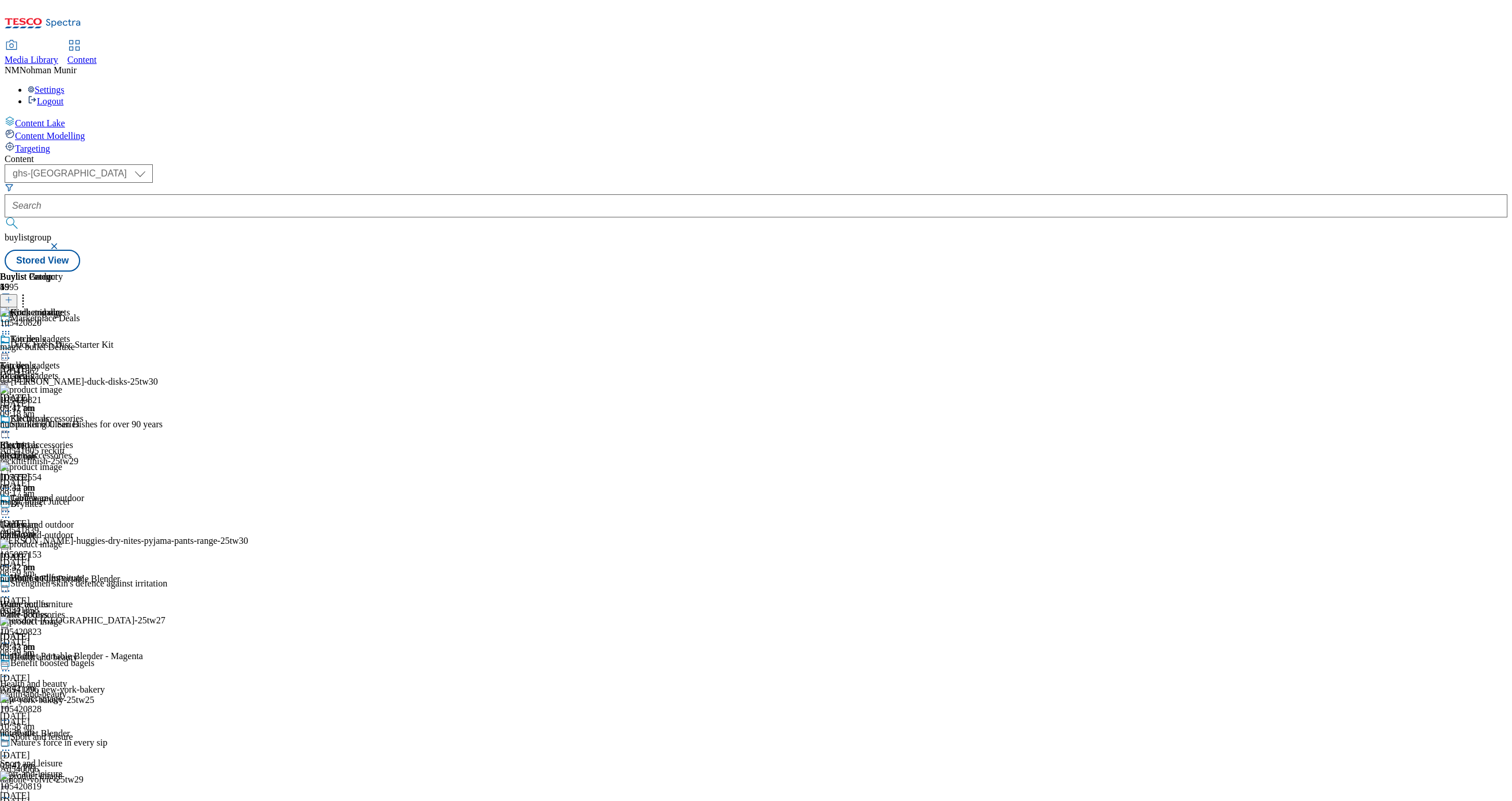
click at [11, 347] on icon at bounding box center [5, 352] width 11 height 11
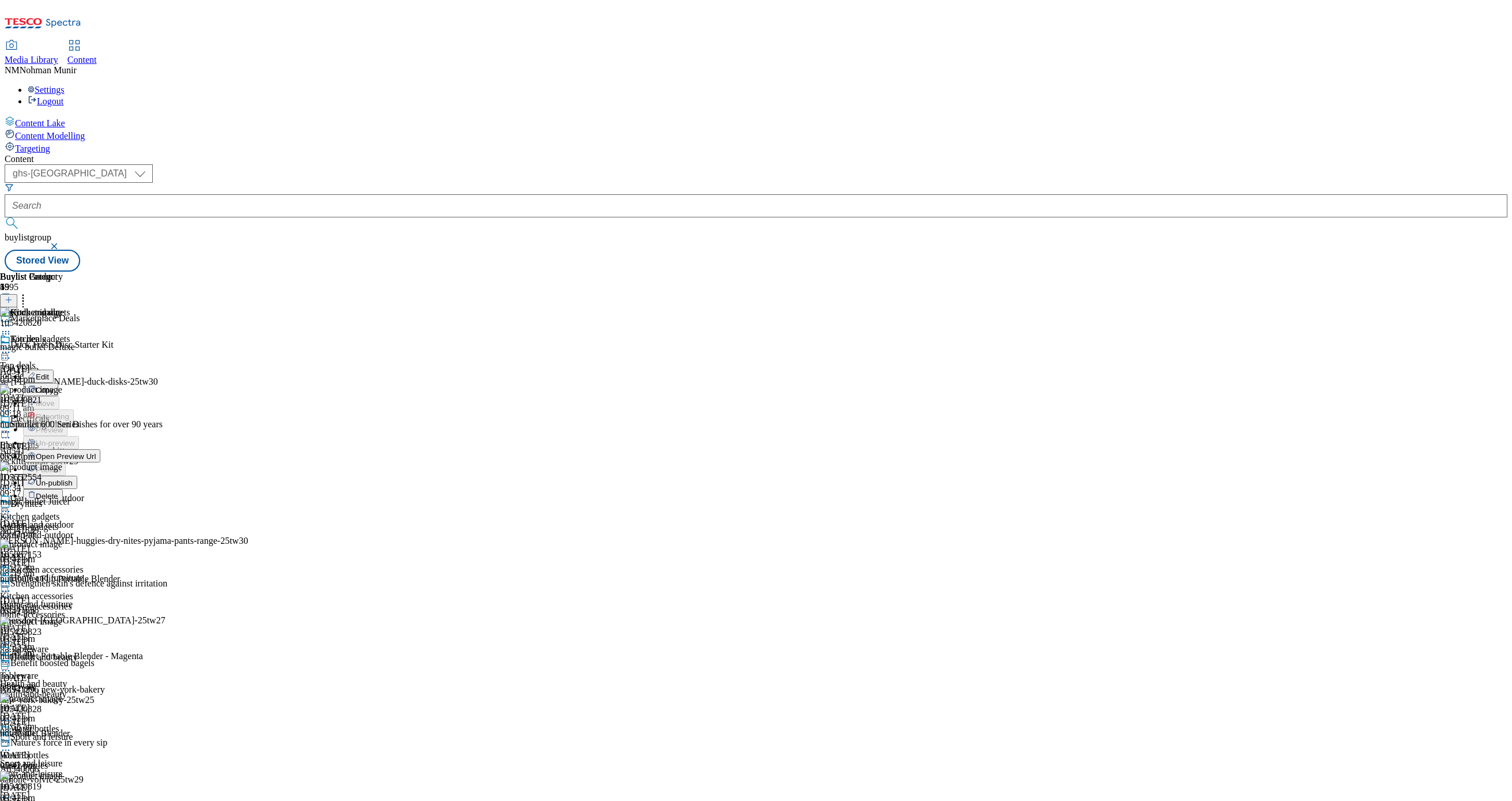
click at [72, 478] on span "Un-publish" at bounding box center [55, 483] width 37 height 9
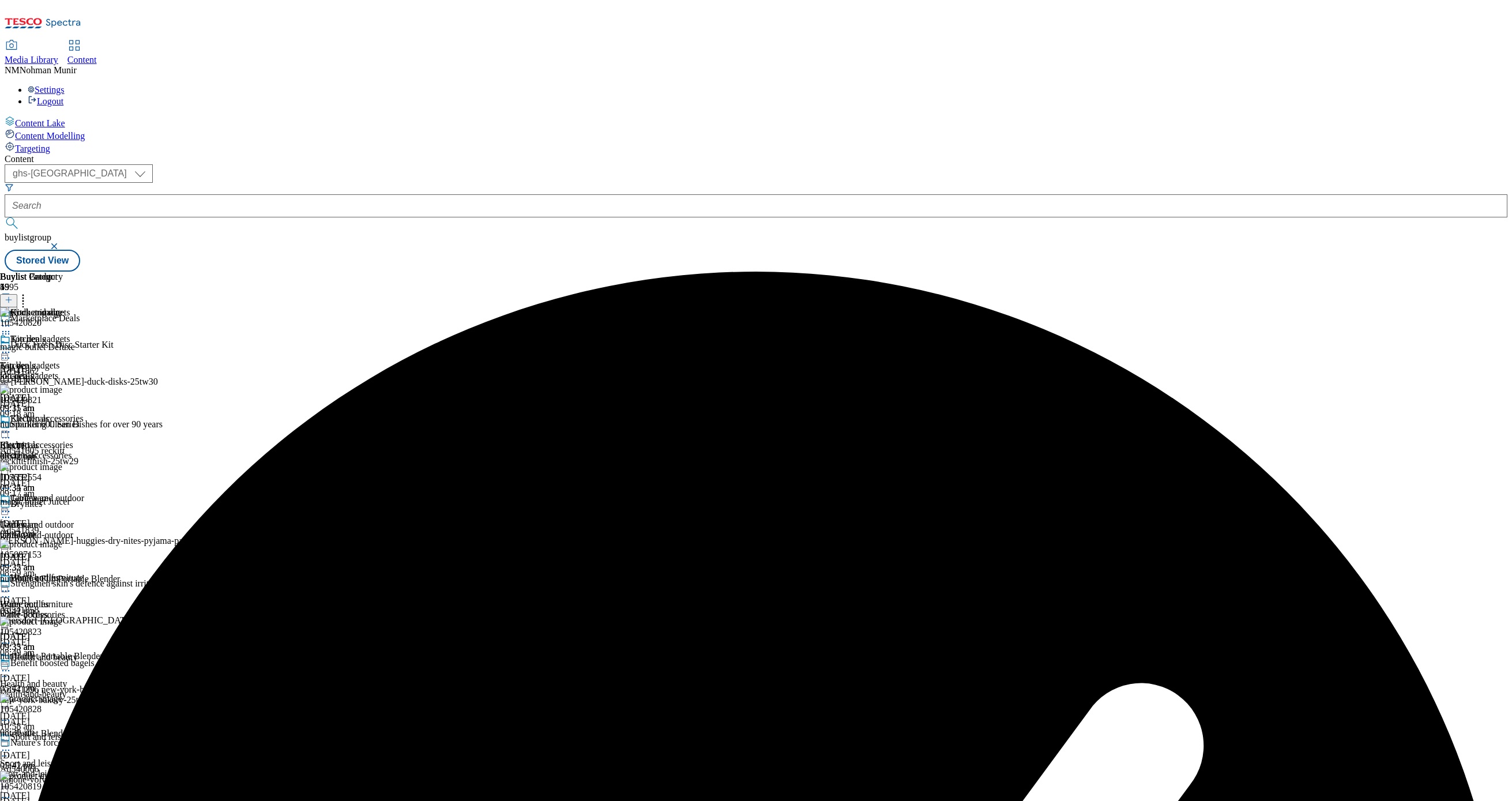
click at [11, 347] on icon at bounding box center [5, 352] width 11 height 11
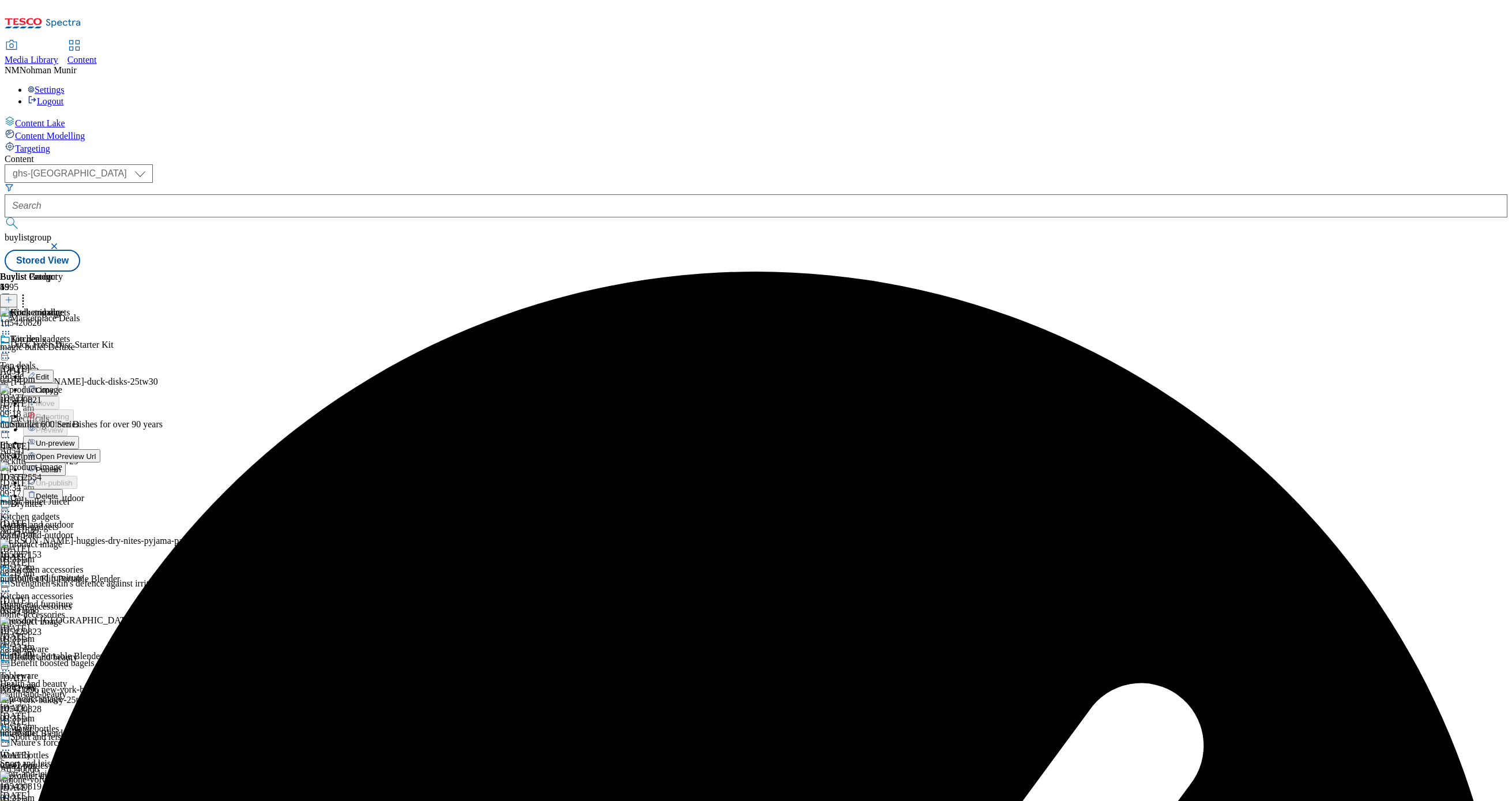
click at [74, 438] on span "Un-preview" at bounding box center [56, 443] width 39 height 9
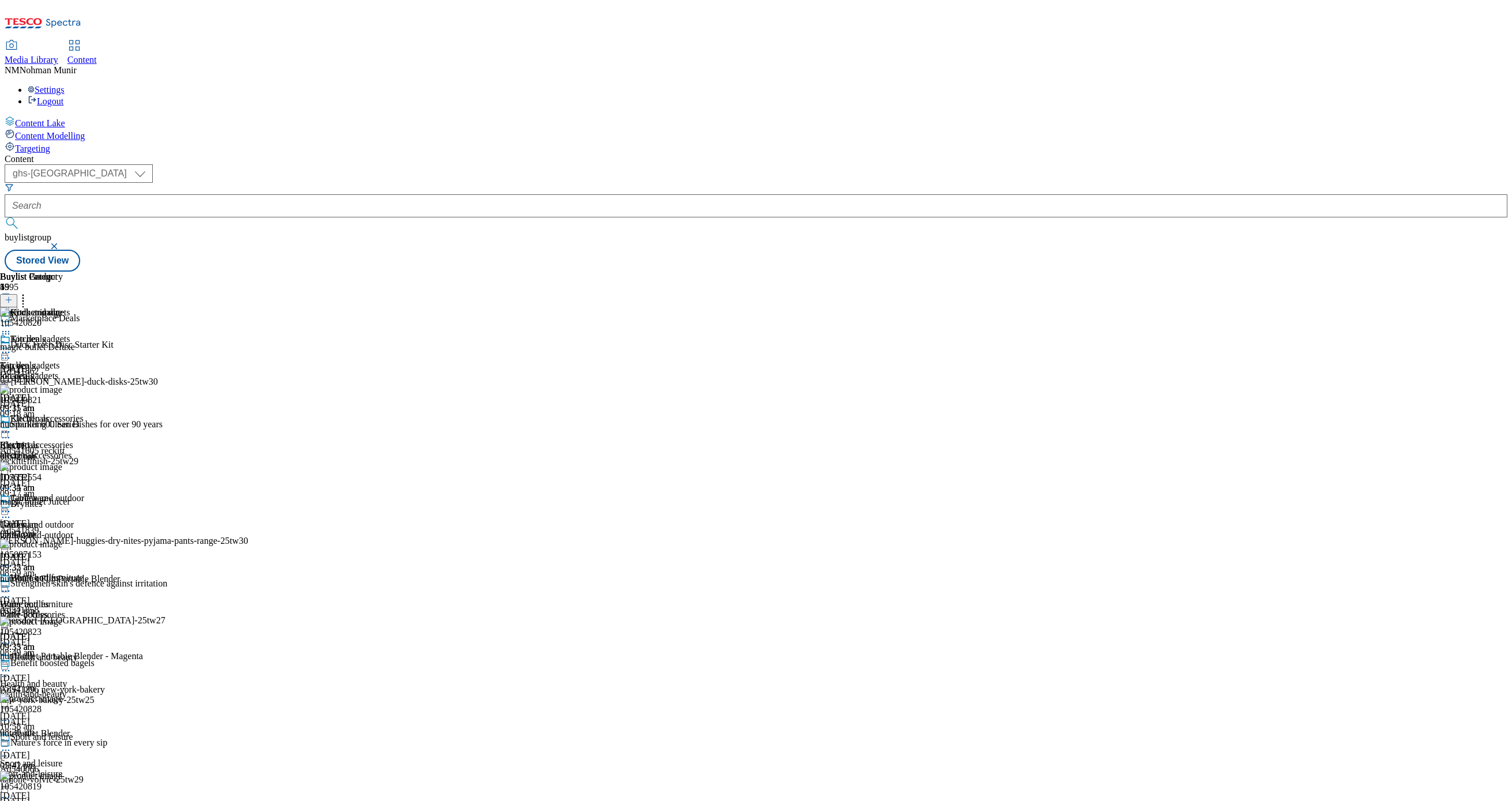
click at [24, 295] on circle at bounding box center [23, 296] width 2 height 2
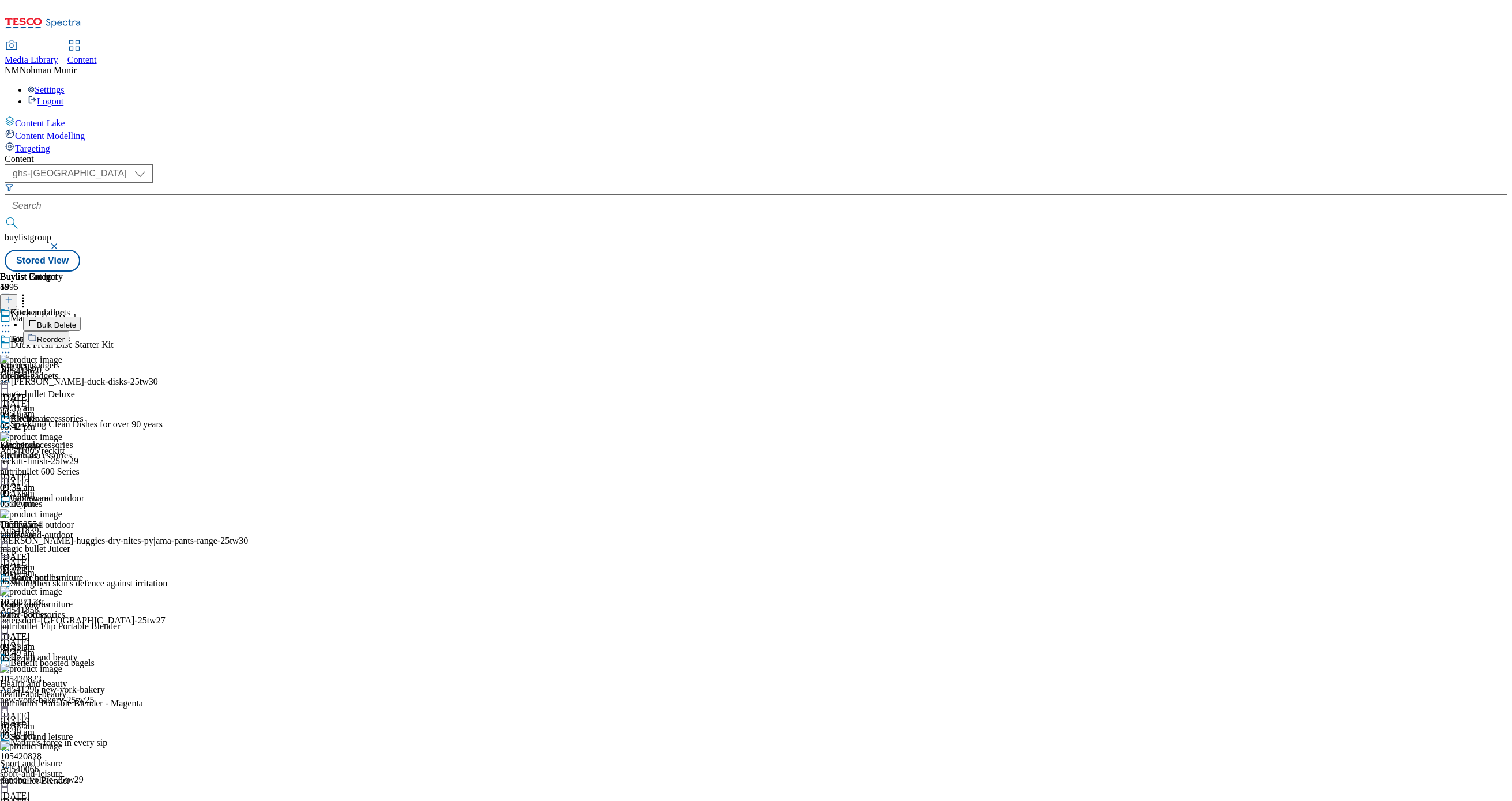
click at [80, 317] on button "Bulk Delete" at bounding box center [51, 324] width 57 height 14
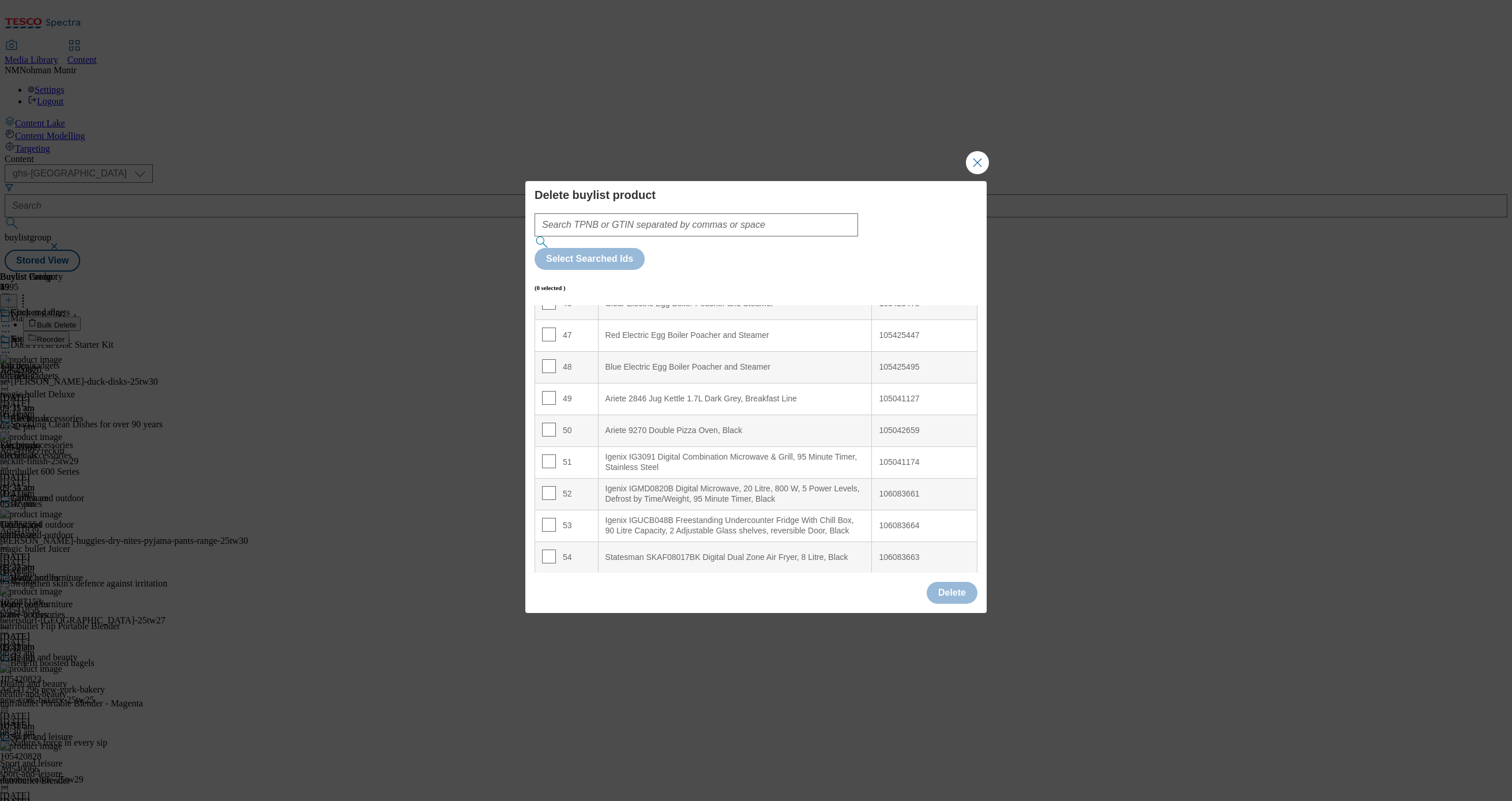
scroll to position [1383, 0]
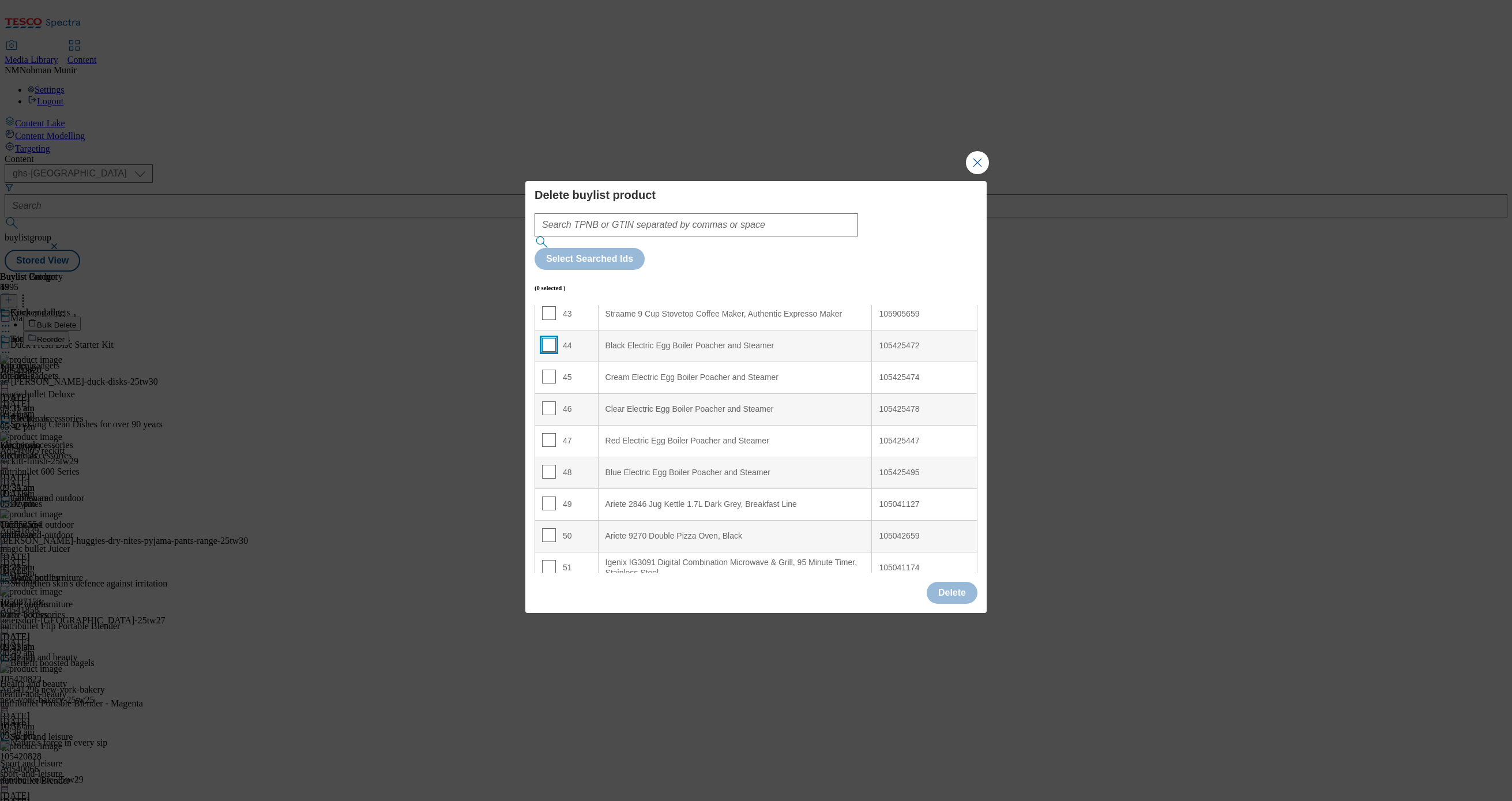
click at [545, 338] on input "Modal" at bounding box center [549, 345] width 14 height 14
checkbox input "true"
click at [545, 370] on input "Modal" at bounding box center [549, 377] width 14 height 14
checkbox input "true"
drag, startPoint x: 545, startPoint y: 365, endPoint x: 547, endPoint y: 372, distance: 7.3
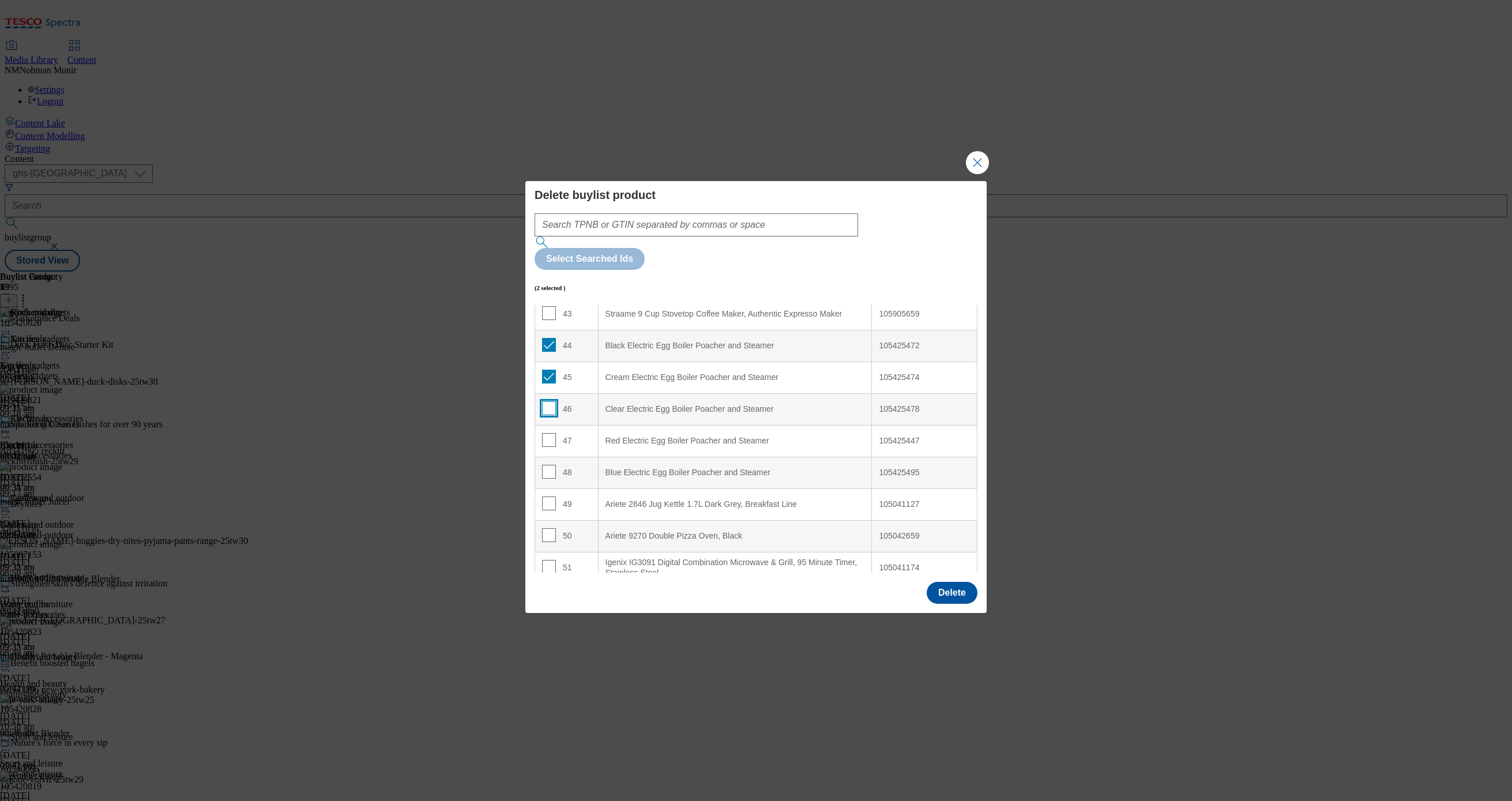
click at [547, 393] on td "46" at bounding box center [567, 409] width 64 height 32
click at [547, 401] on input "Modal" at bounding box center [549, 408] width 14 height 14
checkbox input "true"
drag, startPoint x: 544, startPoint y: 408, endPoint x: 544, endPoint y: 415, distance: 7.0
click at [544, 433] on input "Modal" at bounding box center [549, 440] width 14 height 14
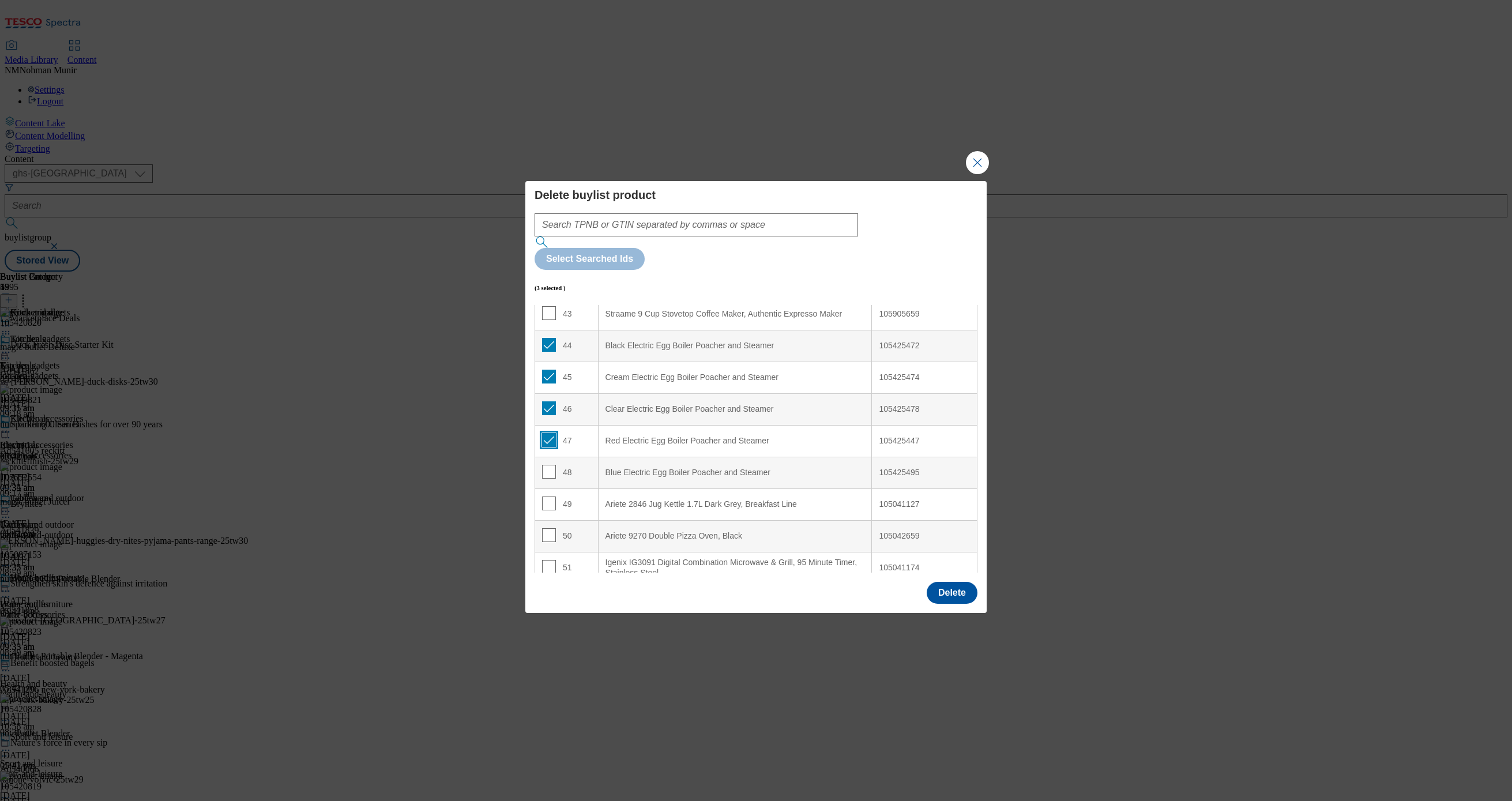
checkbox input "true"
click at [548, 465] on input "Modal" at bounding box center [549, 472] width 14 height 14
checkbox input "true"
click at [961, 581] on button "Delete" at bounding box center [952, 592] width 51 height 22
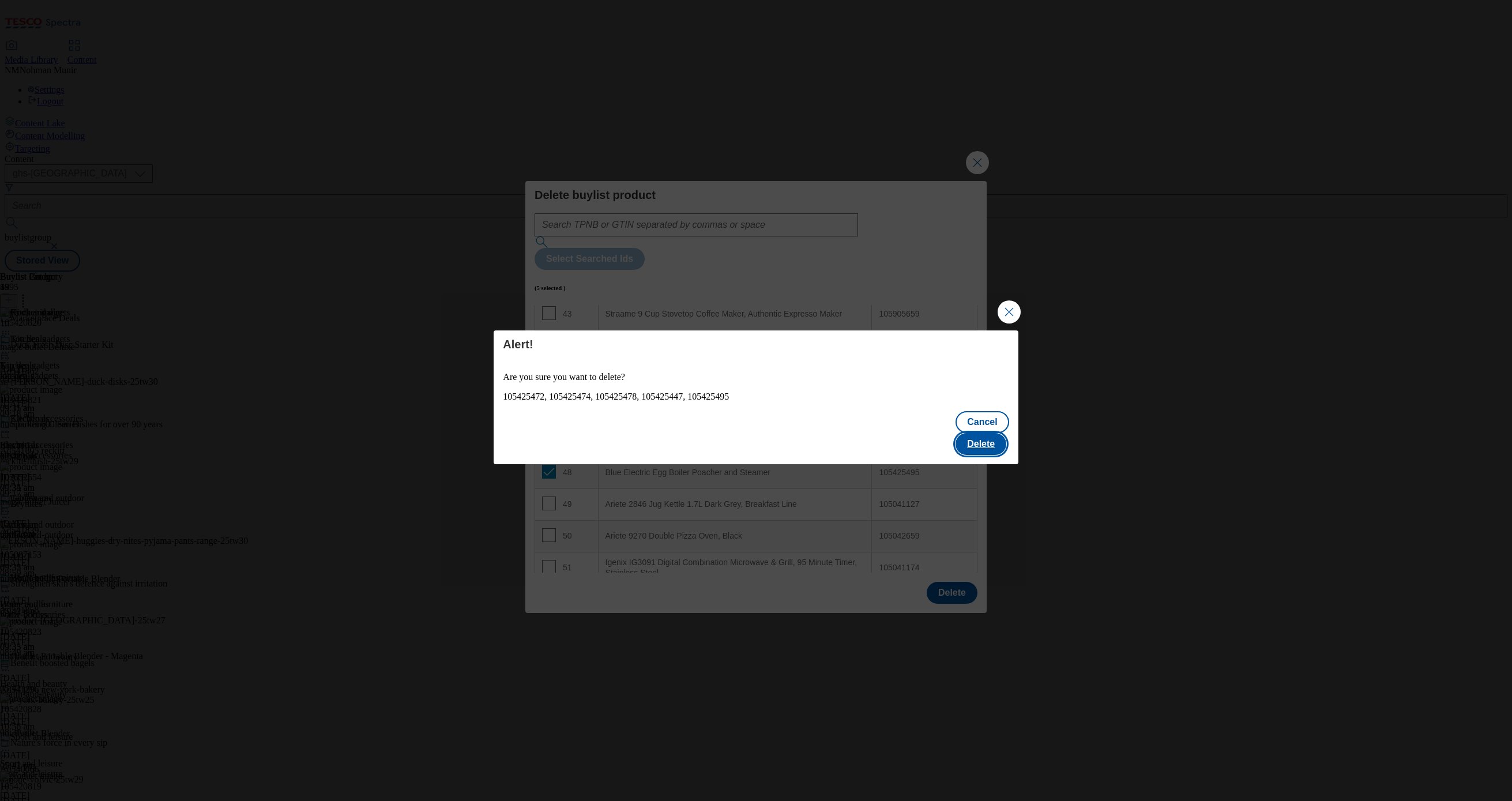
click at [976, 445] on button "Delete" at bounding box center [982, 444] width 51 height 22
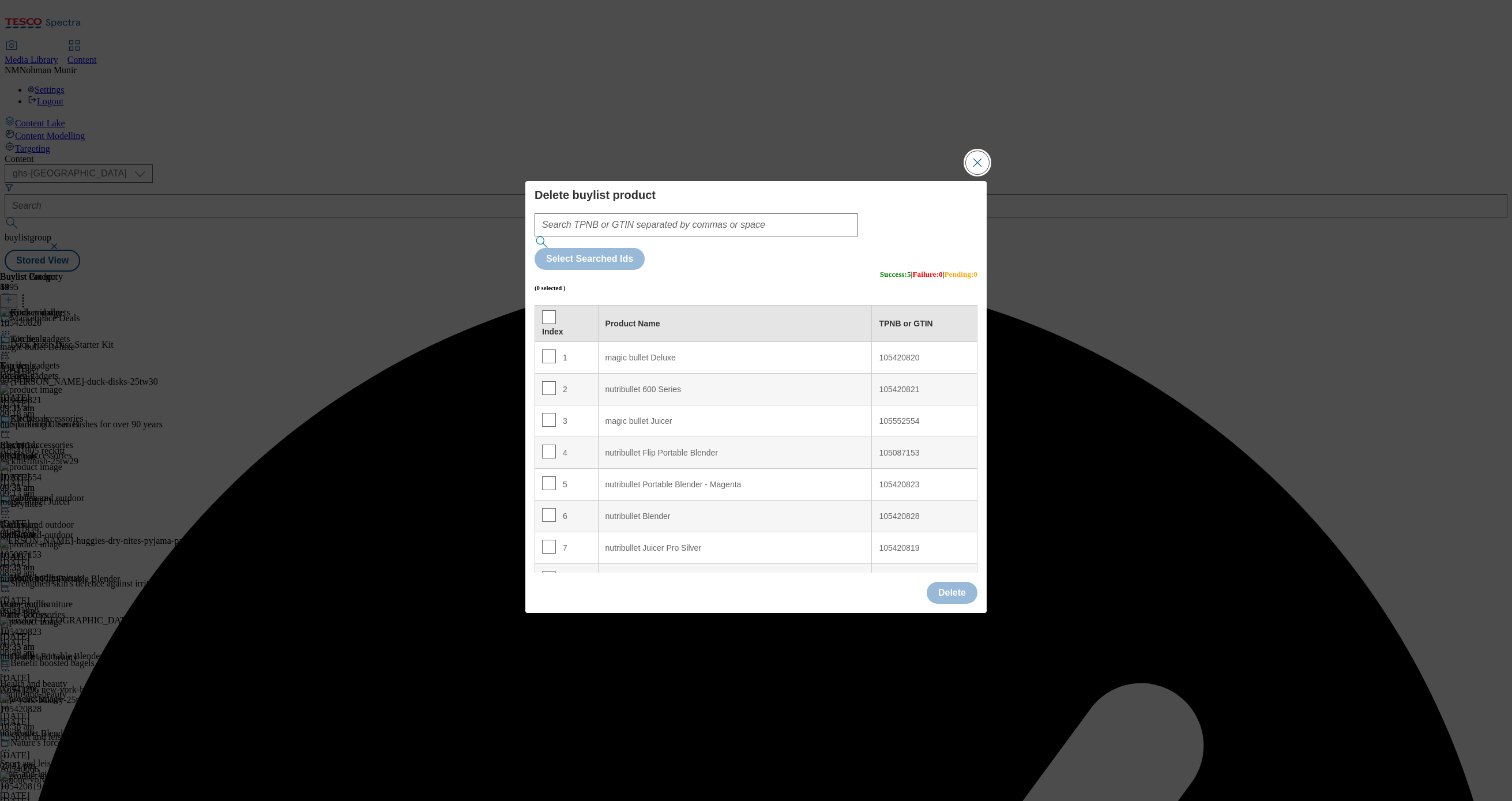
click at [980, 174] on button "Close Modal" at bounding box center [978, 162] width 23 height 23
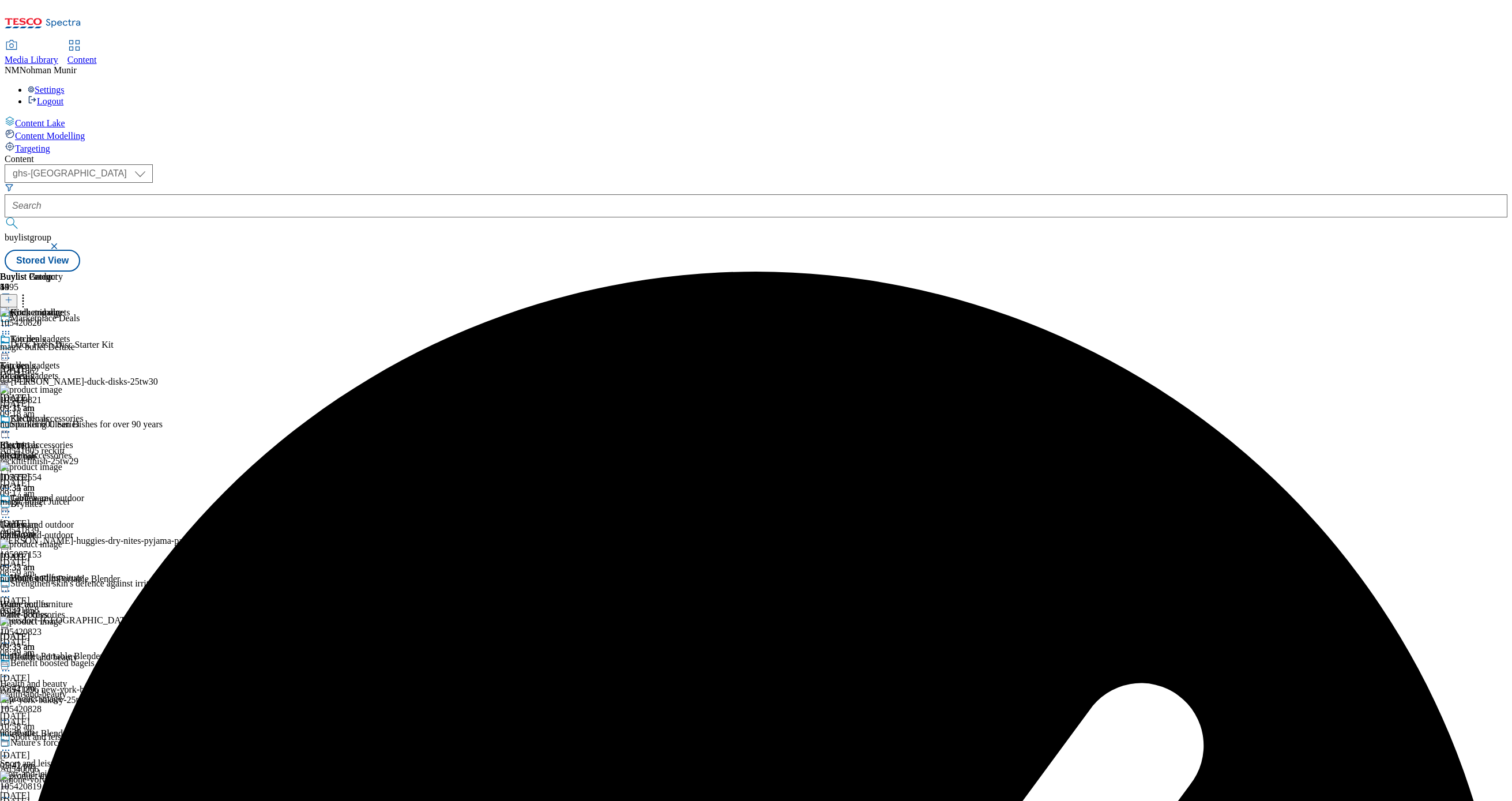
click at [11, 347] on icon at bounding box center [5, 352] width 11 height 11
click at [67, 423] on button "Preview" at bounding box center [45, 429] width 44 height 13
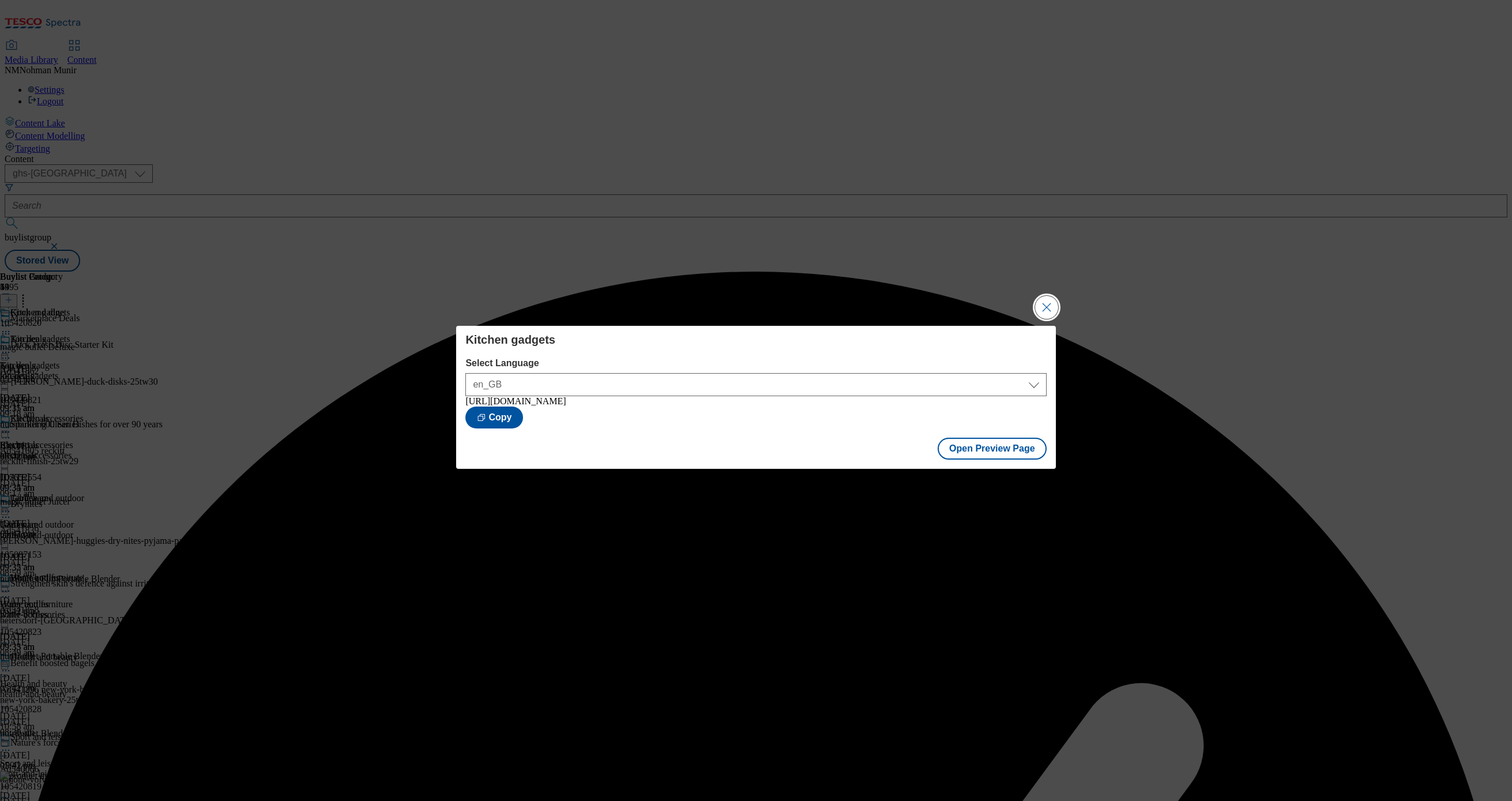
click at [1042, 303] on button "Close Modal" at bounding box center [1047, 307] width 23 height 23
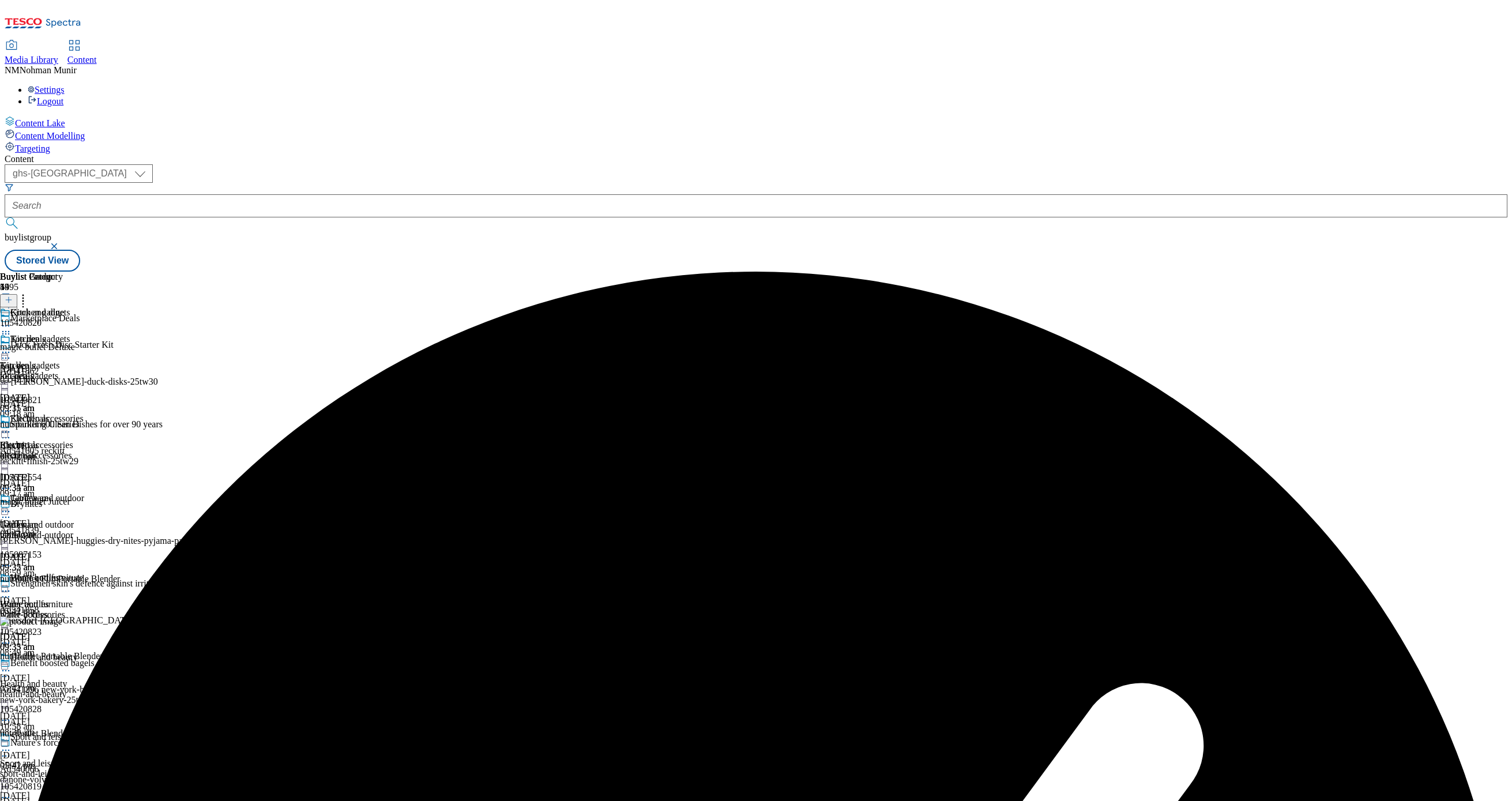
click at [11, 347] on icon at bounding box center [5, 352] width 11 height 11
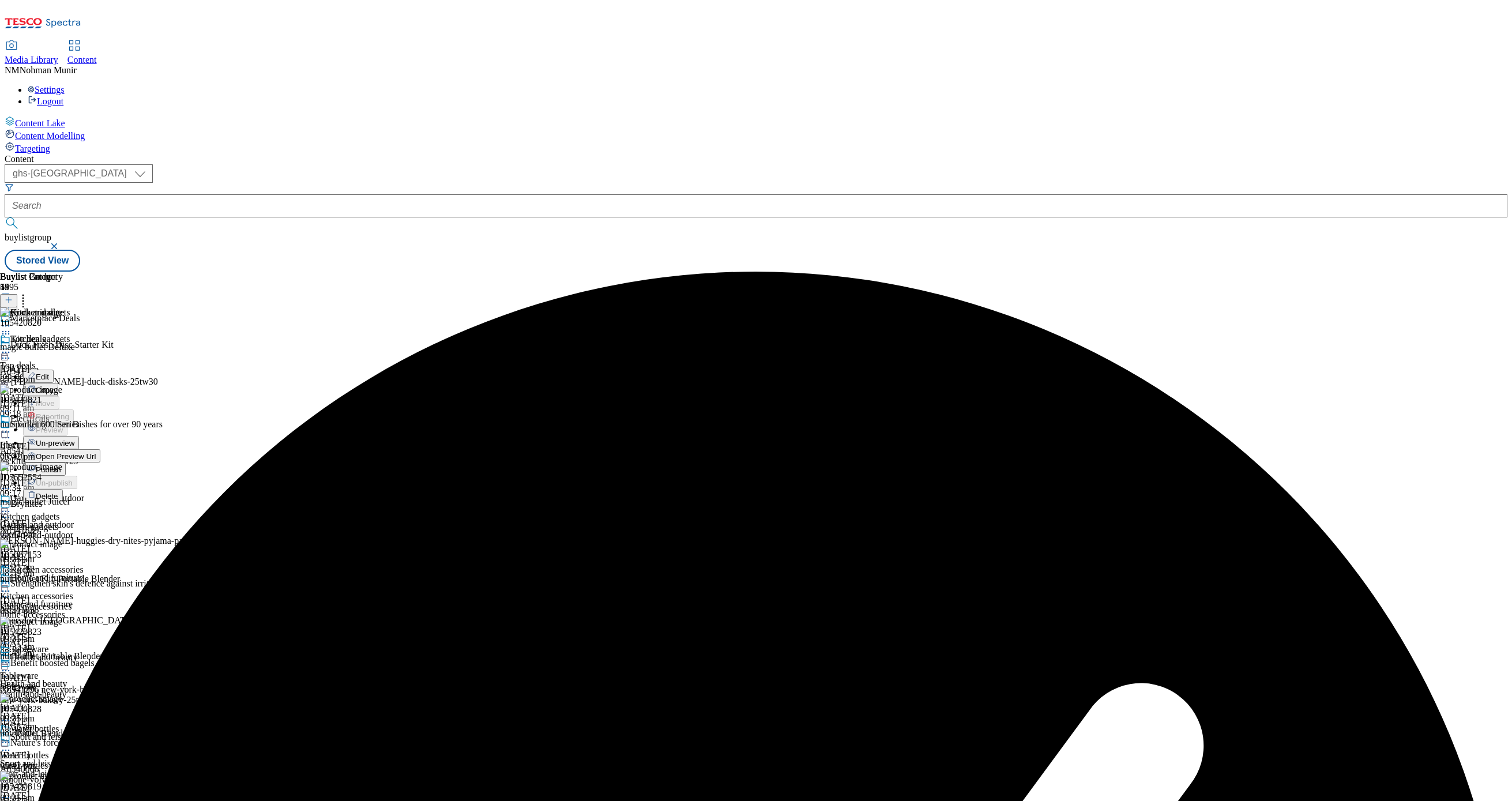
click at [61, 465] on span "Publish" at bounding box center [49, 469] width 26 height 9
